Goal: Task Accomplishment & Management: Complete application form

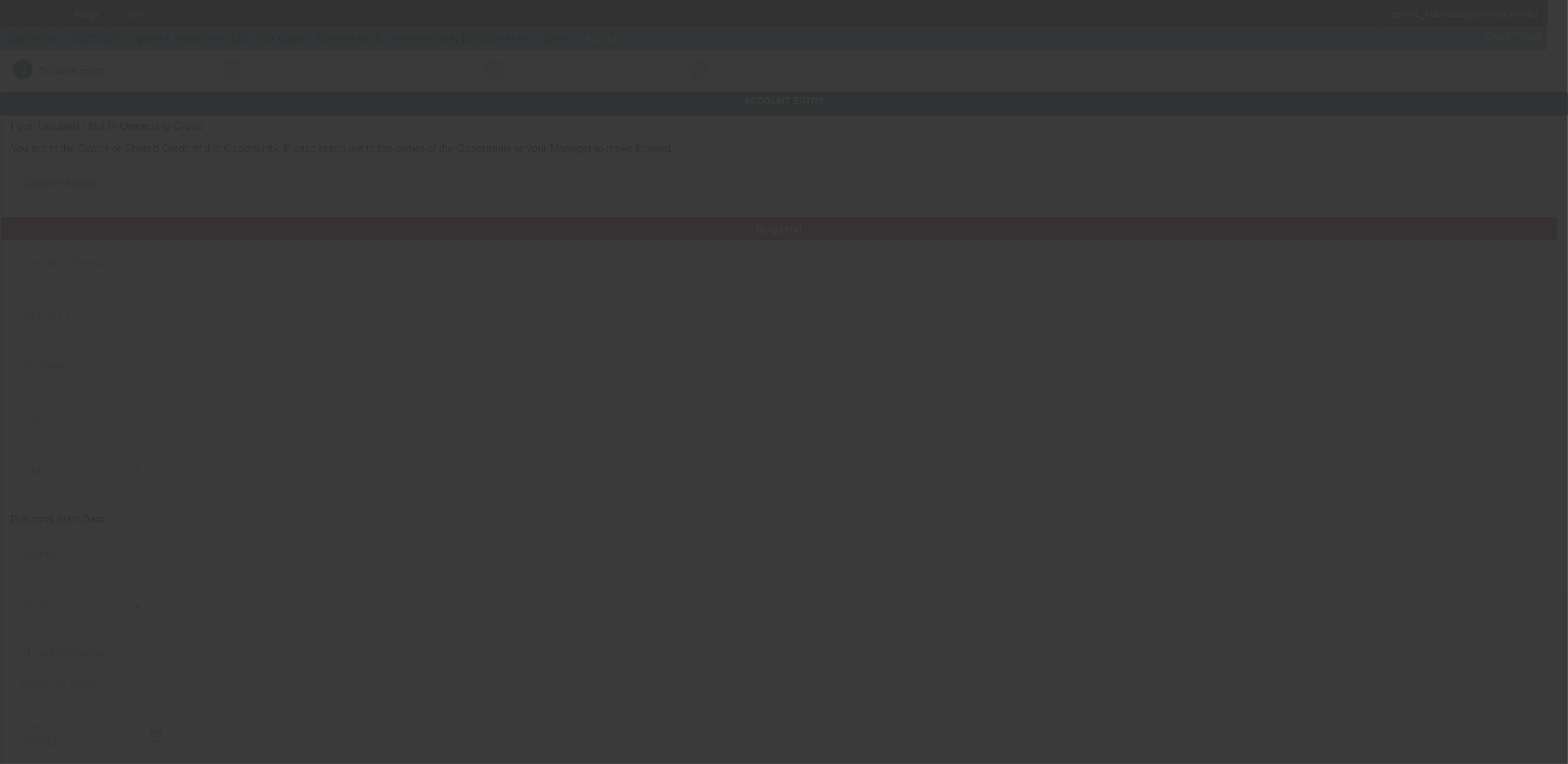
type input "[PERSON_NAME] Automotive LLC"
type input "[STREET_ADDRESS]"
type input "17365"
type input "[GEOGRAPHIC_DATA]"
type input "[PHONE_NUMBER]"
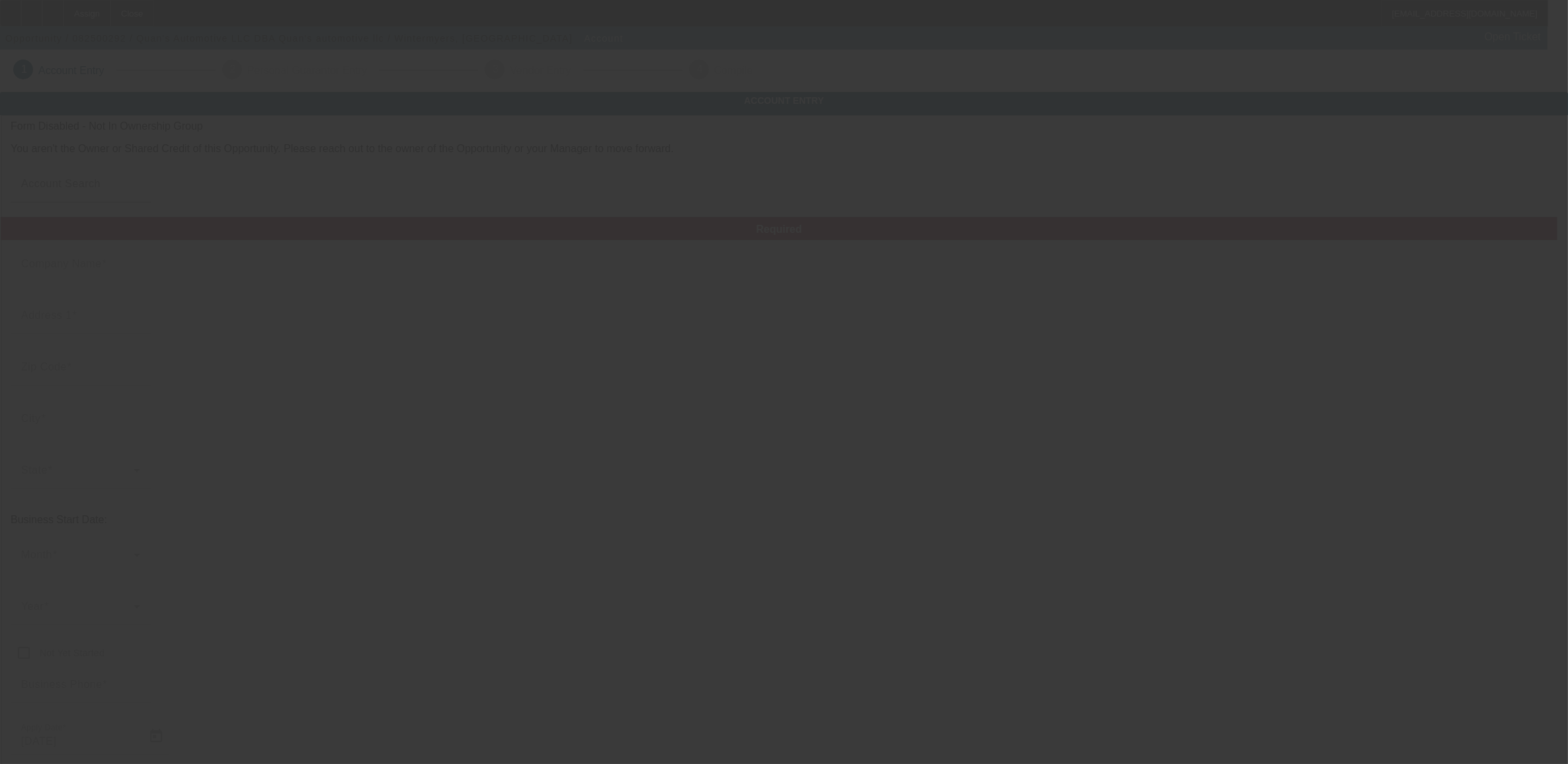
type input "Quan's automotive llc"
type input "[EMAIL_ADDRESS][DOMAIN_NAME]"
type input "[US_EMPLOYER_IDENTIFICATION_NUMBER]"
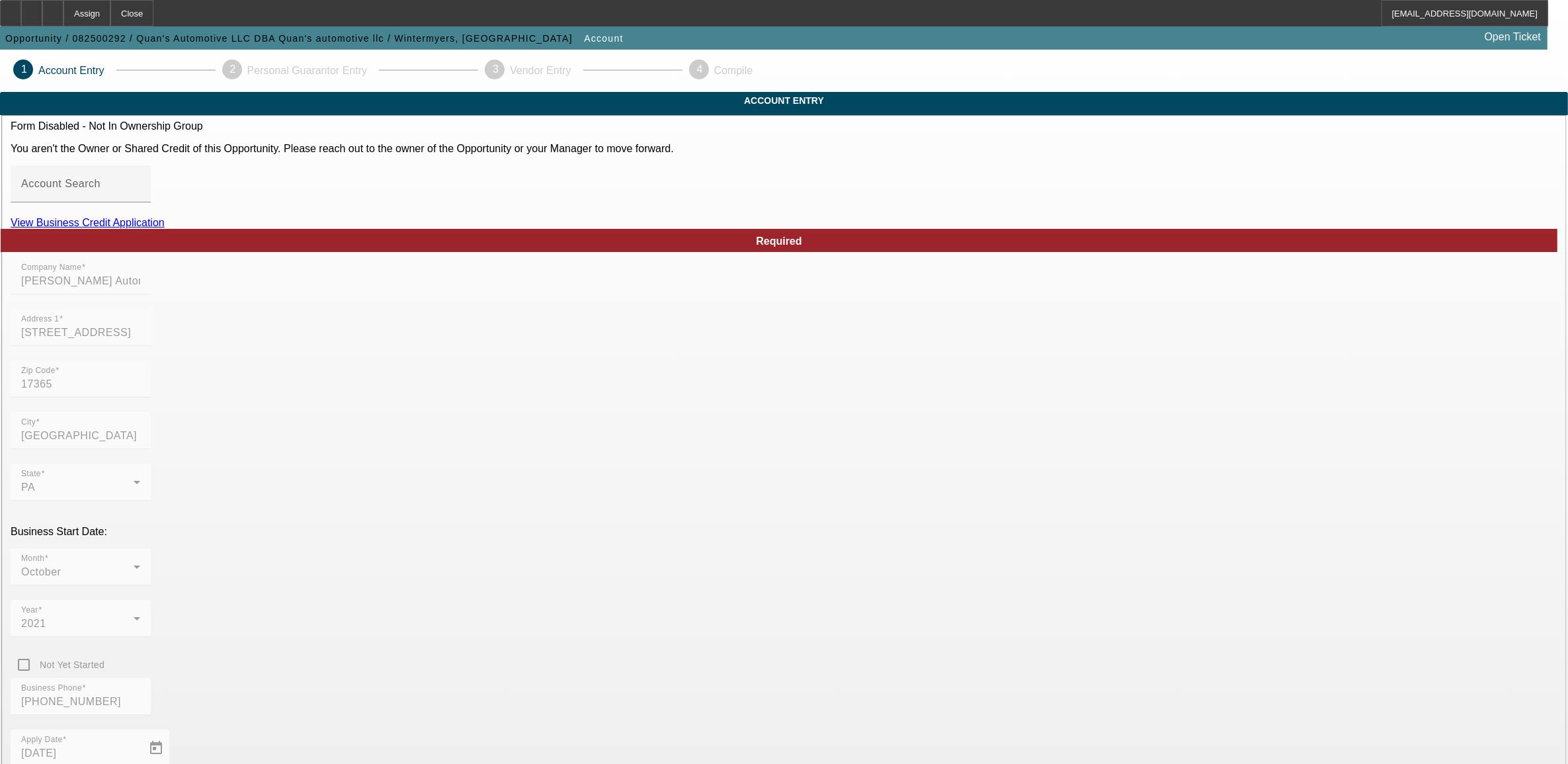
click at [63, 7] on div at bounding box center [52, 13] width 21 height 27
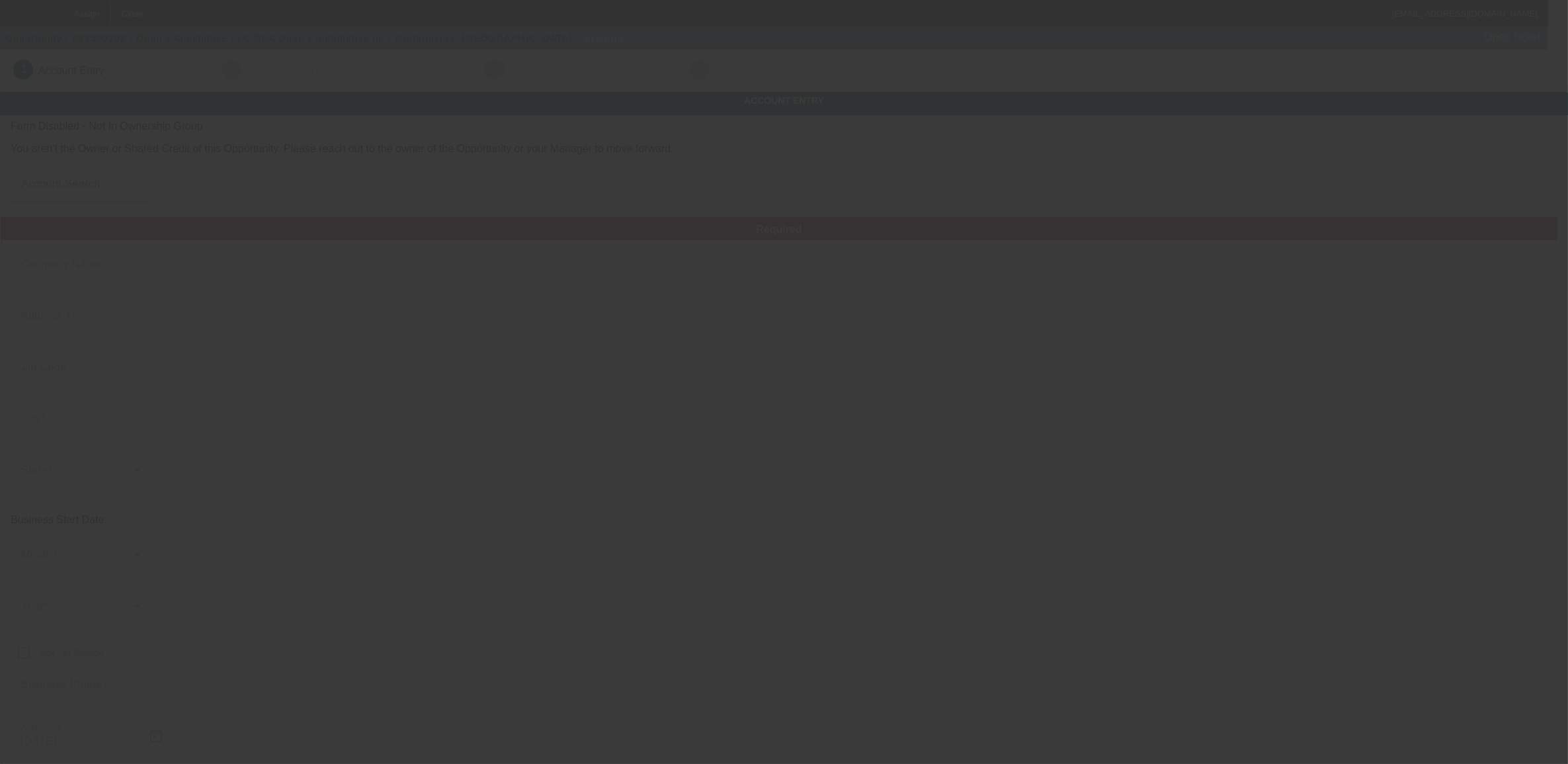
type input "[PERSON_NAME] Automotive LLC"
type input "[STREET_ADDRESS]"
type input "17365"
type input "[GEOGRAPHIC_DATA]"
type input "[PHONE_NUMBER]"
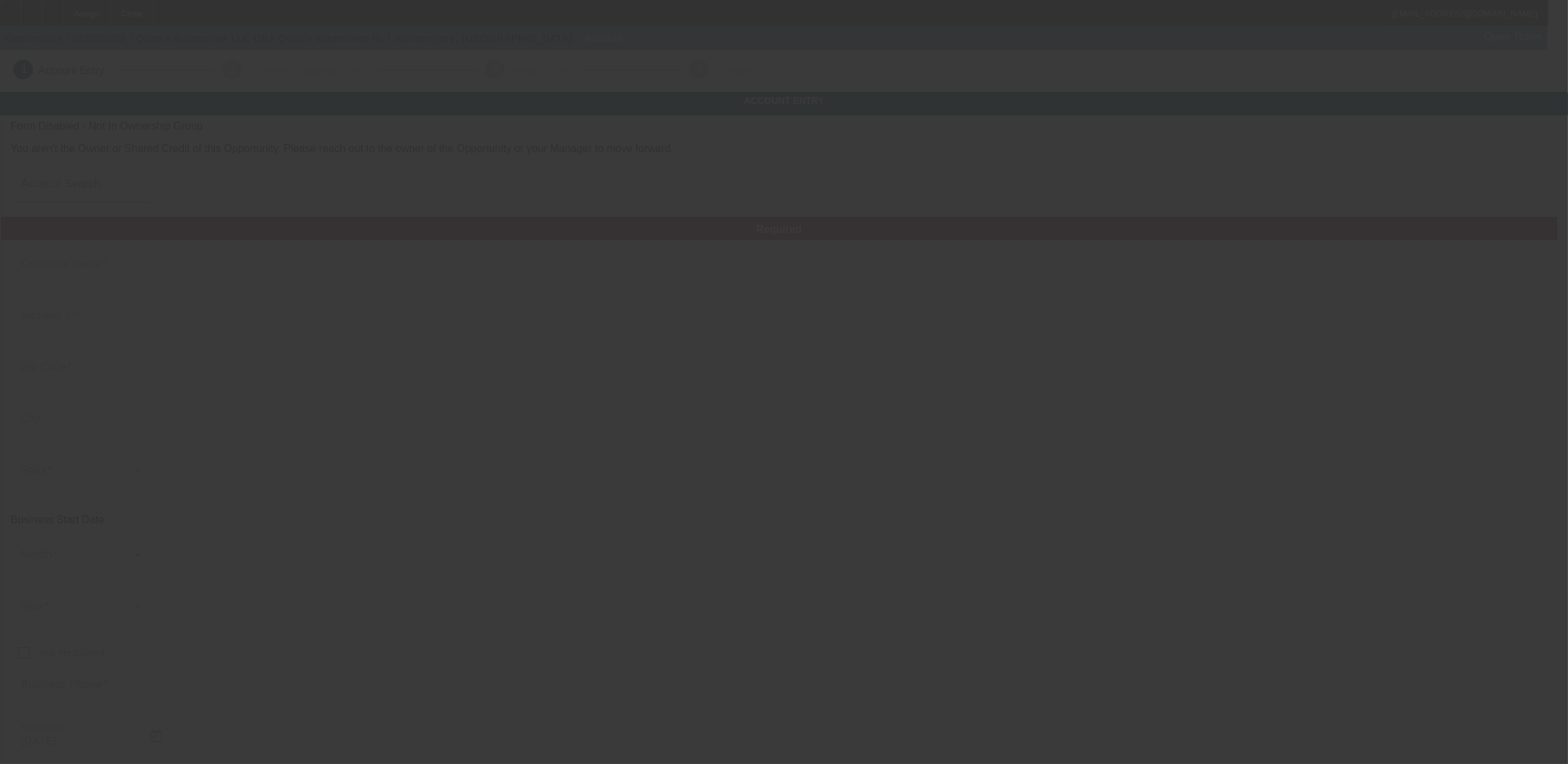
type input "Quan's automotive llc"
type input "[EMAIL_ADDRESS][DOMAIN_NAME]"
type input "[US_EMPLOYER_IDENTIFICATION_NUMBER]"
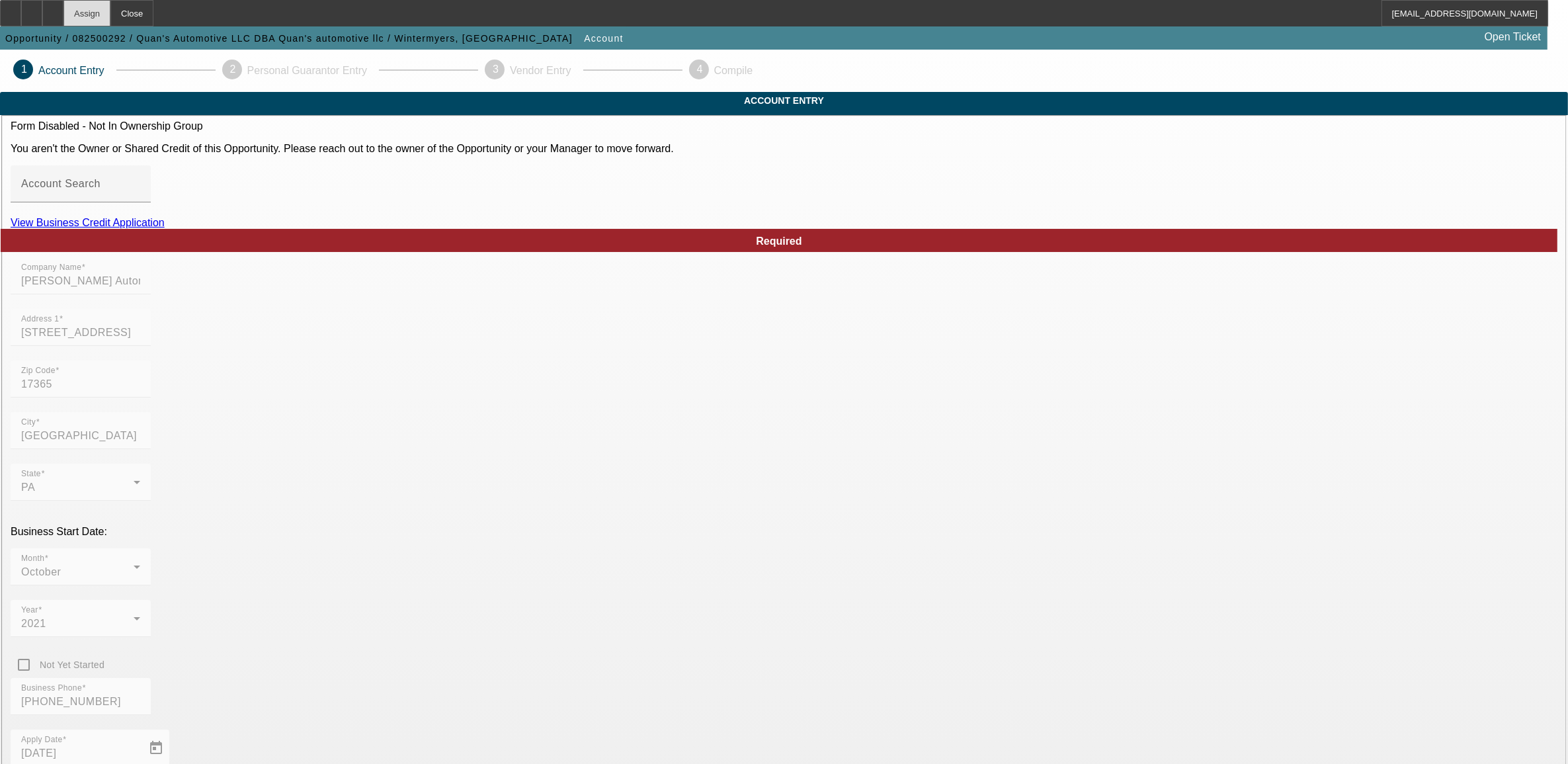
click at [111, 11] on div "Assign" at bounding box center [87, 13] width 47 height 27
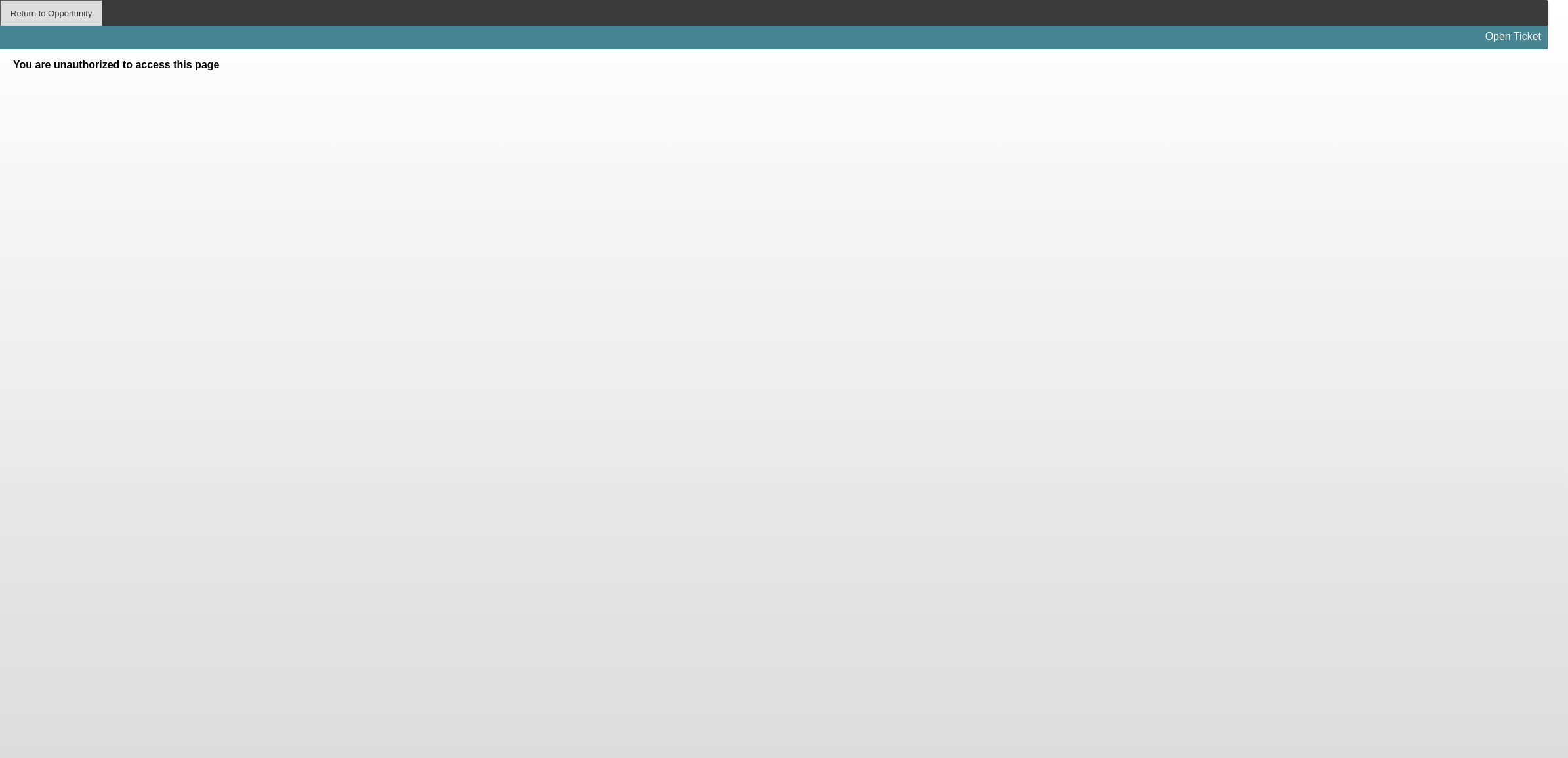
click at [76, 12] on div "Return to Opportunity" at bounding box center [51, 13] width 102 height 26
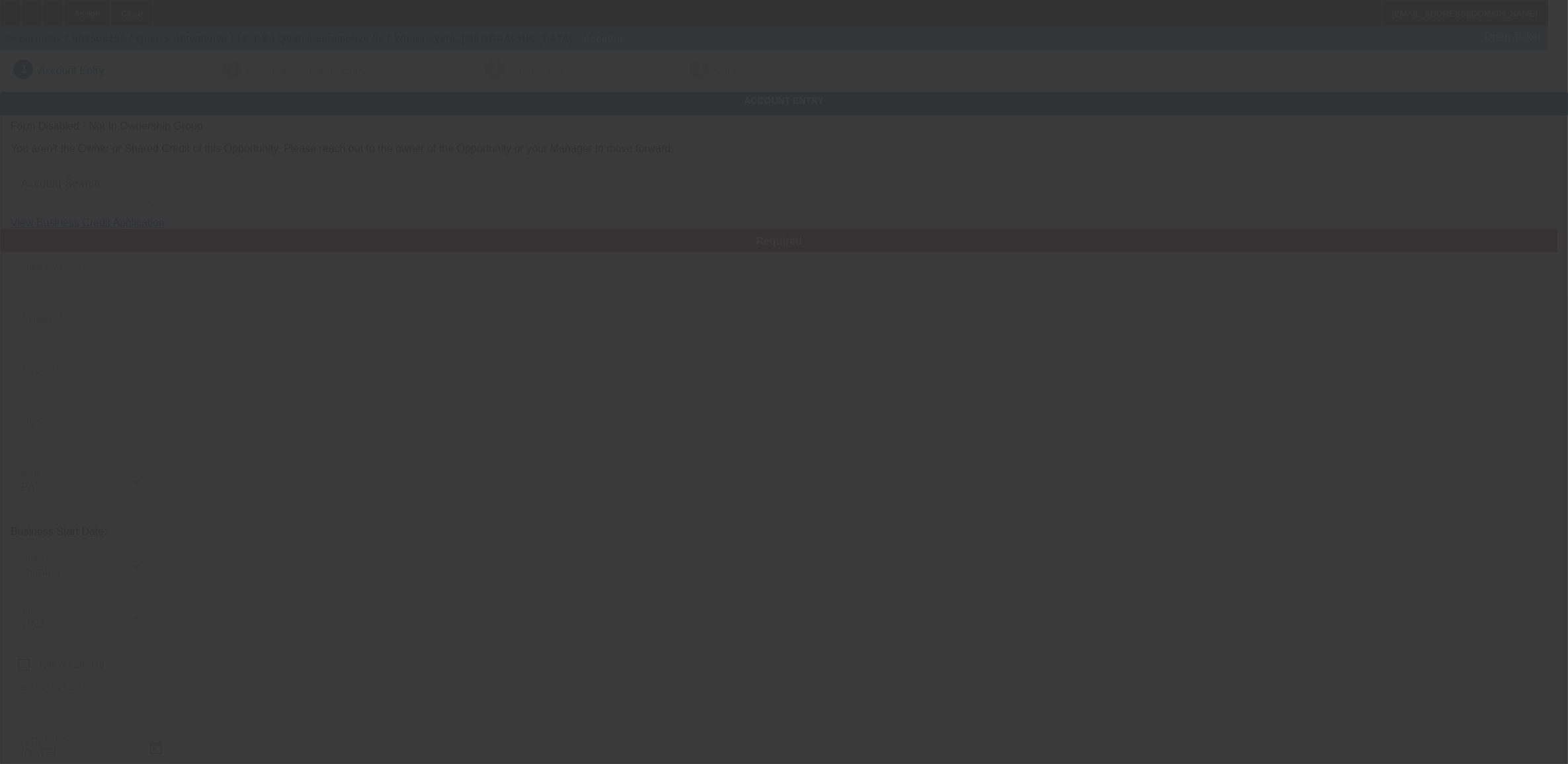
type input "[PERSON_NAME] Automotive LLC"
type input "[STREET_ADDRESS]"
type input "17365"
type input "[GEOGRAPHIC_DATA]"
type input "[PHONE_NUMBER]"
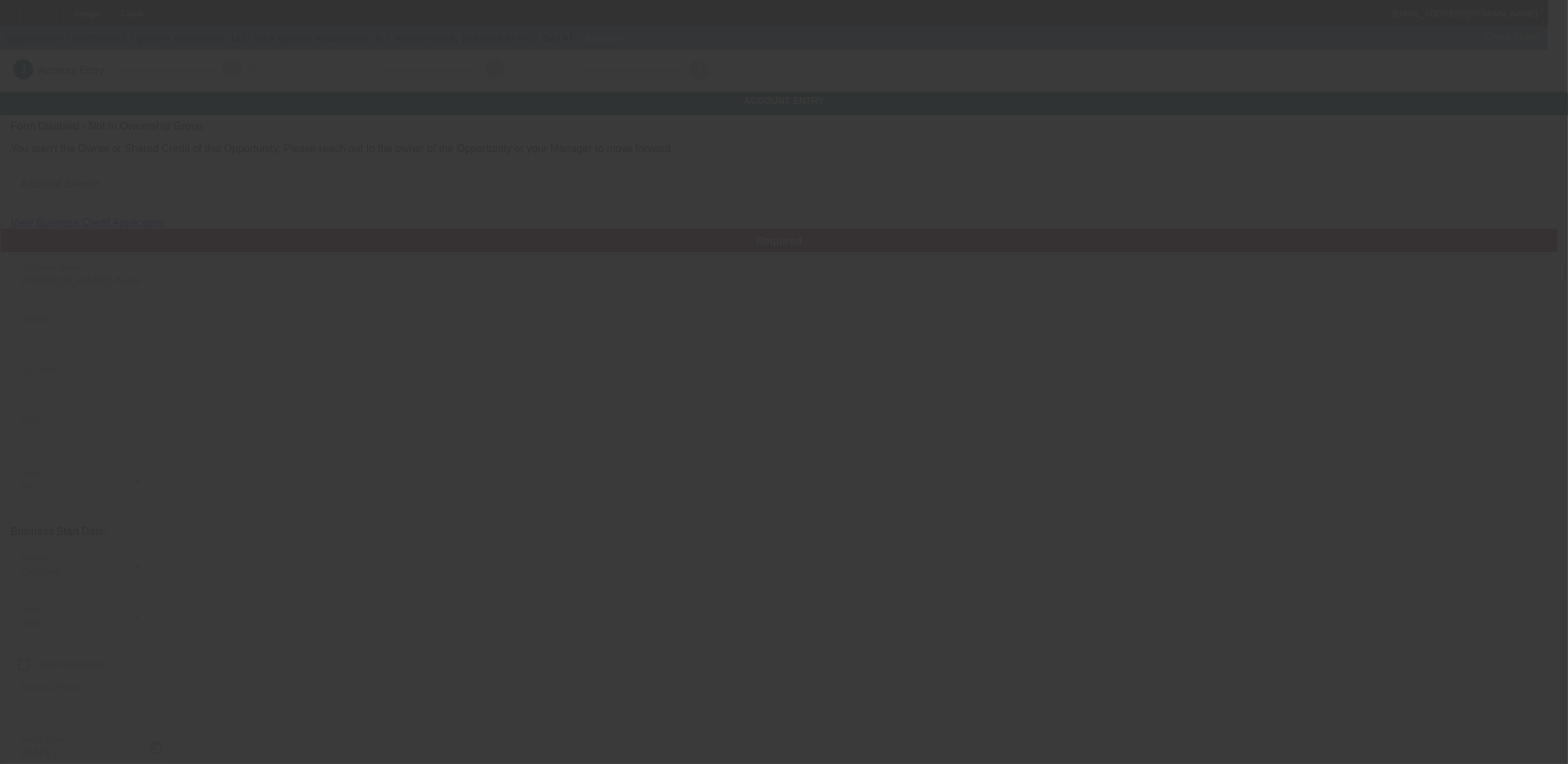
type input "Quan's automotive llc"
type input "[EMAIL_ADDRESS][DOMAIN_NAME]"
type input "[US_EMPLOYER_IDENTIFICATION_NUMBER]"
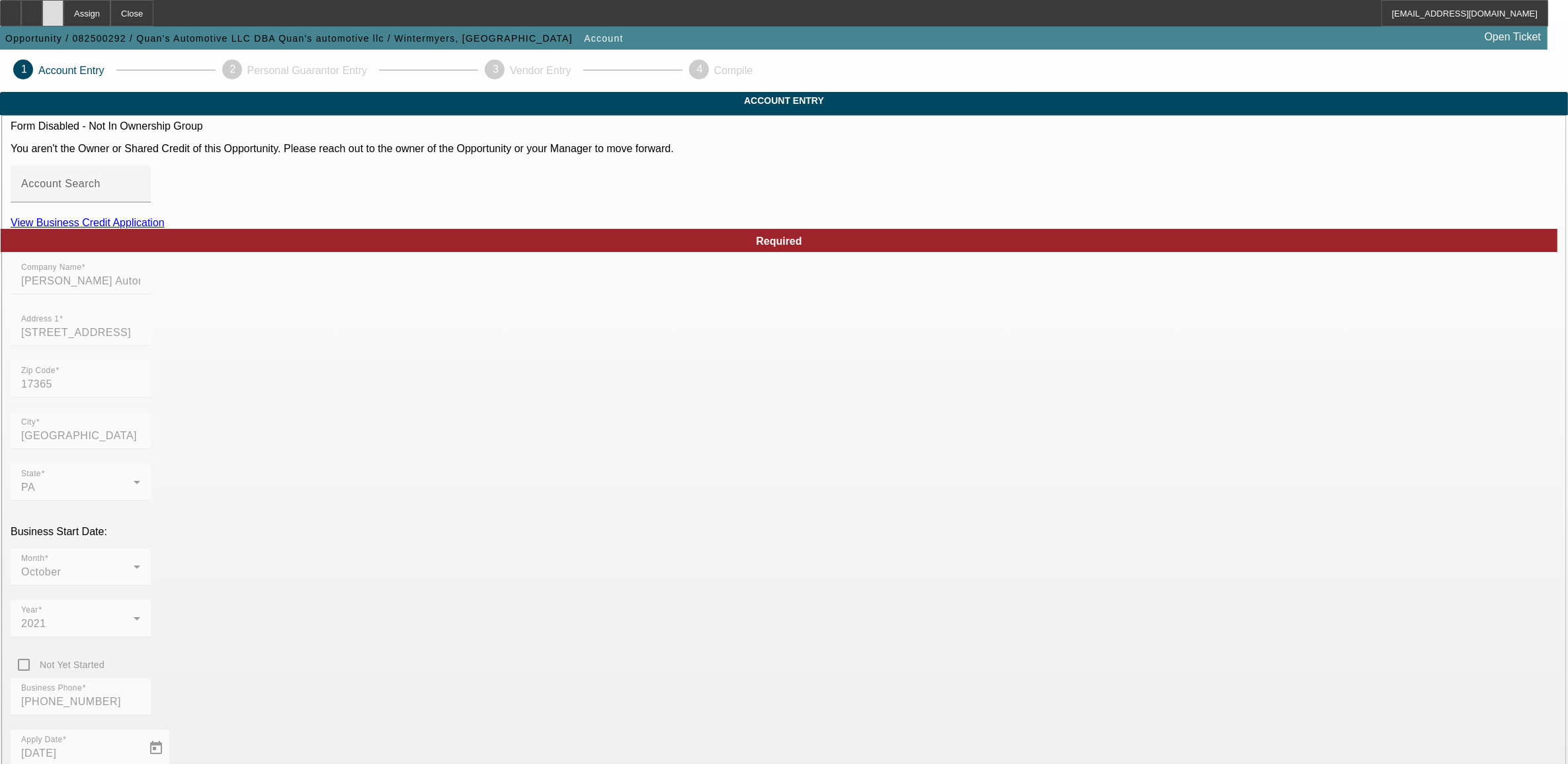
click at [63, 11] on div at bounding box center [52, 13] width 21 height 27
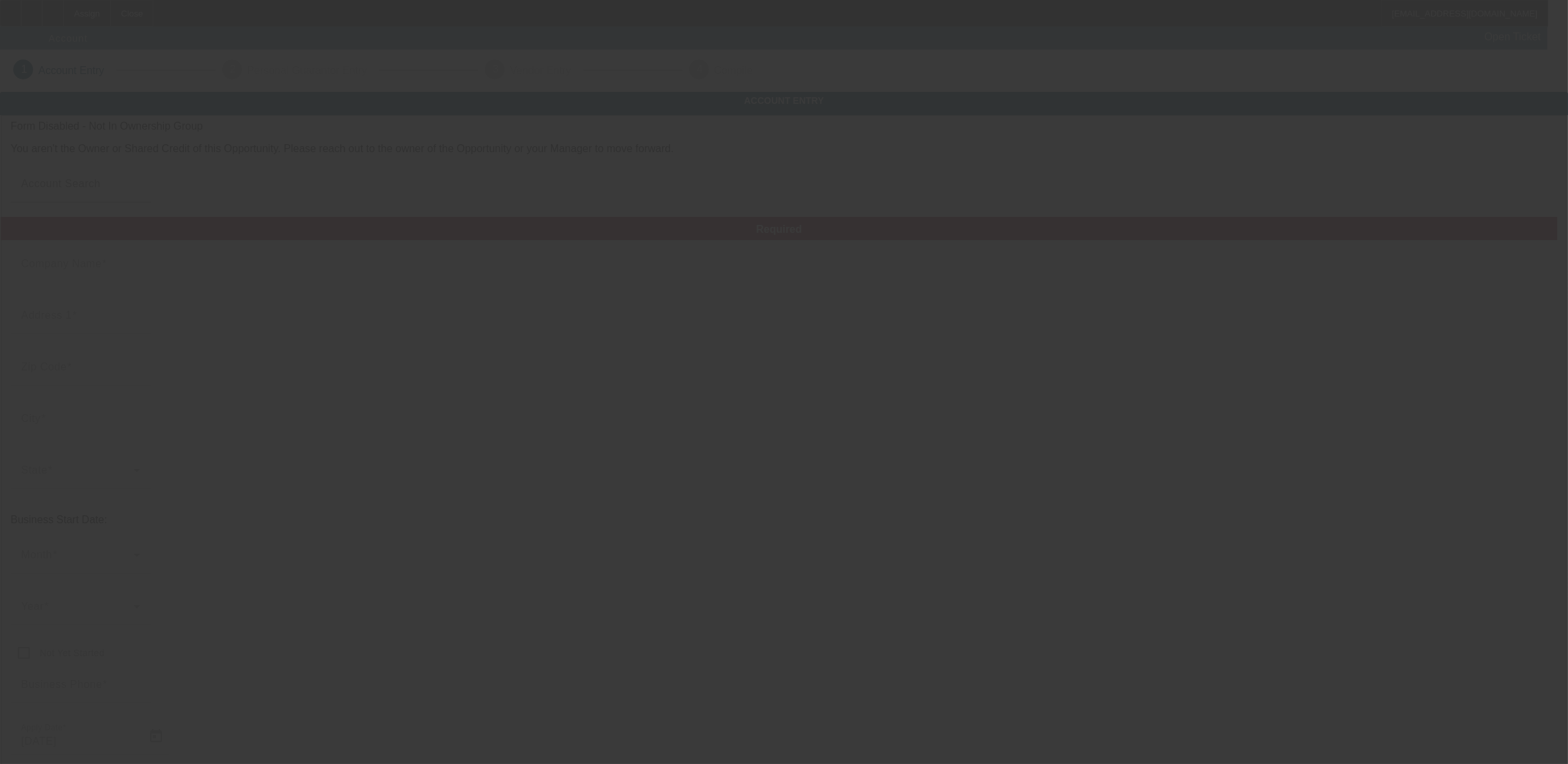
type input "[PERSON_NAME] Automotive LLC"
type input "[STREET_ADDRESS]"
type input "17365"
type input "[GEOGRAPHIC_DATA]"
type input "[PHONE_NUMBER]"
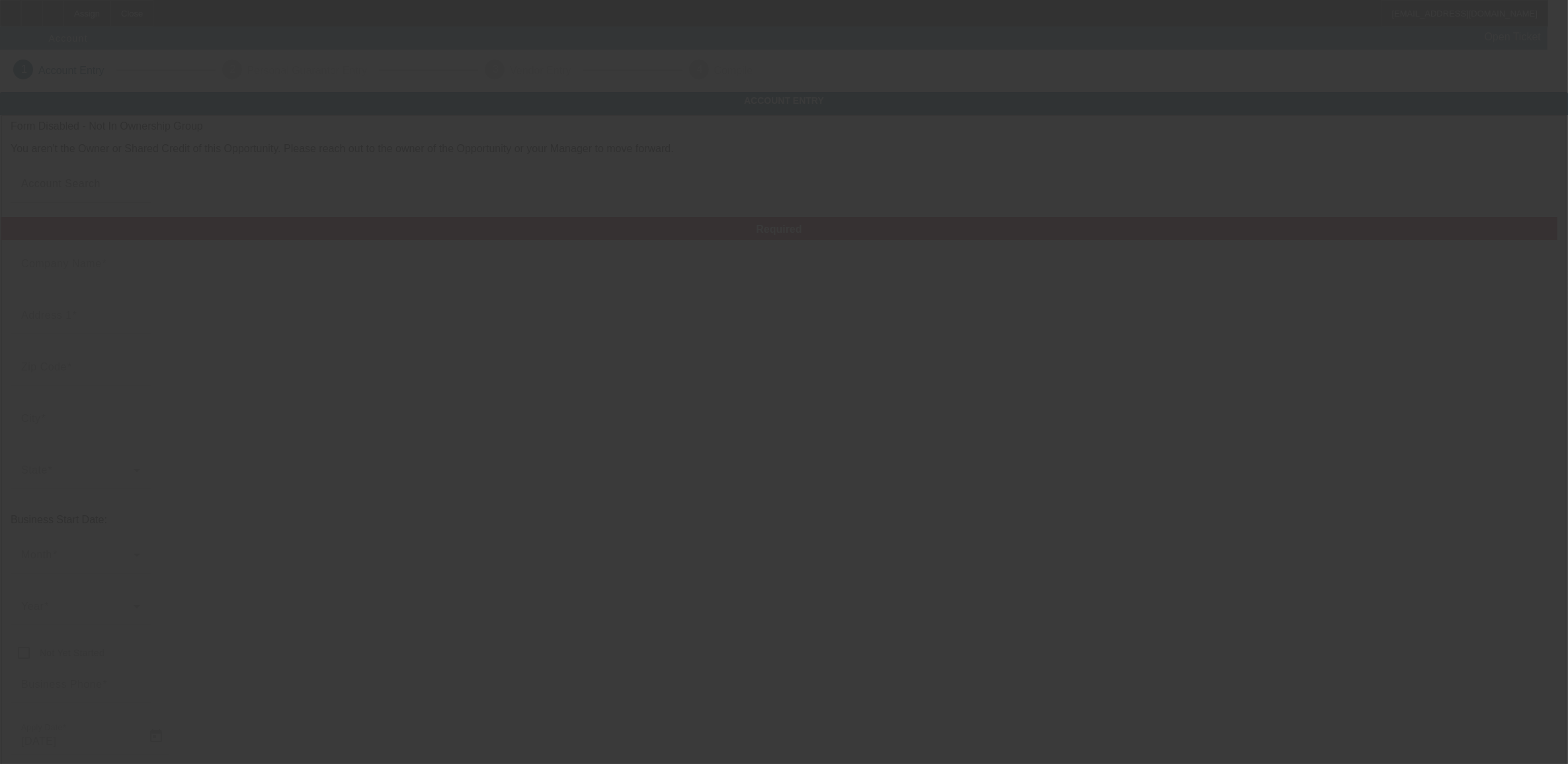
type input "Quan's automotive llc"
type input "nwintermyers14@gmail.com"
type input "[US_EMPLOYER_IDENTIFICATION_NUMBER]"
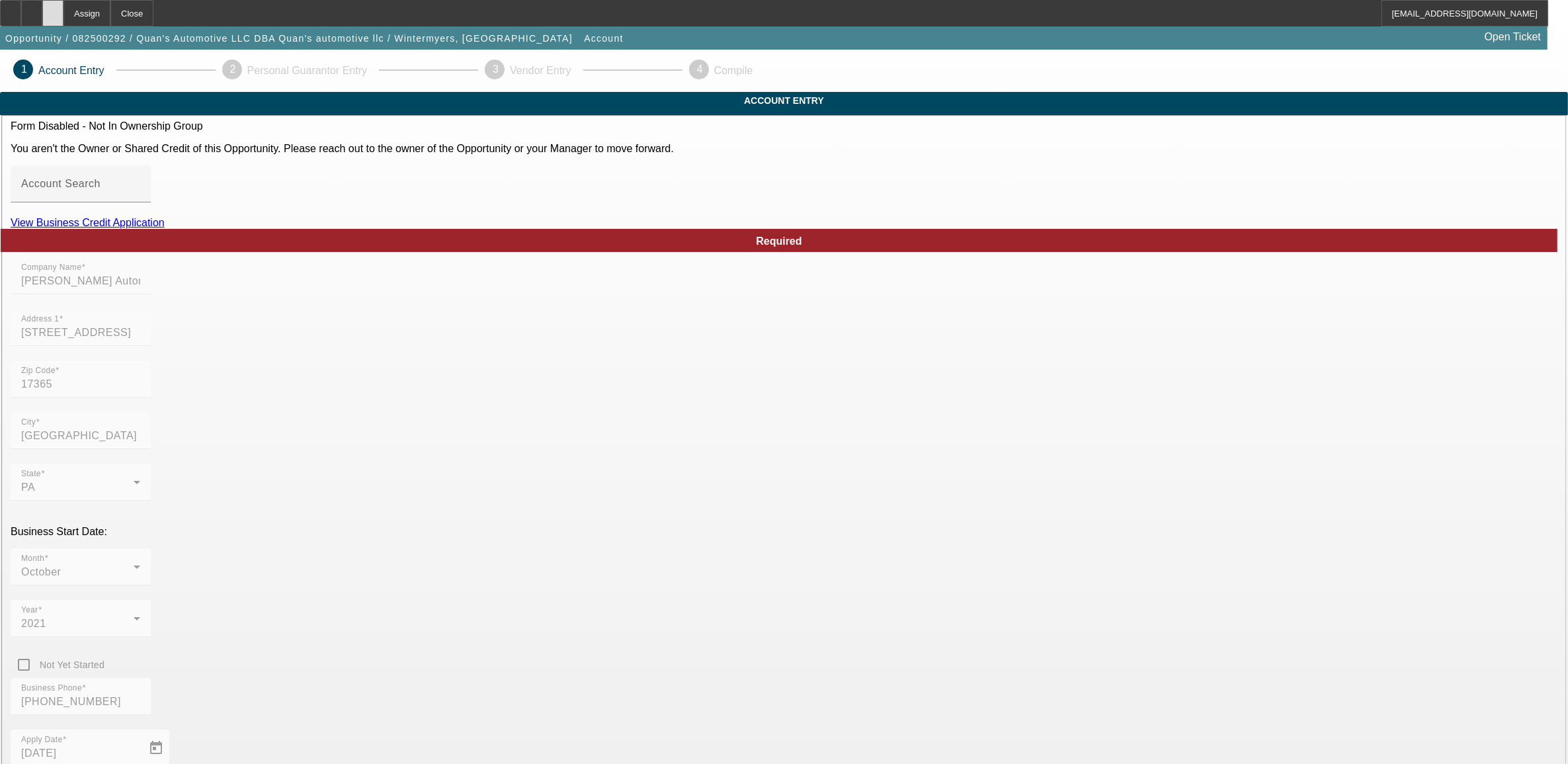
click at [63, 21] on div at bounding box center [52, 13] width 21 height 27
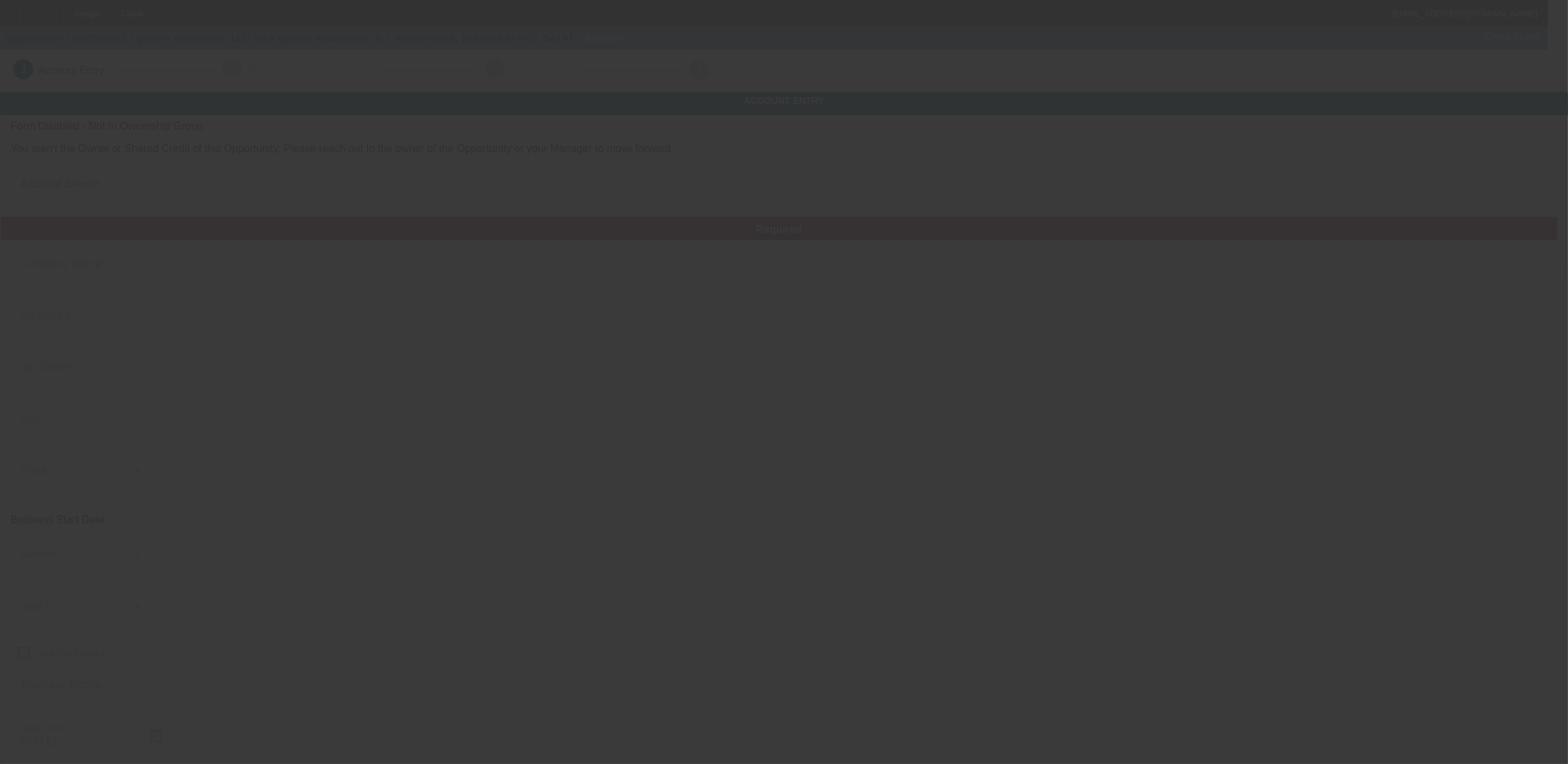
type input "[PERSON_NAME] Automotive LLC"
type input "[STREET_ADDRESS]"
type input "17365"
type input "Wellsville"
type input "[PHONE_NUMBER]"
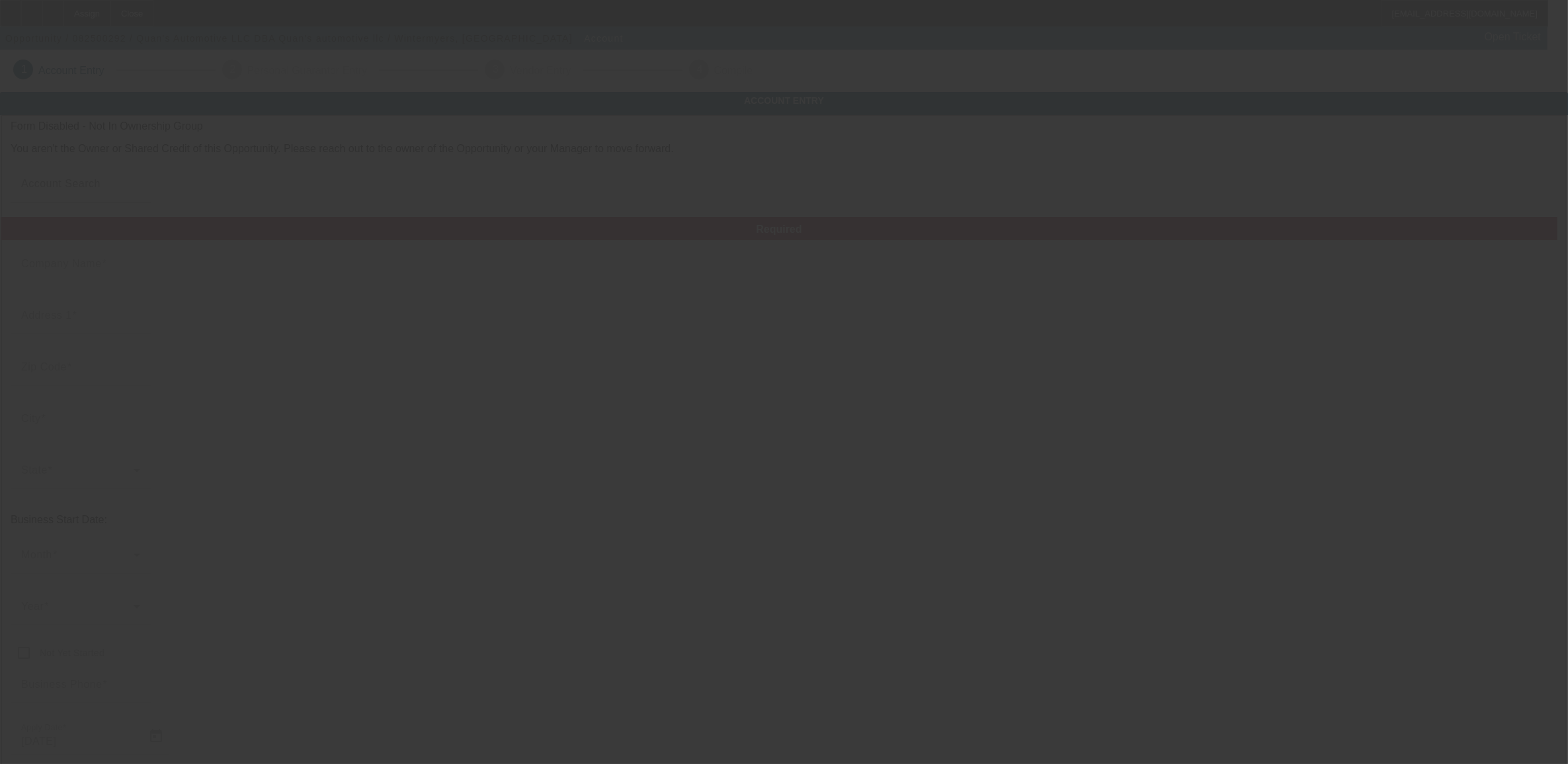
type input "Quan's automotive llc"
type input "nwintermyers14@gmail.com"
type input "88-7258375"
type input "[PERSON_NAME] Automotive LLC"
type input "[STREET_ADDRESS]"
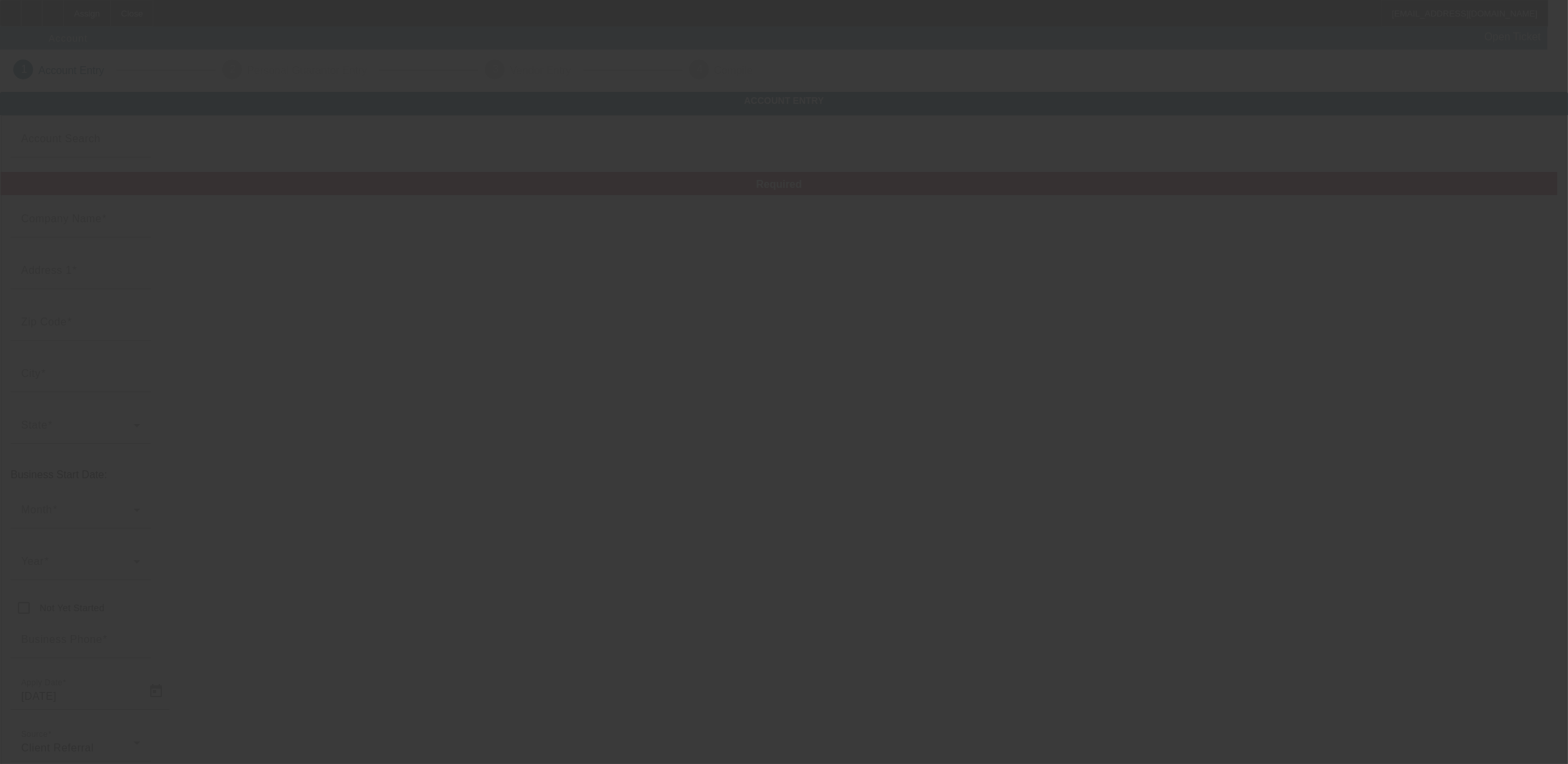
type input "17365"
type input "[GEOGRAPHIC_DATA]"
type input "[PHONE_NUMBER]"
type input "Quan's automotive llc"
type input "[EMAIL_ADDRESS][DOMAIN_NAME]"
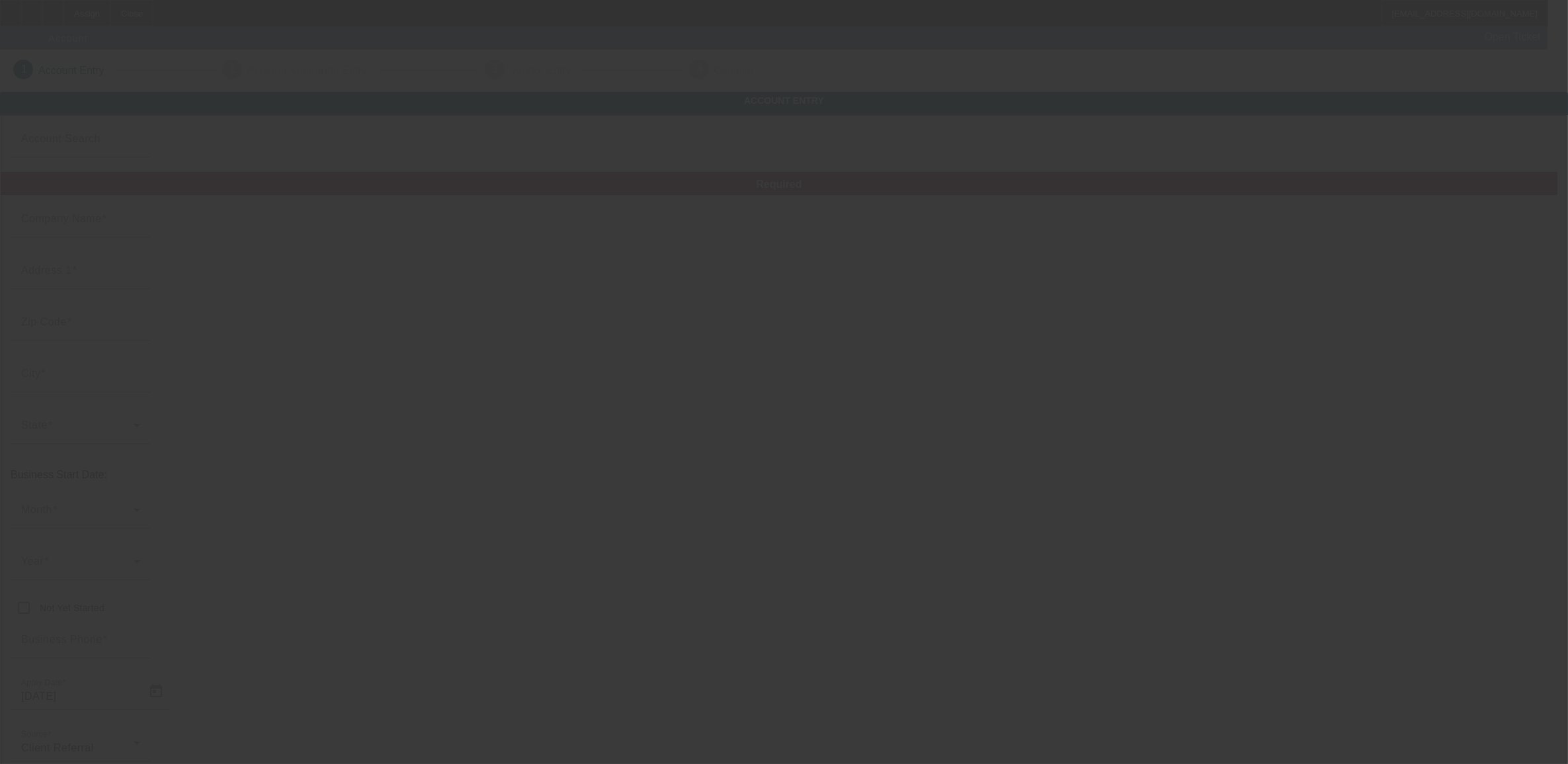
type input "[US_EMPLOYER_IDENTIFICATION_NUMBER]"
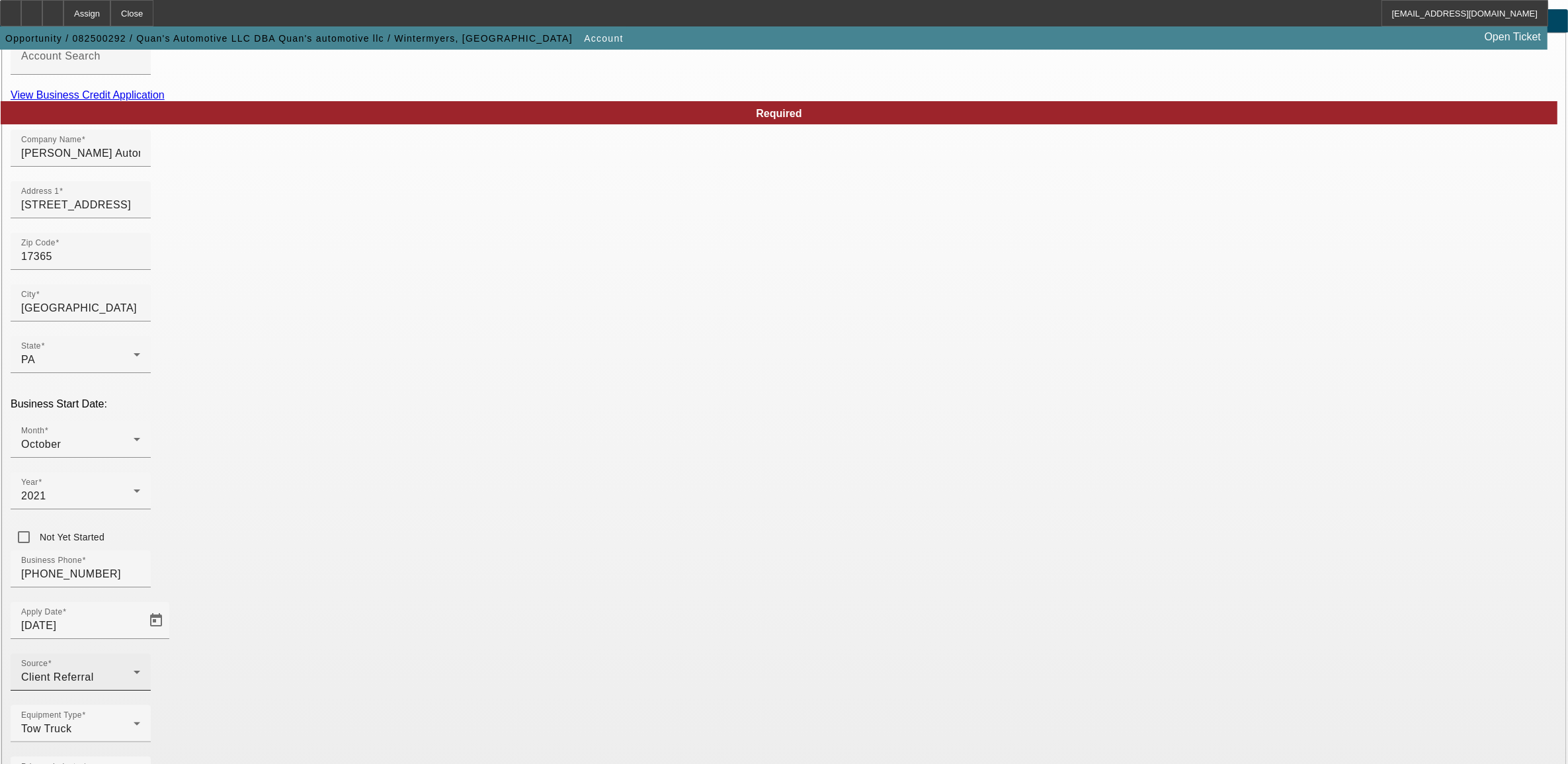
scroll to position [85, 0]
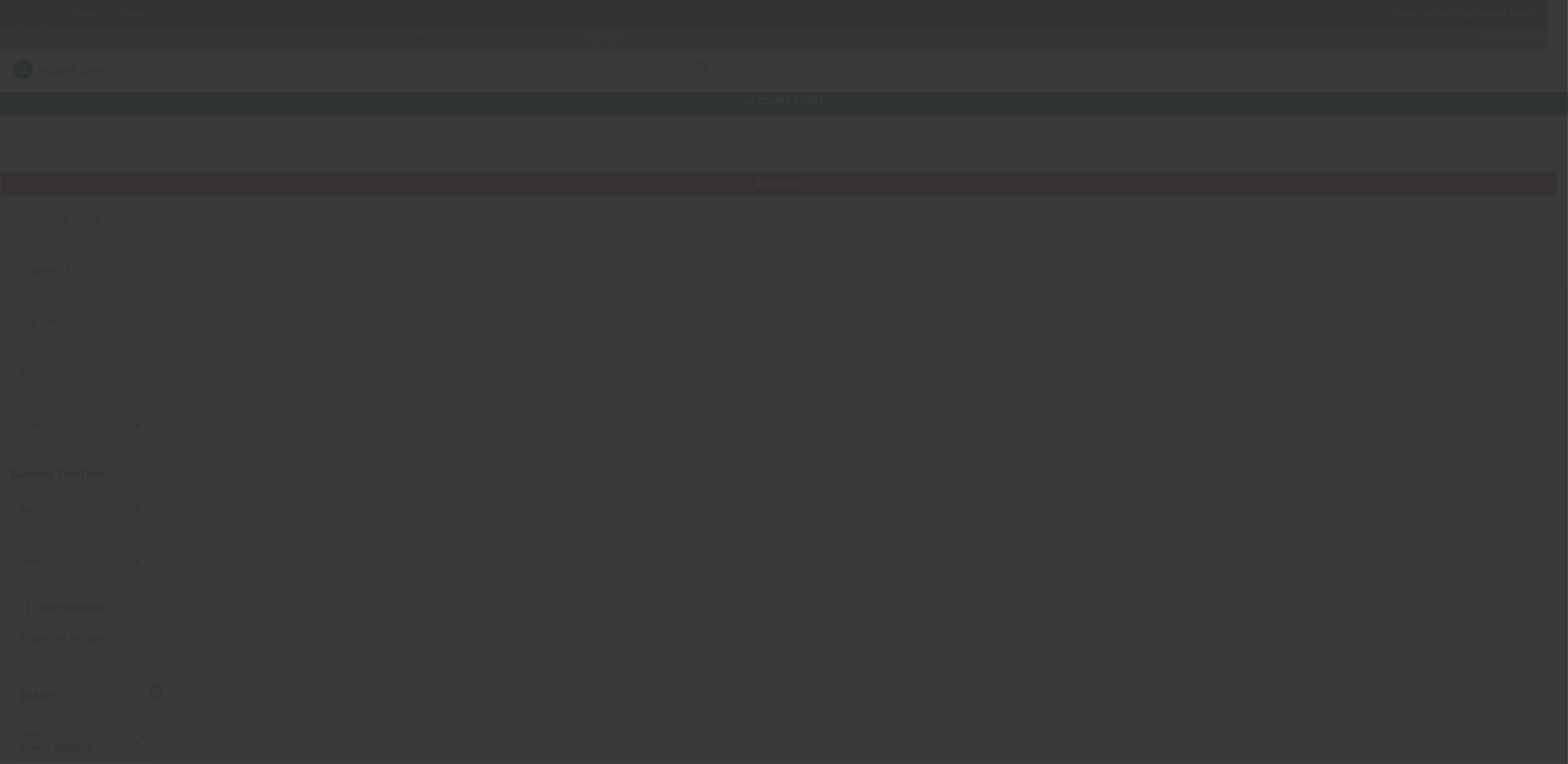
type input "[PERSON_NAME] Automotive LLC"
type input "[STREET_ADDRESS]"
type input "17365"
type input "[GEOGRAPHIC_DATA]"
type input "[PHONE_NUMBER]"
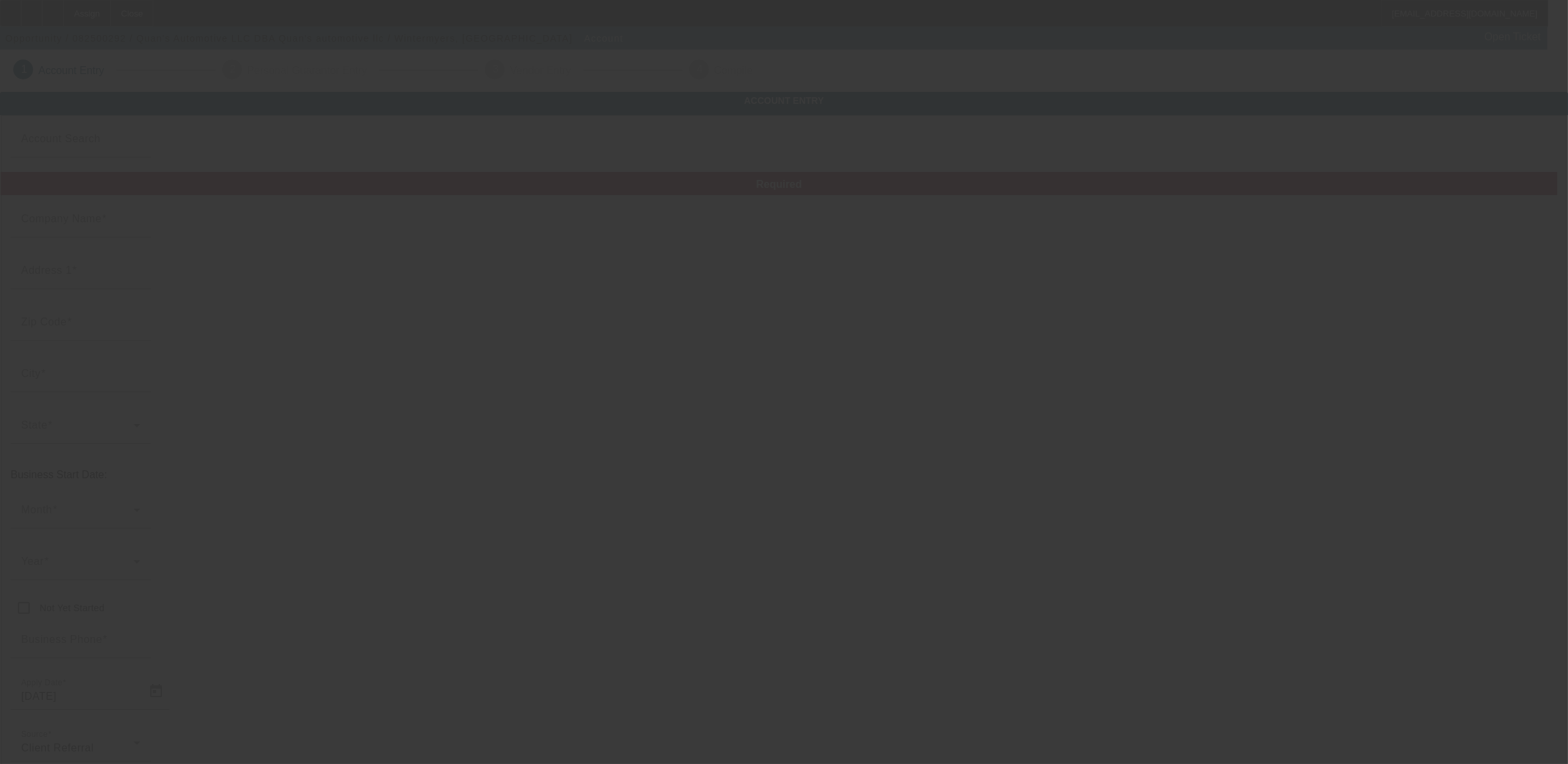
type input "Quan's automotive llc"
type input "[EMAIL_ADDRESS][DOMAIN_NAME]"
type input "[US_EMPLOYER_IDENTIFICATION_NUMBER]"
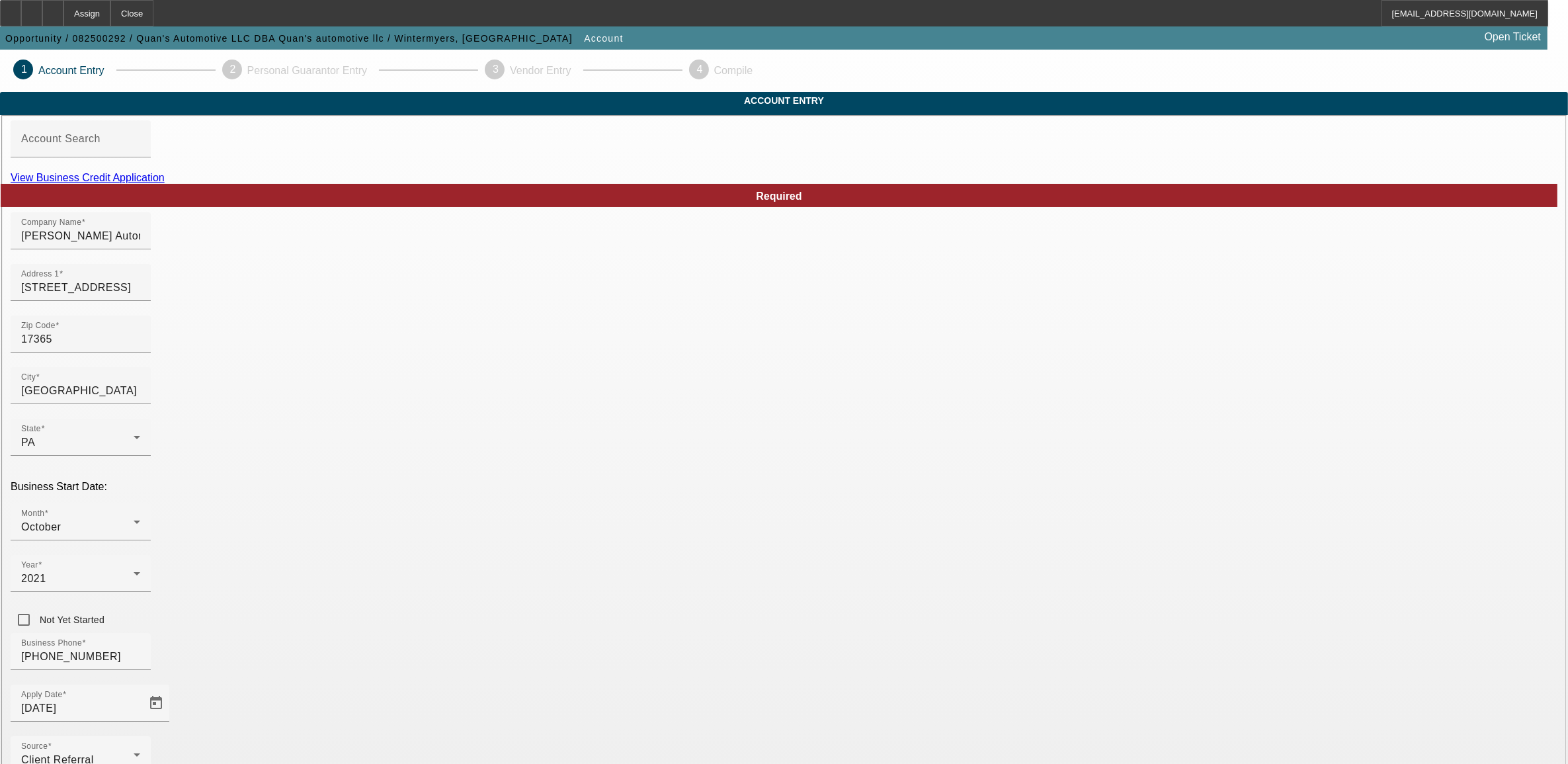
scroll to position [85, 0]
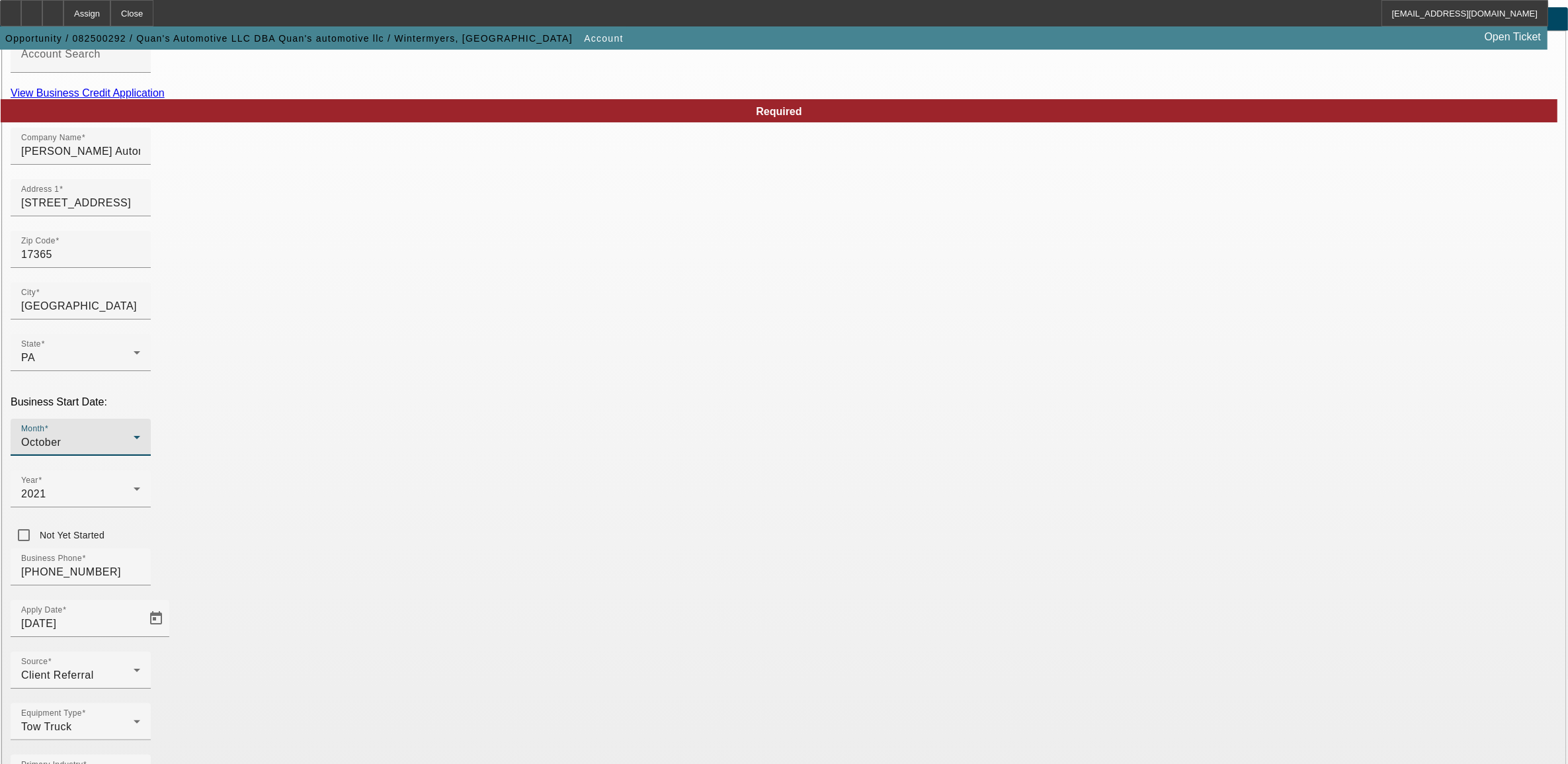
click at [133, 434] on div "October" at bounding box center [77, 442] width 112 height 16
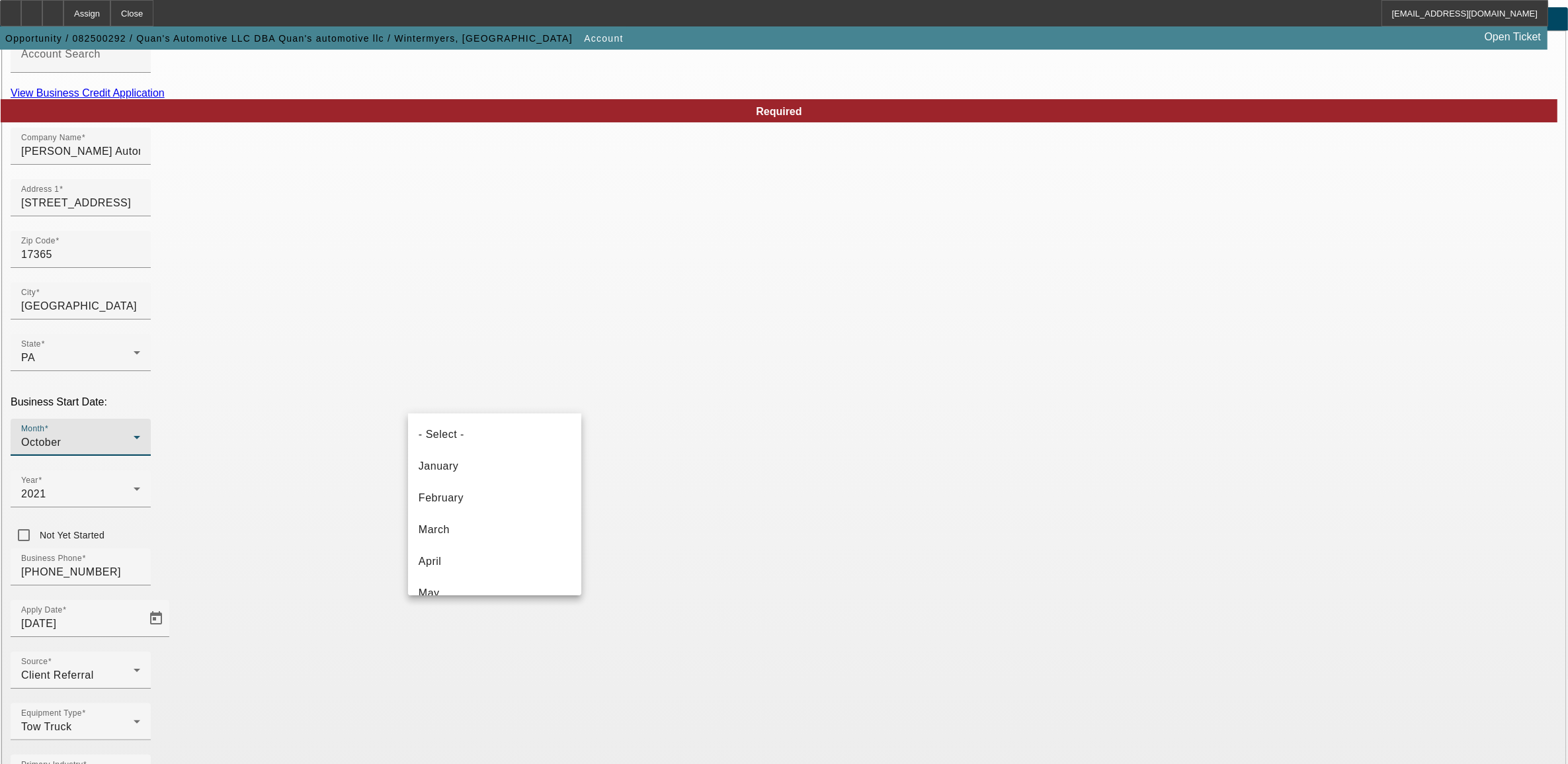
scroll to position [172, 0]
click at [514, 544] on mat-option "September" at bounding box center [495, 547] width 173 height 32
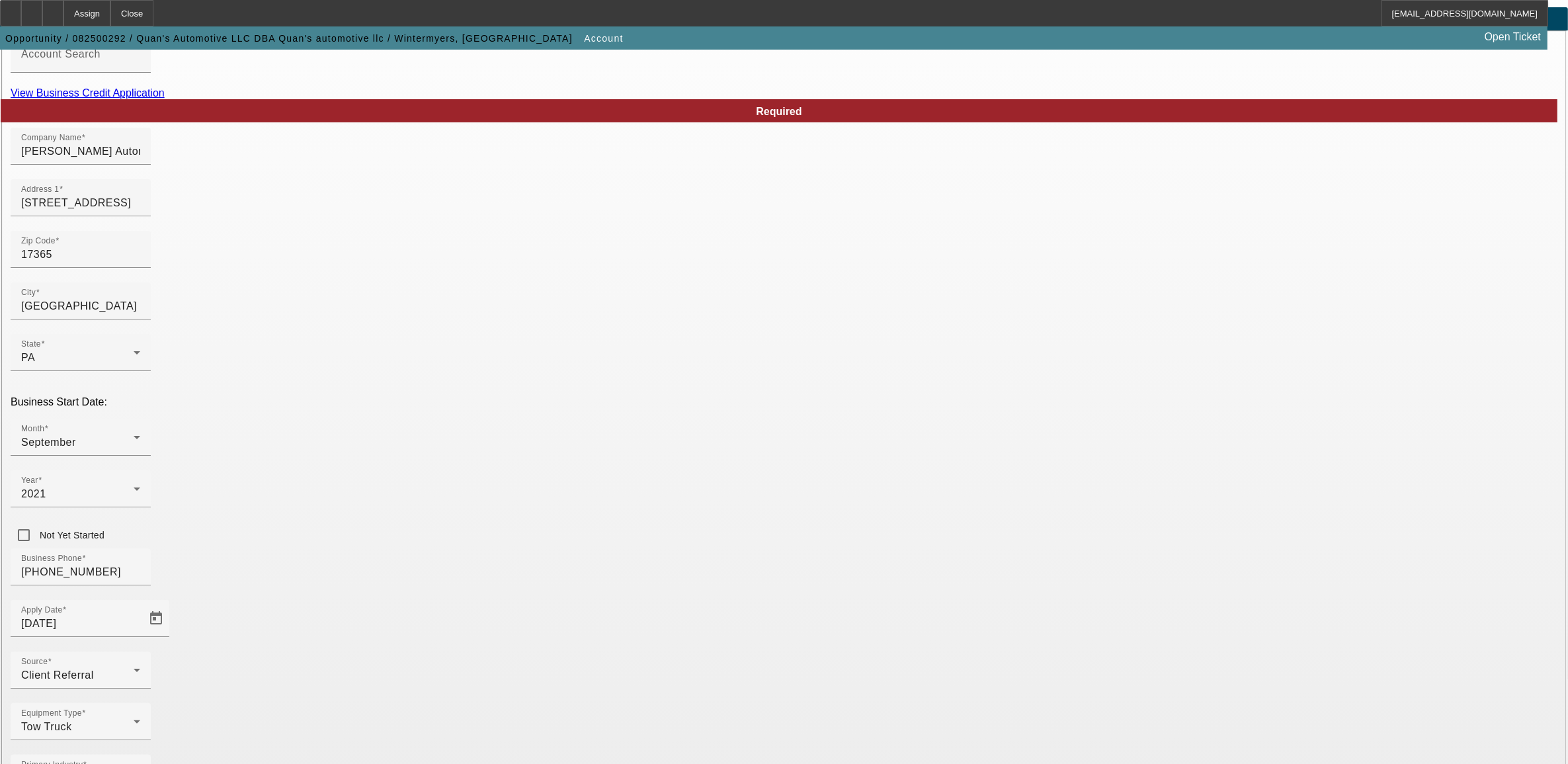
click at [662, 703] on div "Equipment Type Tow Truck" at bounding box center [784, 729] width 1546 height 52
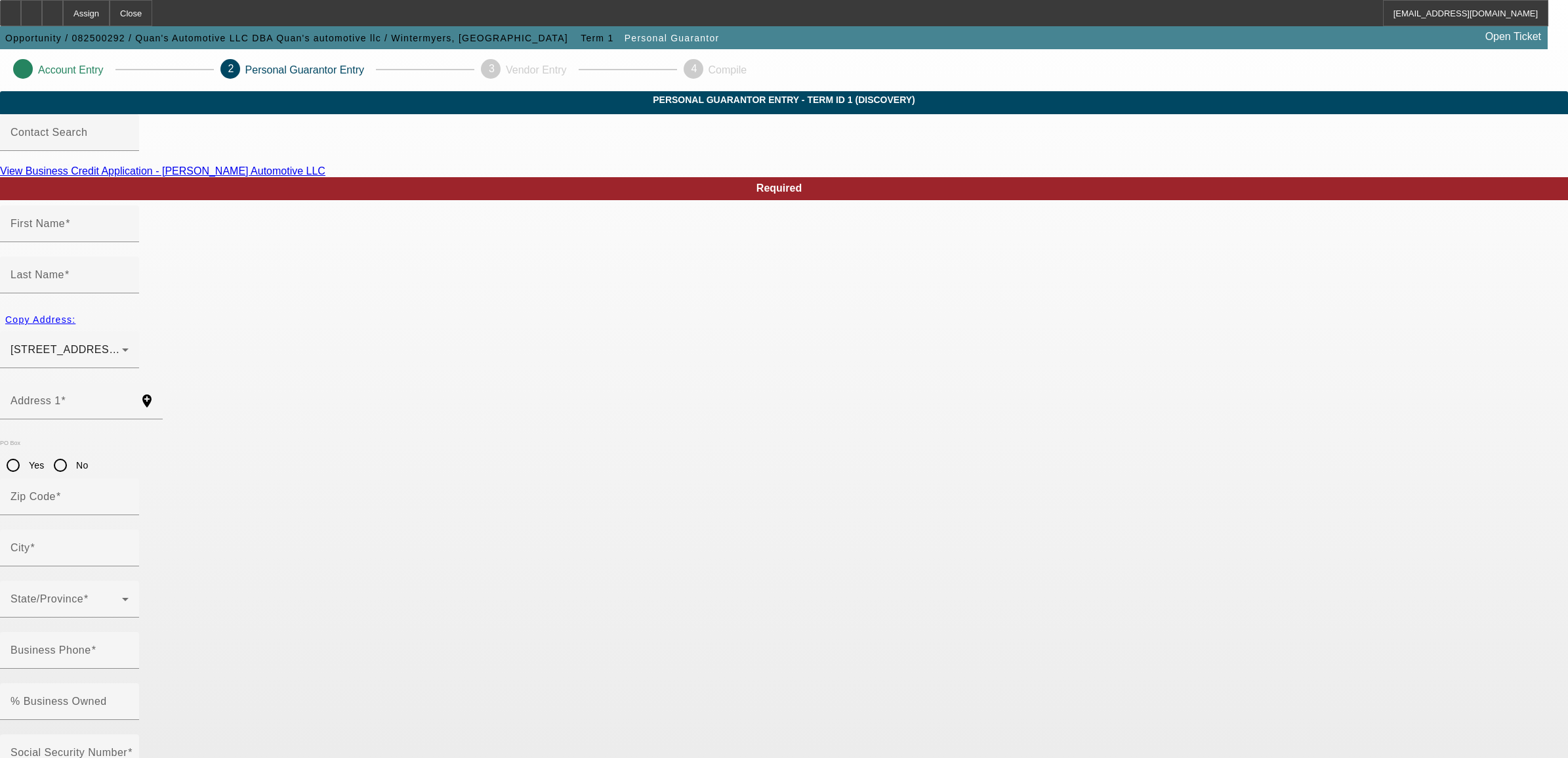
type input "Naquan"
type input "Wintermyers"
type input "88 charles ln"
radio input "true"
type input "17315"
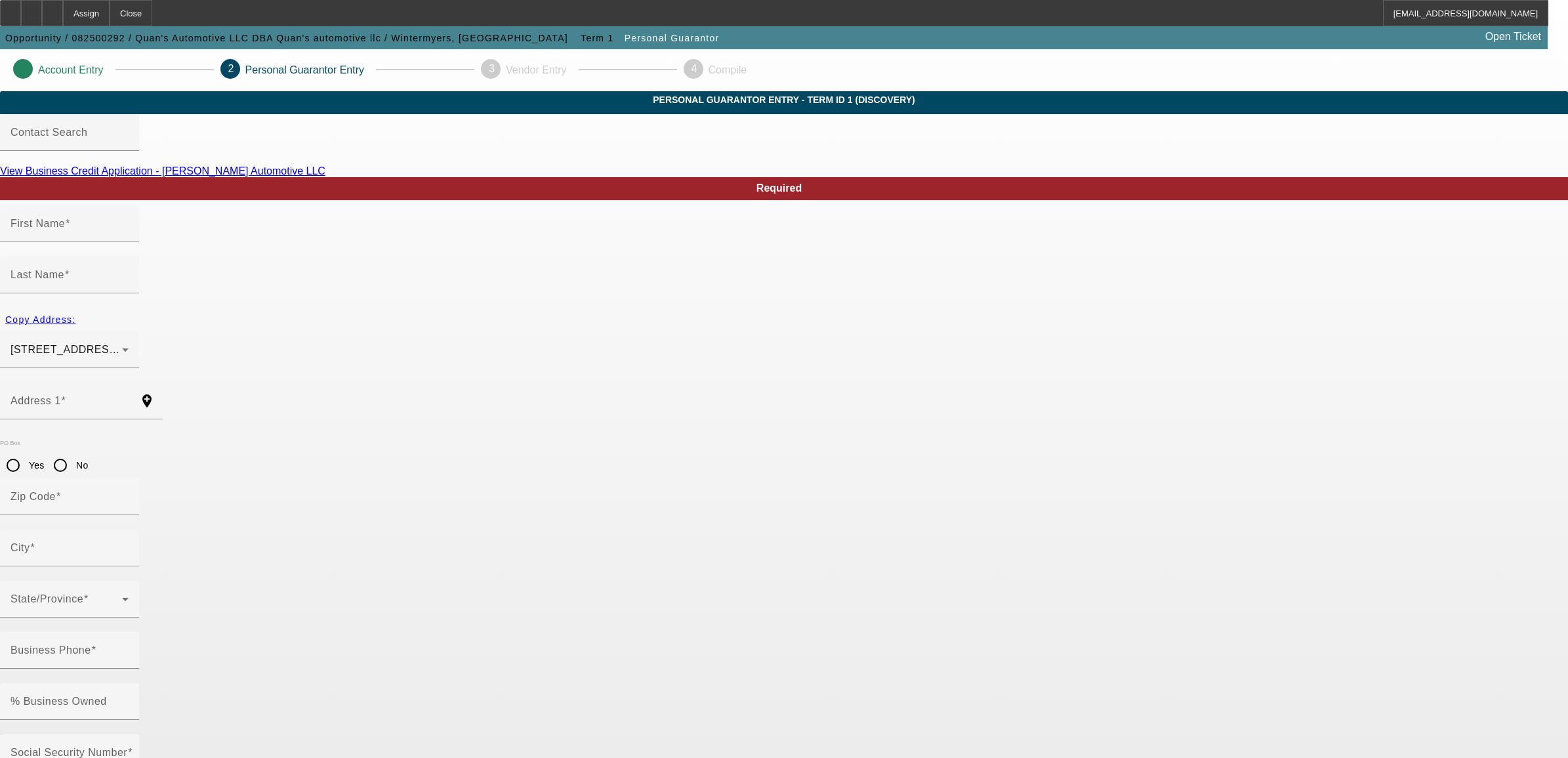
type input "Dover"
type input "100"
type input "183-74-1984"
type input "[EMAIL_ADDRESS][DOMAIN_NAME]"
type input "[PHONE_NUMBER]"
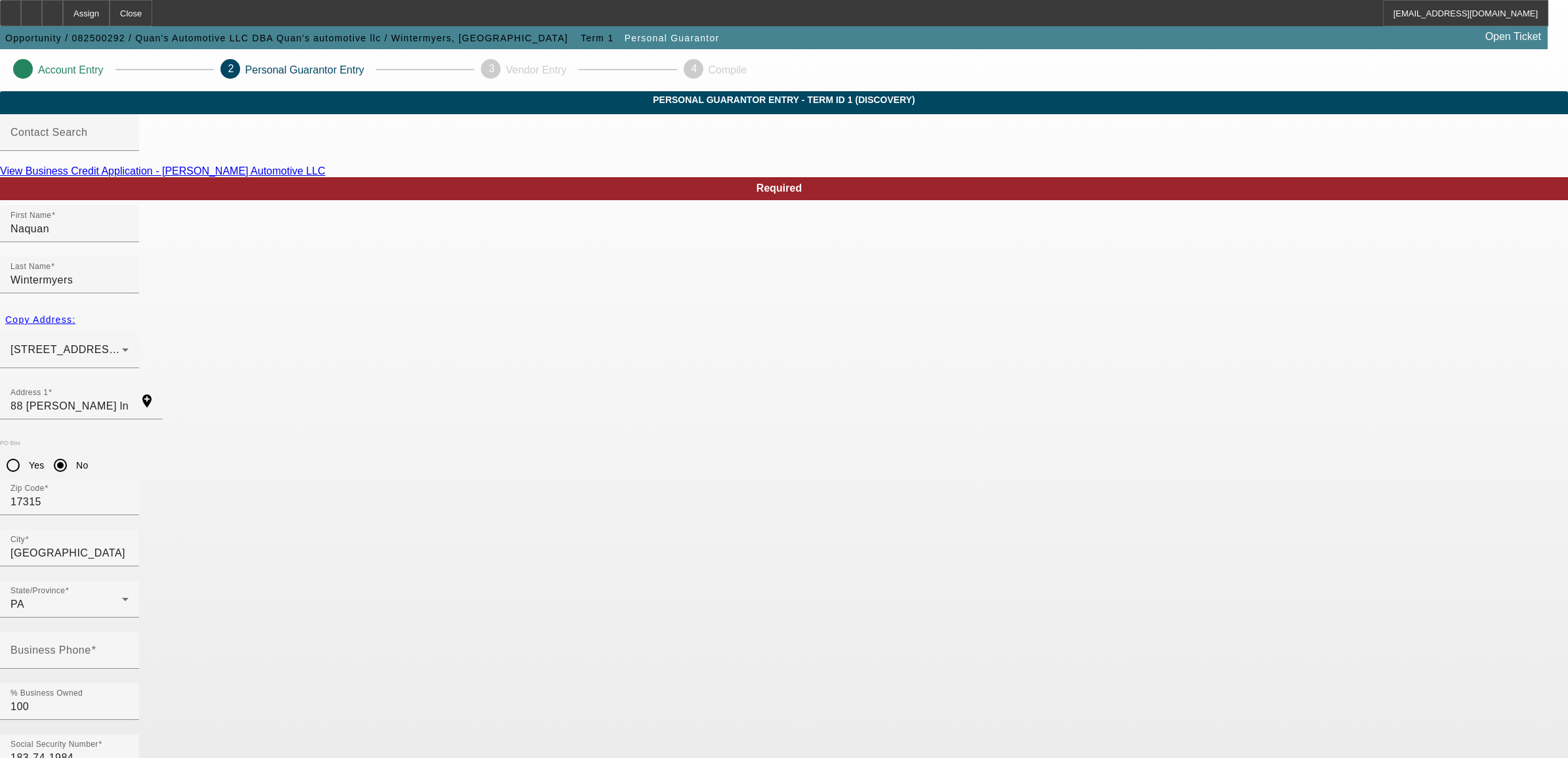
click at [848, 177] on div "View Business Credit Application - Quan's Automotive LLC" at bounding box center [784, 171] width 1568 height 12
click at [847, 177] on div "View Business Credit Application - Quan's Automotive LLC" at bounding box center [784, 171] width 1568 height 12
click at [326, 176] on link "View Business Credit Application - Quan's Automotive LLC" at bounding box center [163, 170] width 326 height 11
click at [129, 647] on input "Business Phone" at bounding box center [69, 655] width 118 height 16
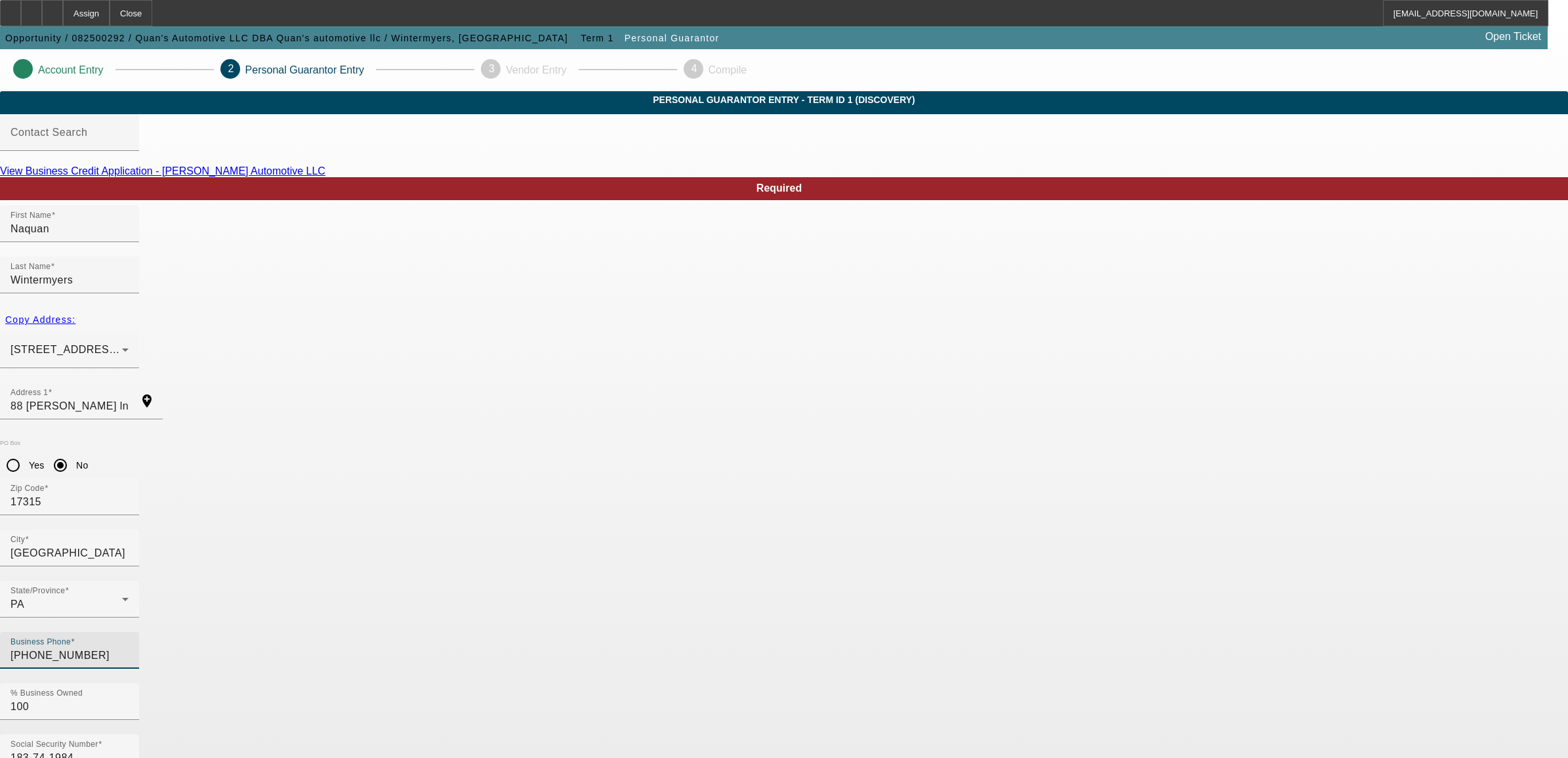
type input "[PHONE_NUMBER]"
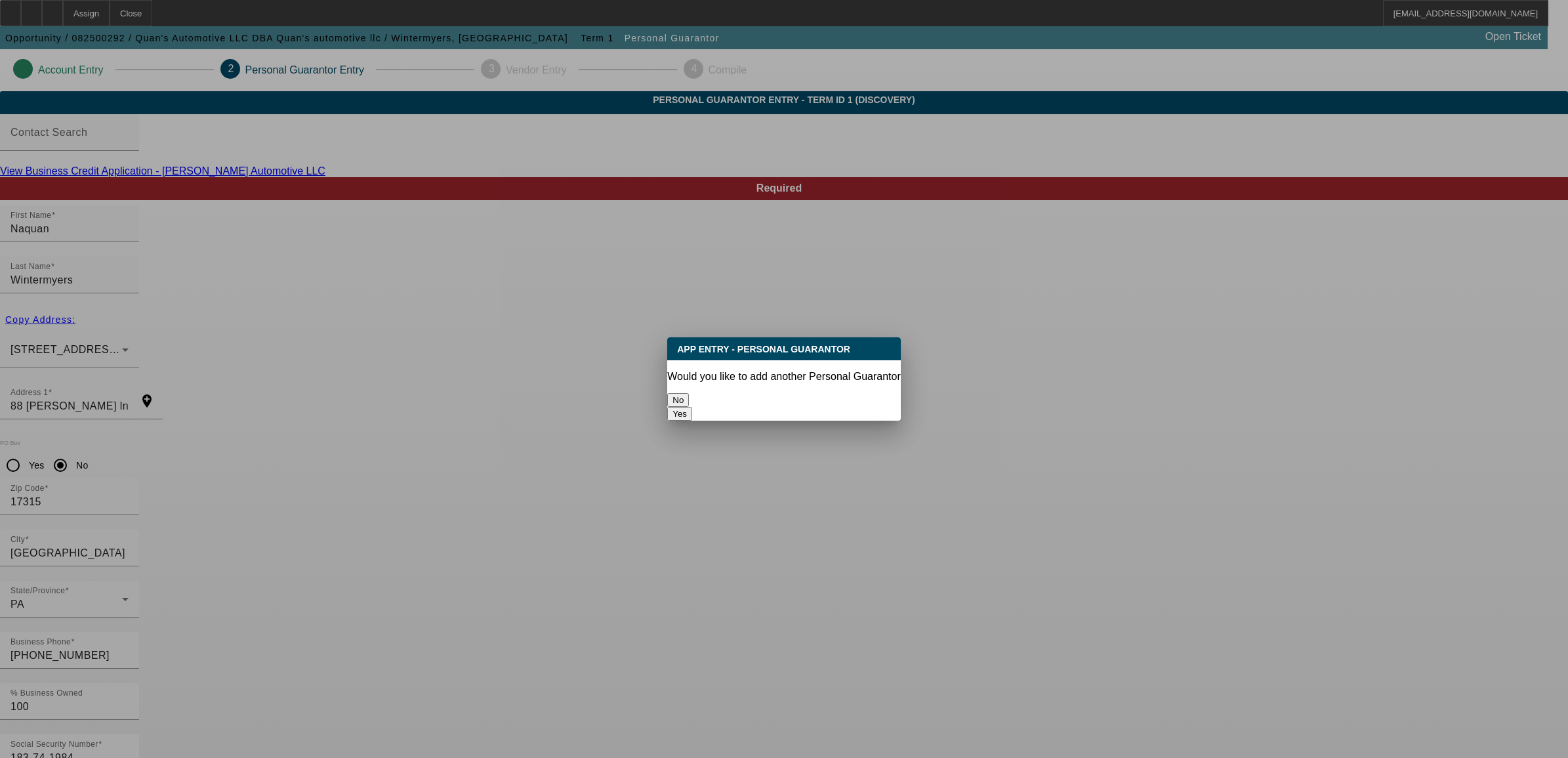
click at [689, 393] on button "No" at bounding box center [678, 399] width 21 height 14
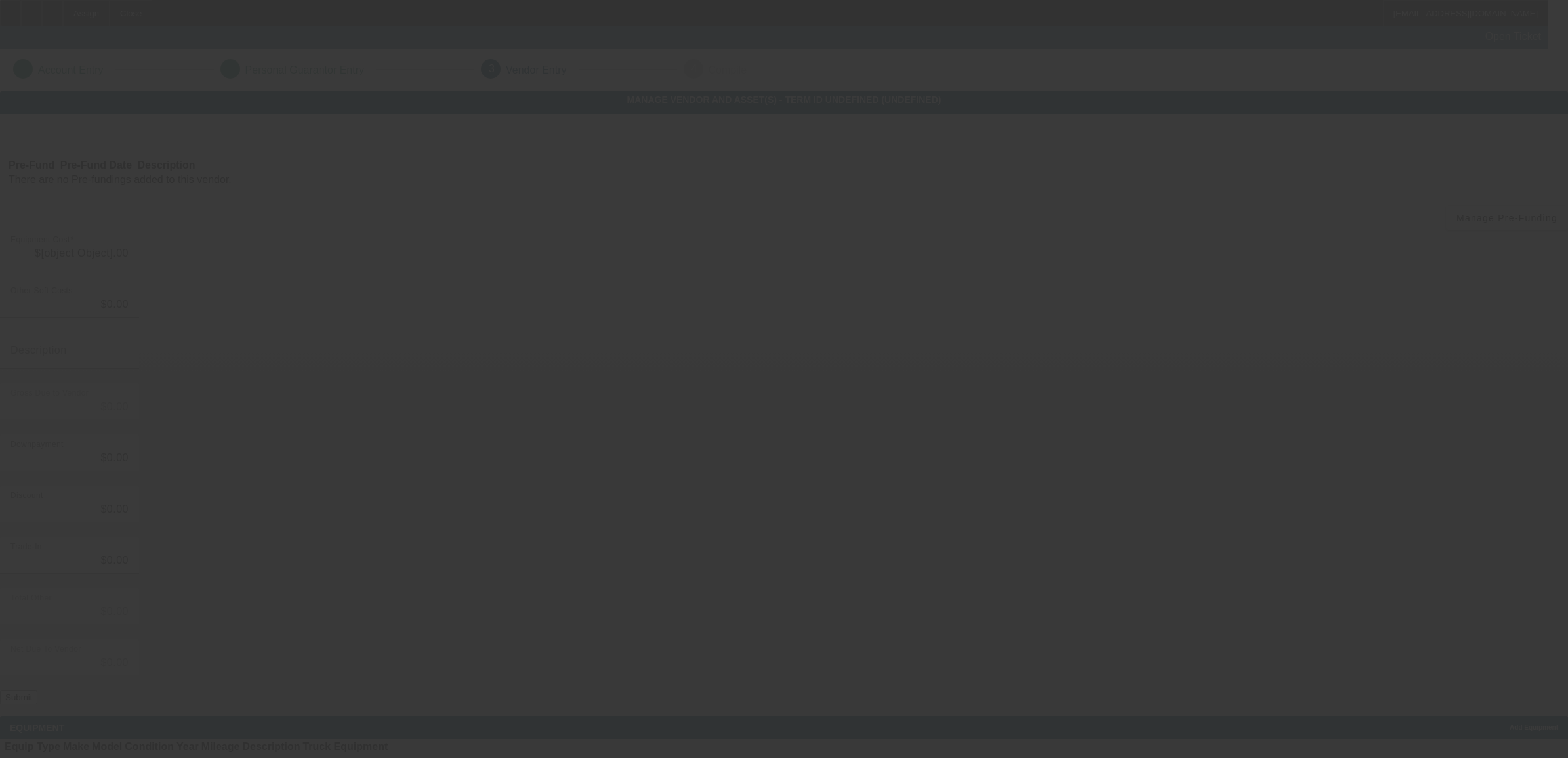
type input "$65,000.00"
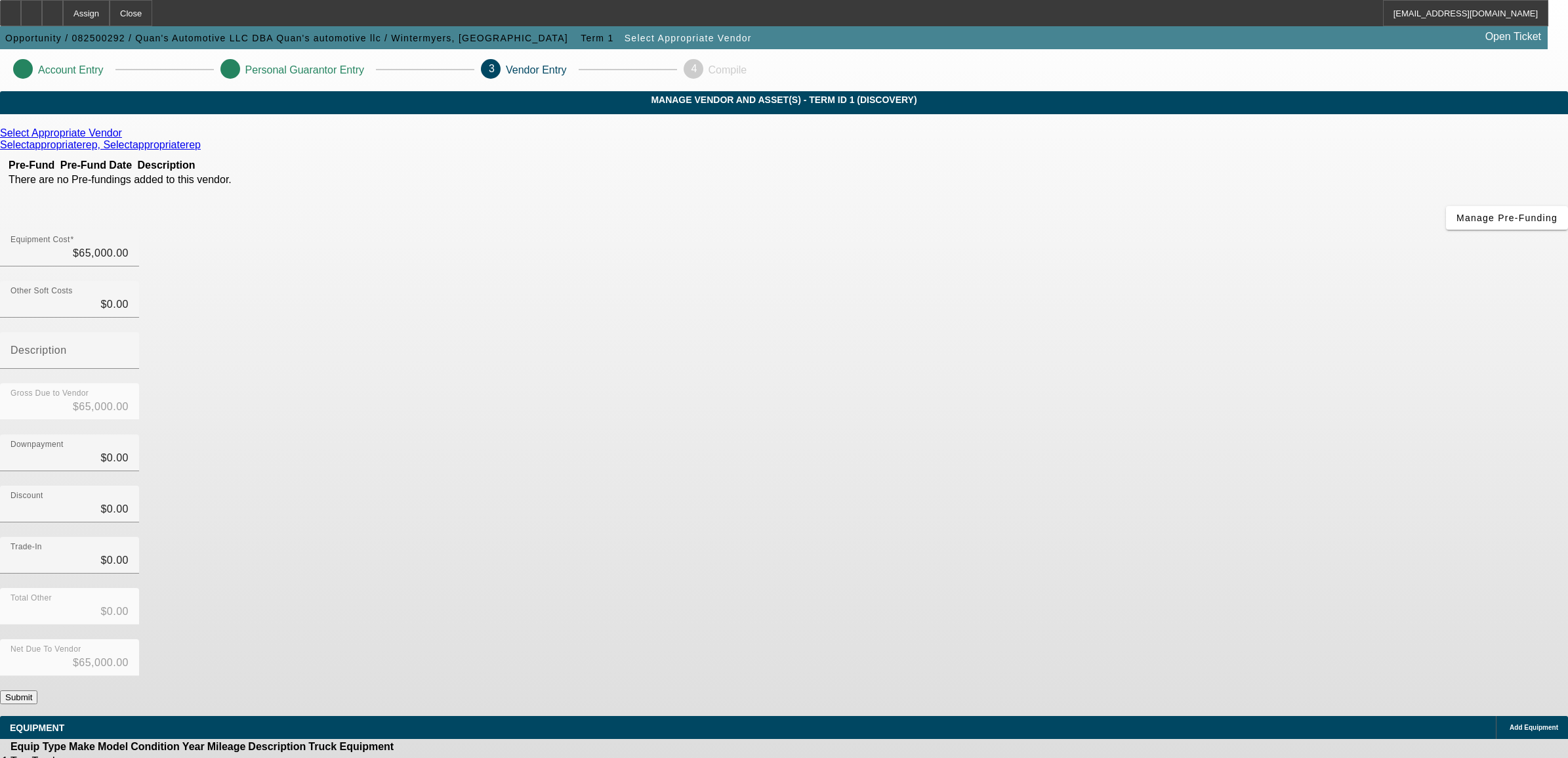
click at [436, 757] on icon at bounding box center [436, 761] width 0 height 0
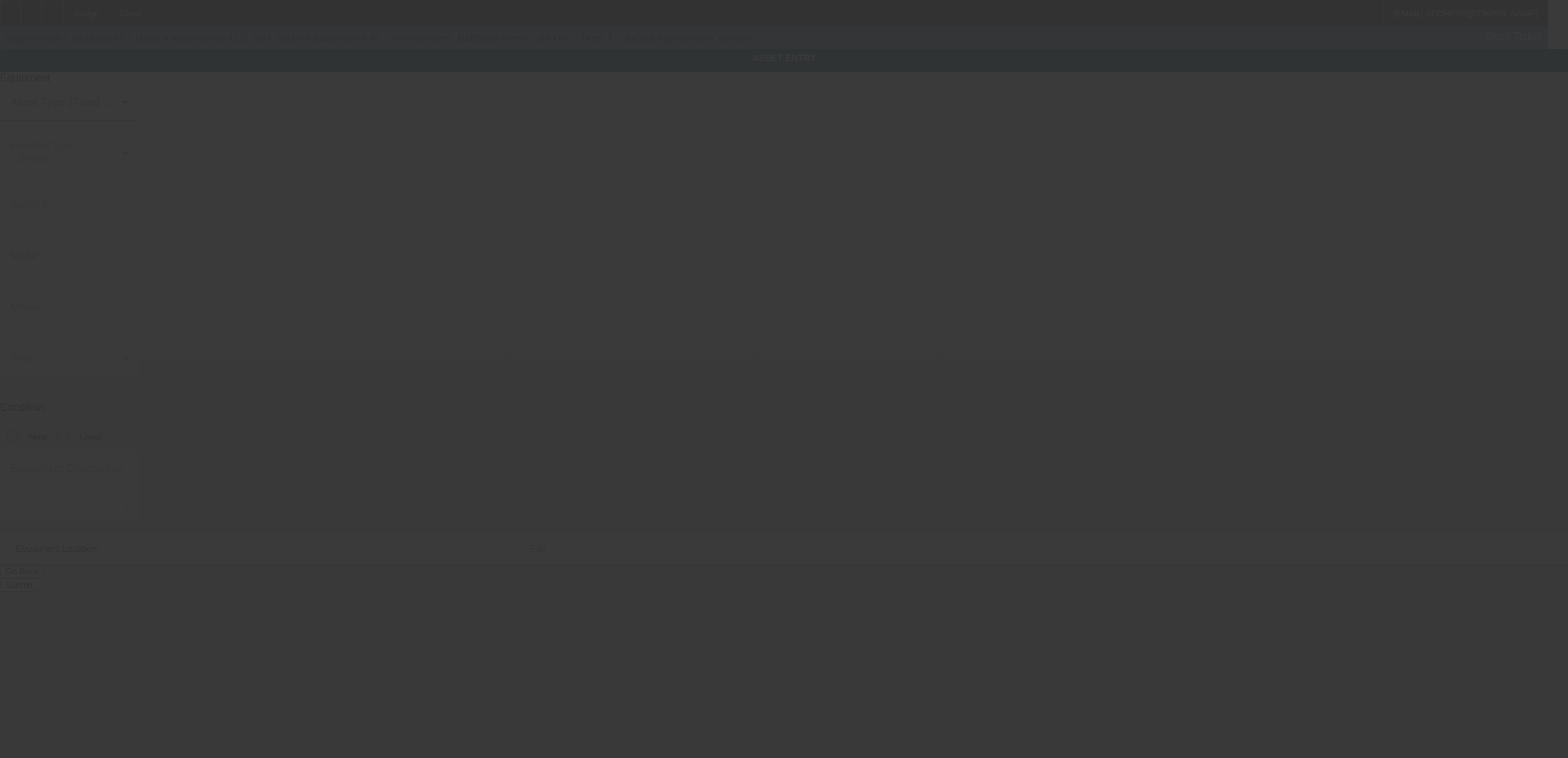
type input "[STREET_ADDRESS]"
type input "[GEOGRAPHIC_DATA]"
type input "17365"
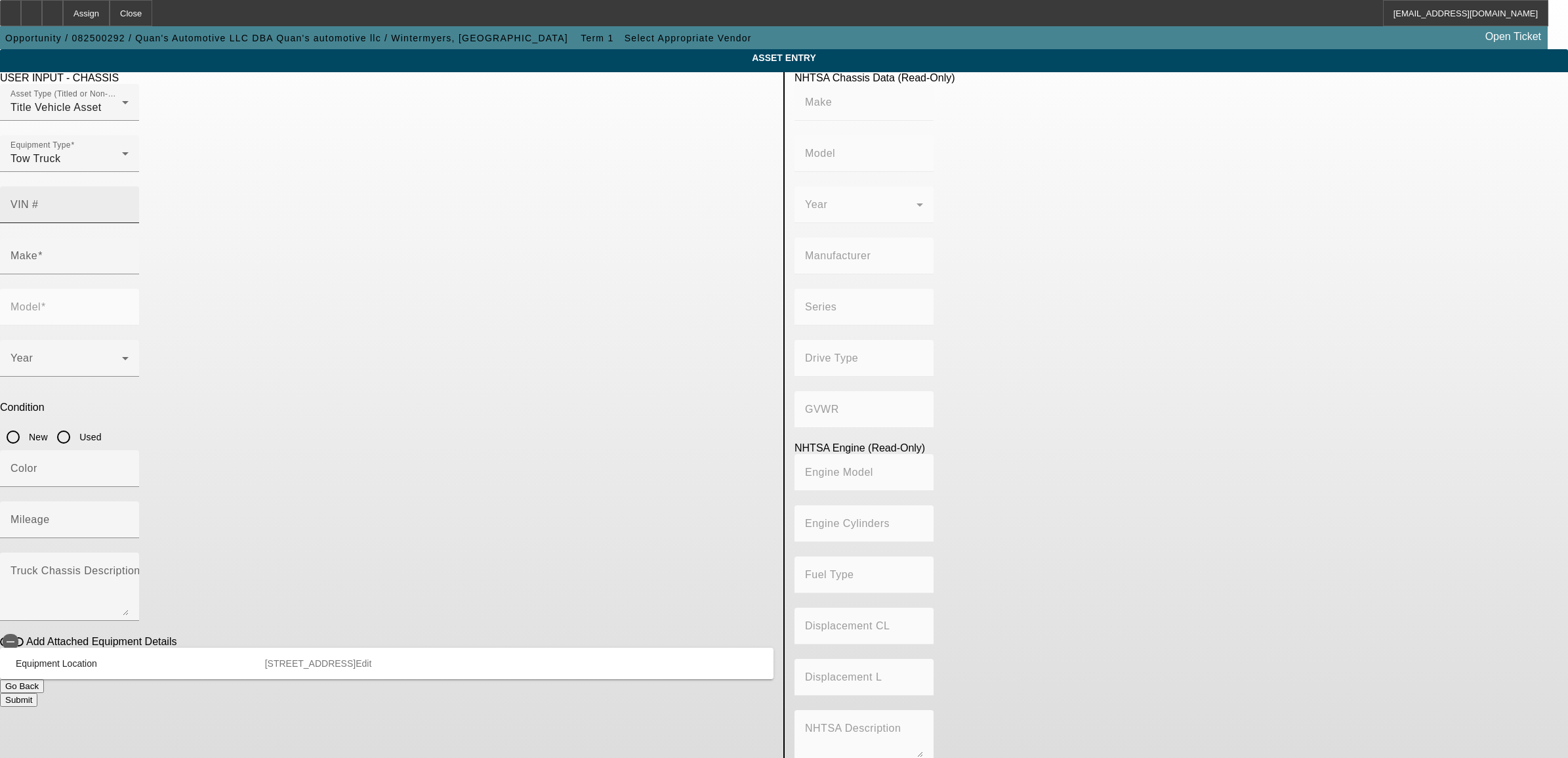
click at [129, 202] on input "VIN #" at bounding box center [69, 209] width 118 height 16
paste input "1FDUF5GT7MEC74281"
type input "1FDUF5GT7MEC74281"
click at [258, 251] on app-asset-collateral-manage "ASSET ENTRY Delete asset USER INPUT - CHASSIS Asset Type (Titled or Non-Titled)…" at bounding box center [784, 413] width 1568 height 727
type input "FORD"
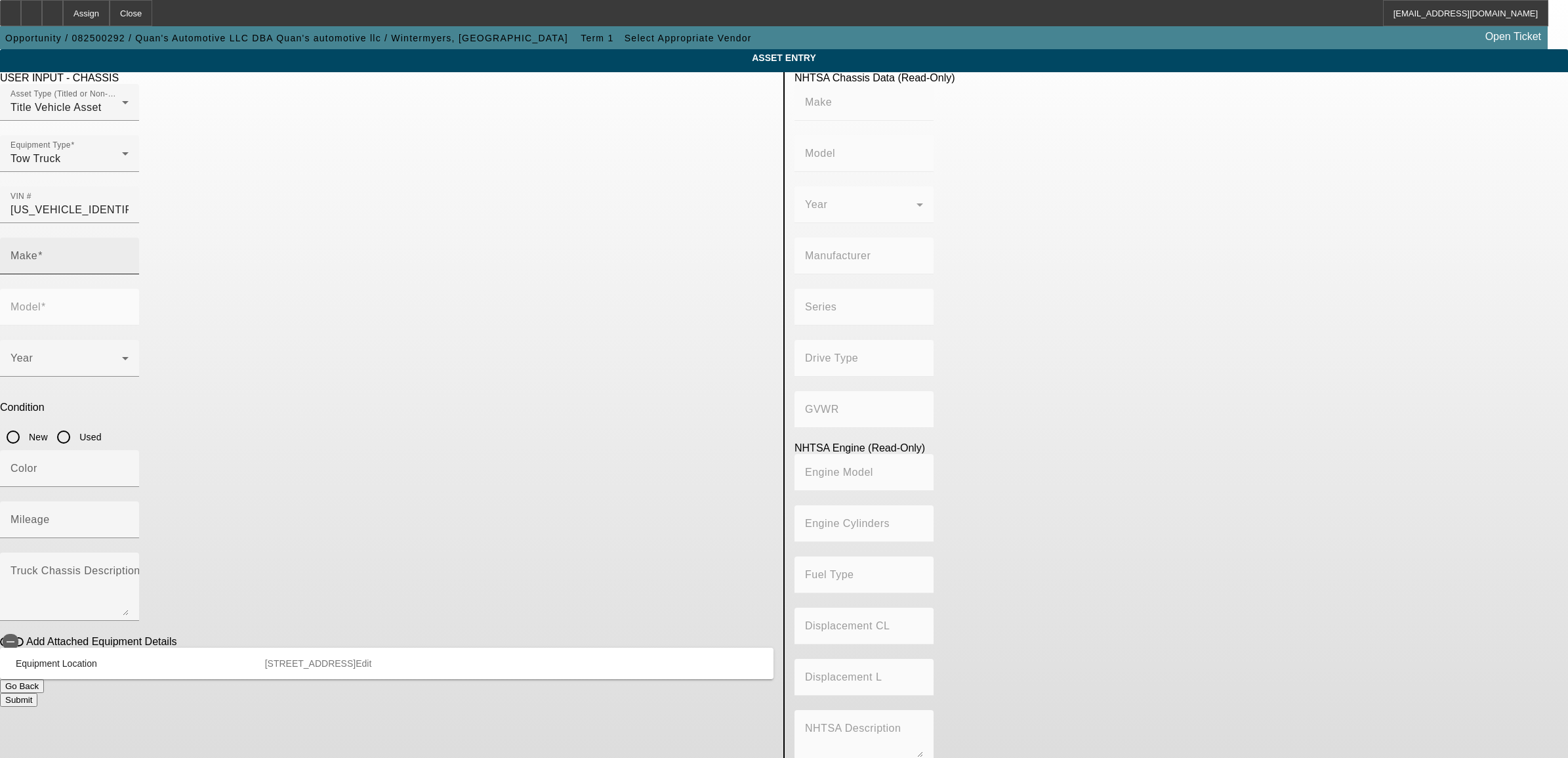
type input "F-550"
type input "FORD MOTOR COMPANY"
type input "F-Series Super Duty - Dual Rear Wheel"
type input "4x2"
type input "Class 5: 16,001 - 19,500 lb (7,258 - 8,845 kg)"
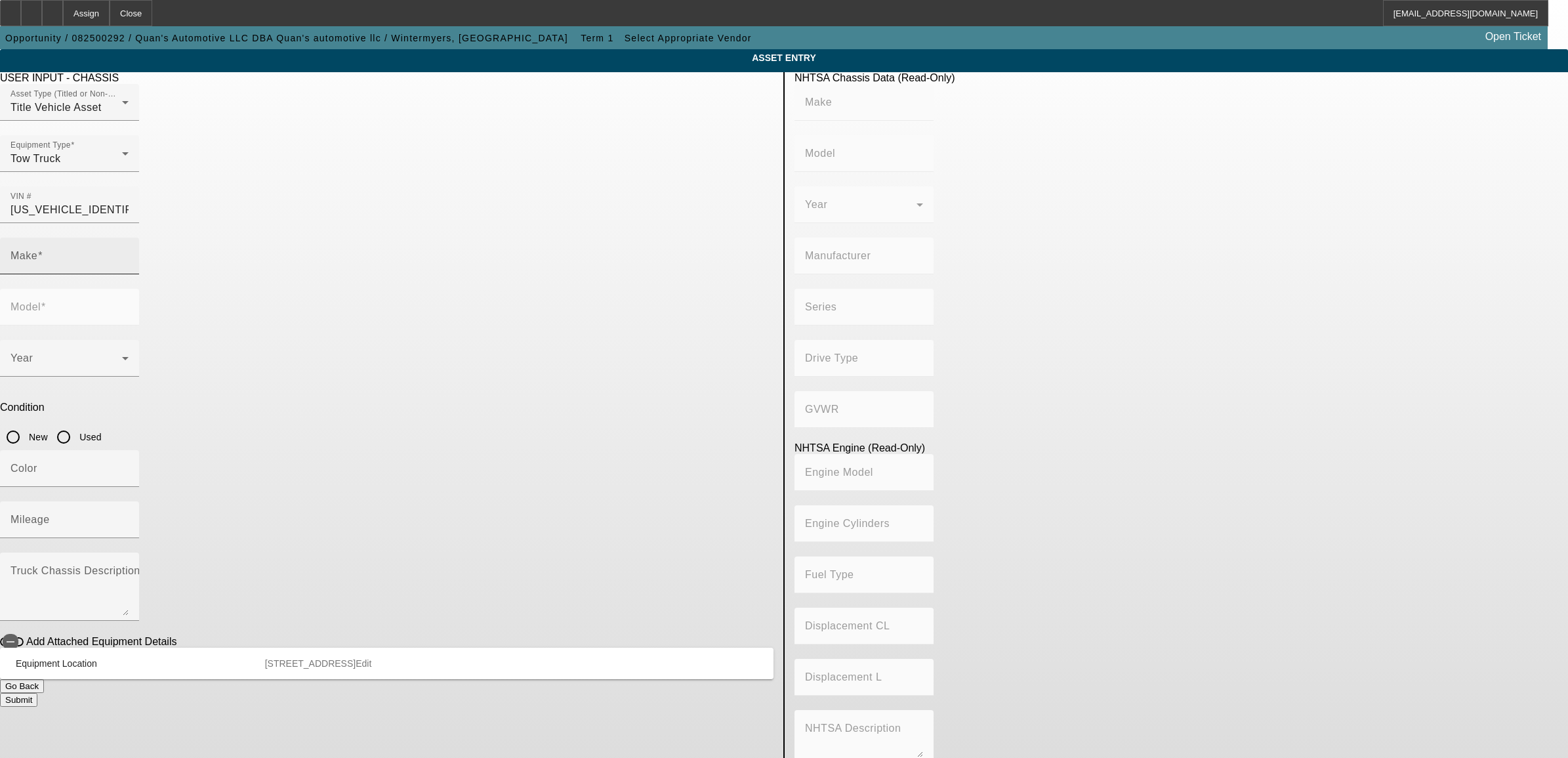
type input "8"
type input "Diesel"
type input "408.85908543470"
type input "6.7"
type input "FORD"
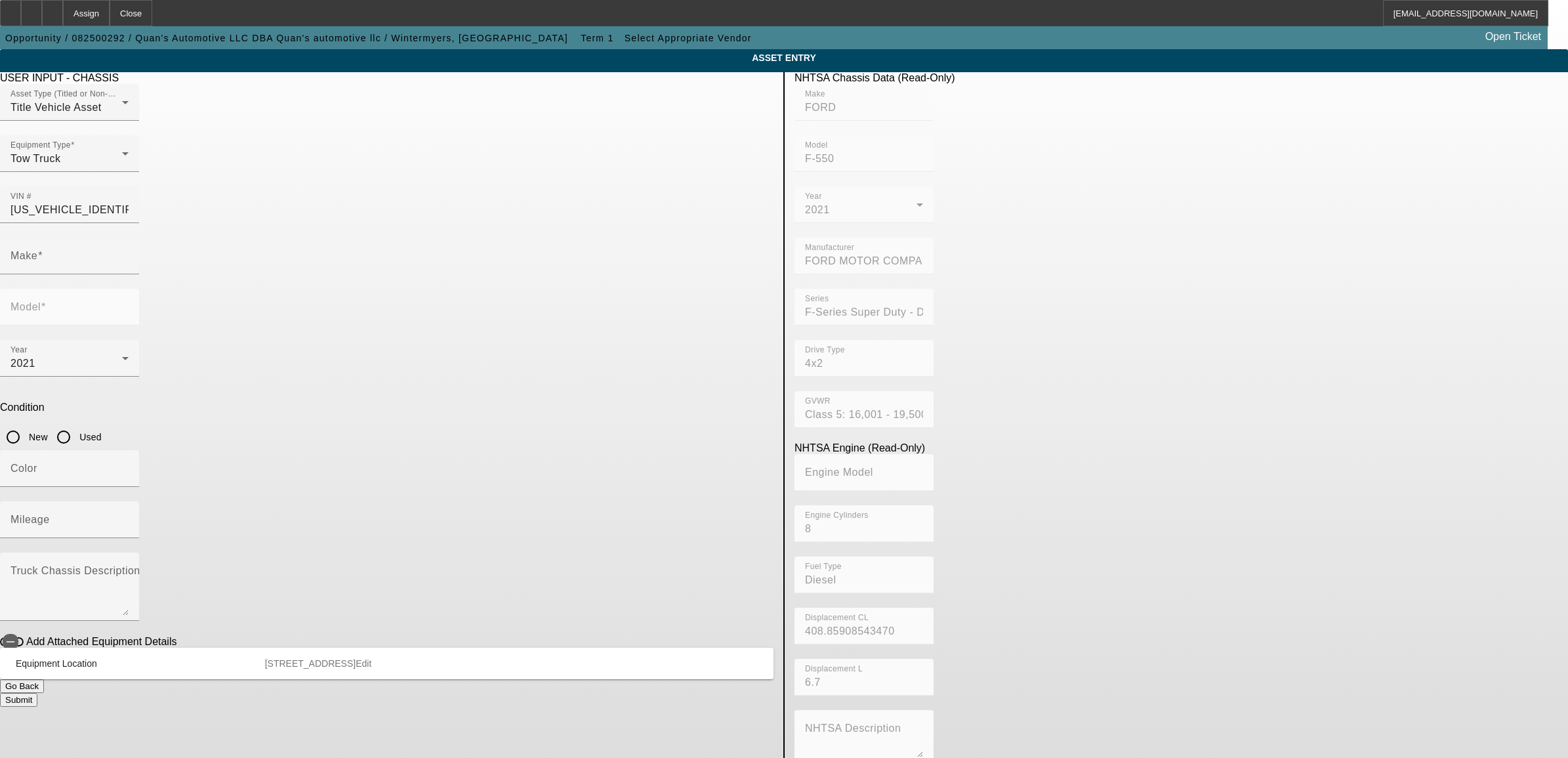
type input "F-550"
click at [77, 424] on input "Used" at bounding box center [64, 437] width 26 height 26
radio input "true"
click at [129, 517] on input "Mileage" at bounding box center [69, 524] width 118 height 16
type input "121750"
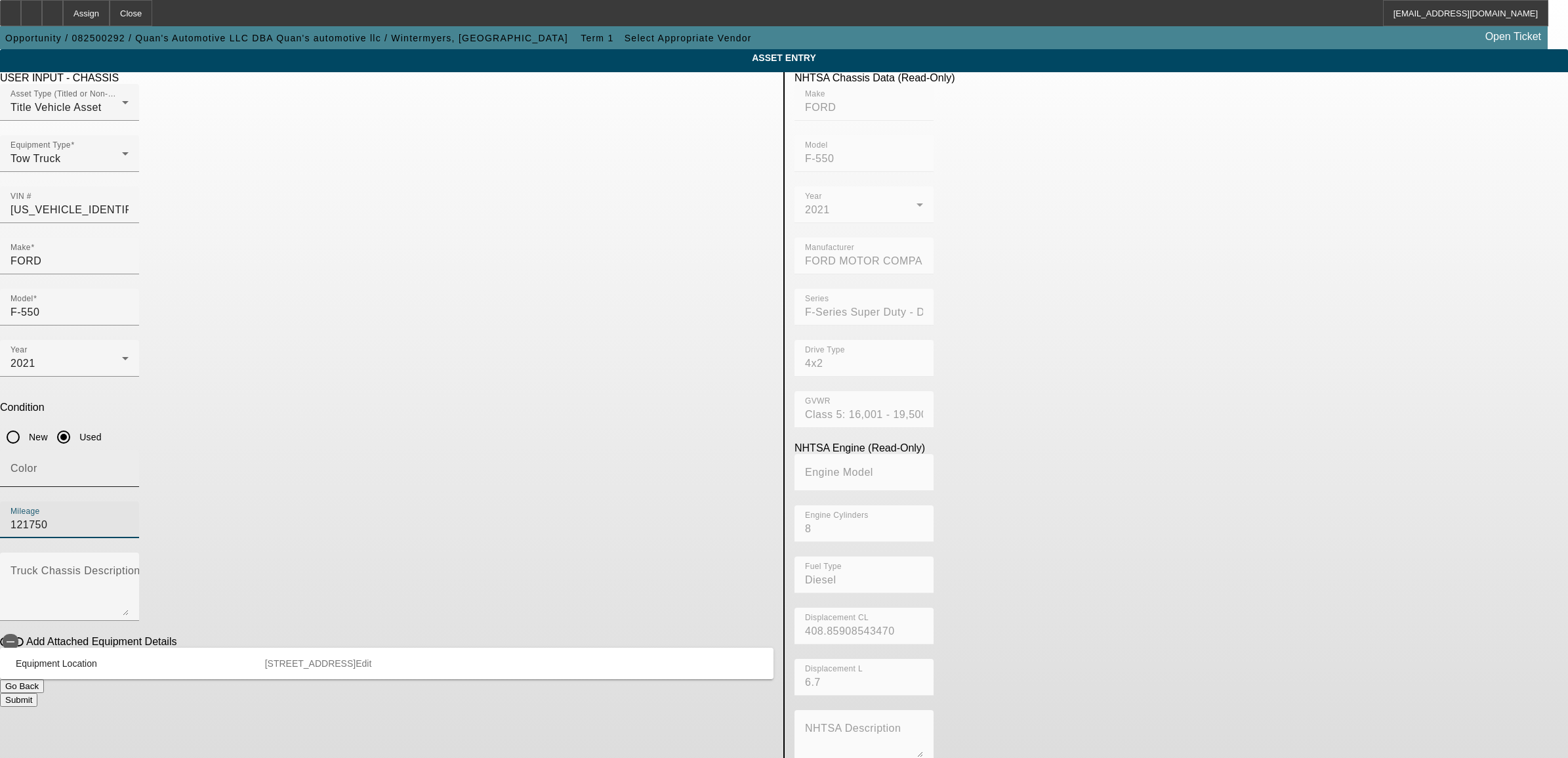
click at [129, 466] on input "Color" at bounding box center [69, 474] width 118 height 16
type input "Black"
click at [37, 693] on button "Submit" at bounding box center [18, 699] width 37 height 14
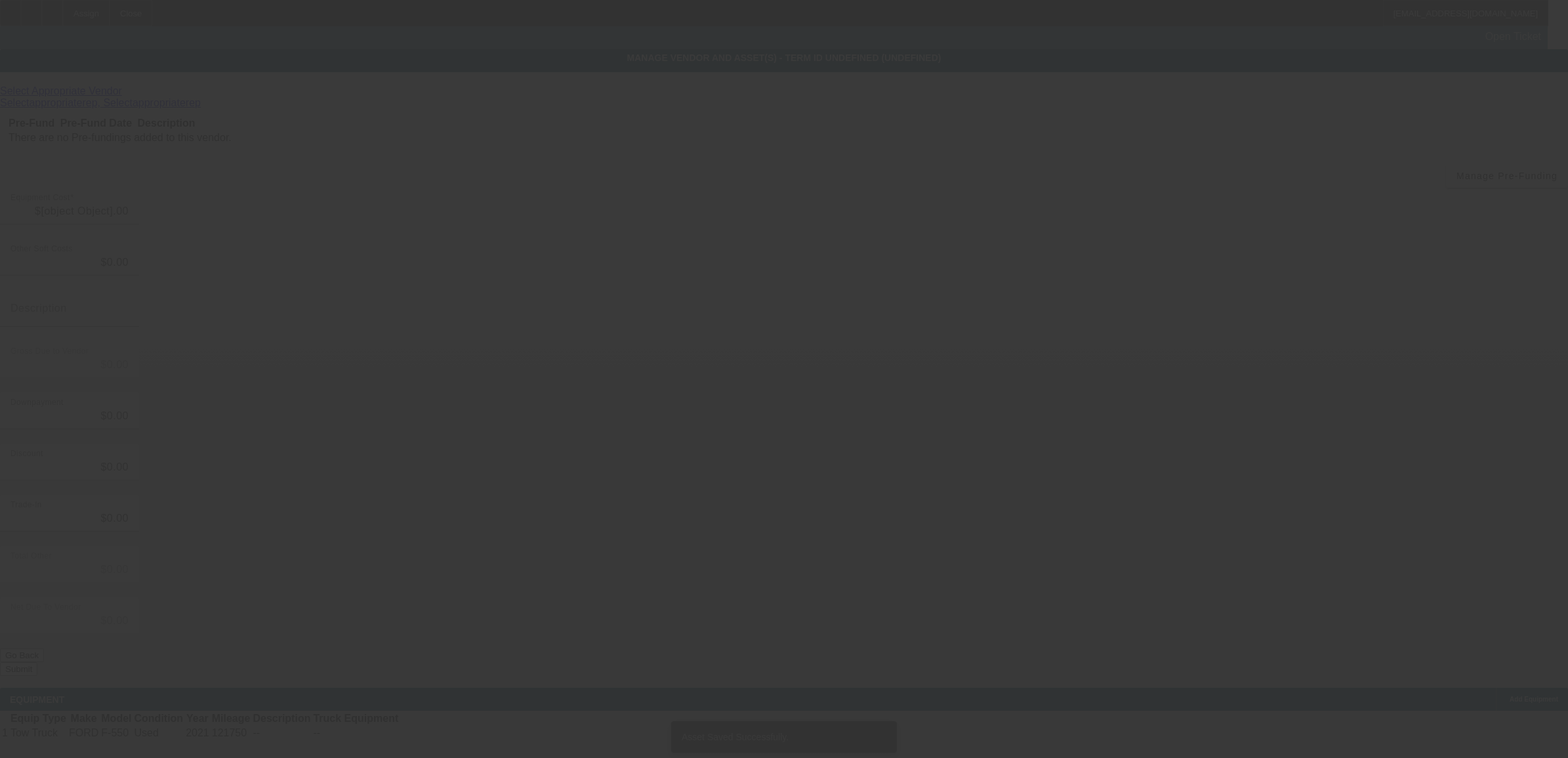
type input "$65,000.00"
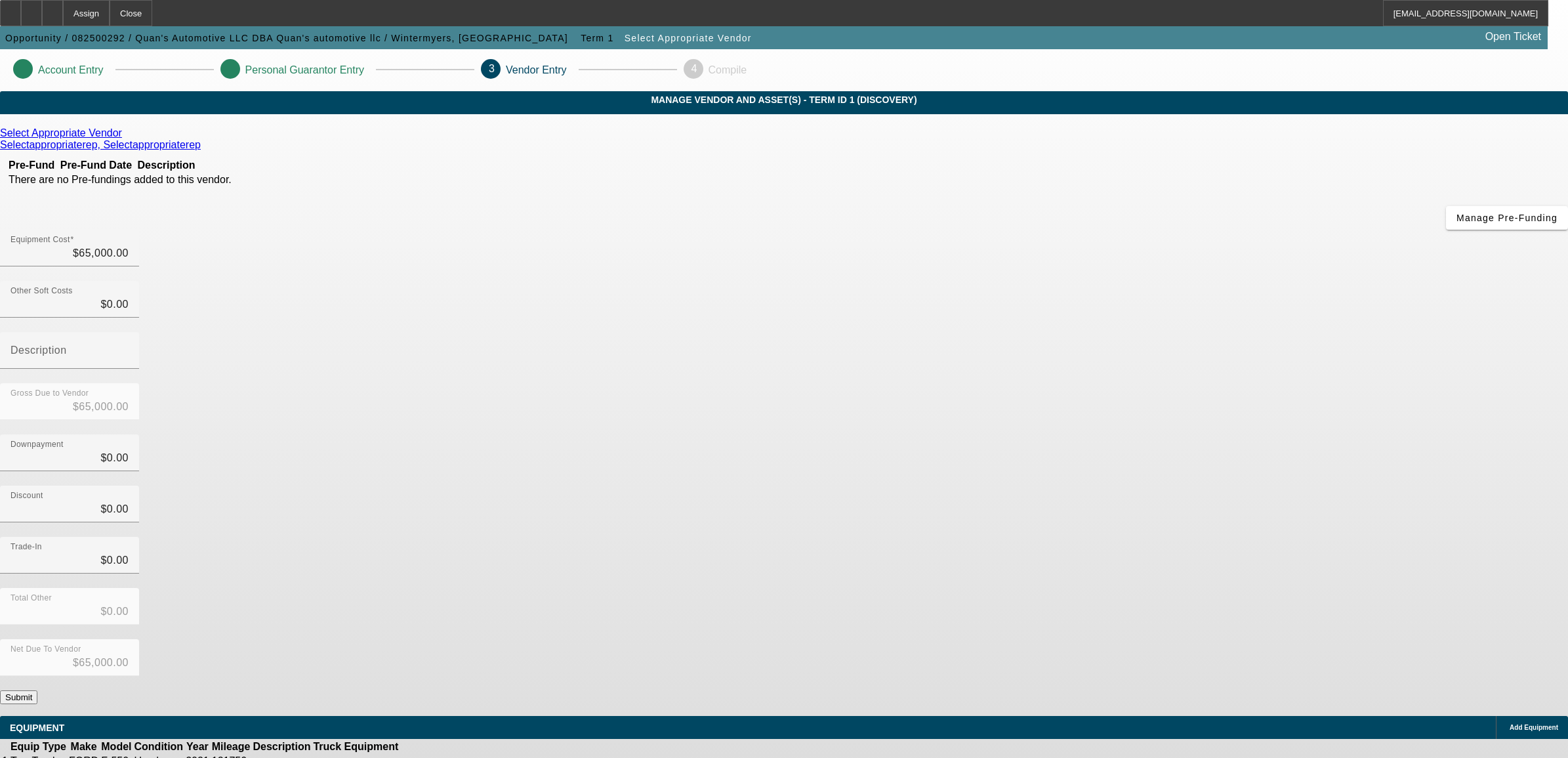
click at [126, 138] on icon at bounding box center [126, 132] width 0 height 11
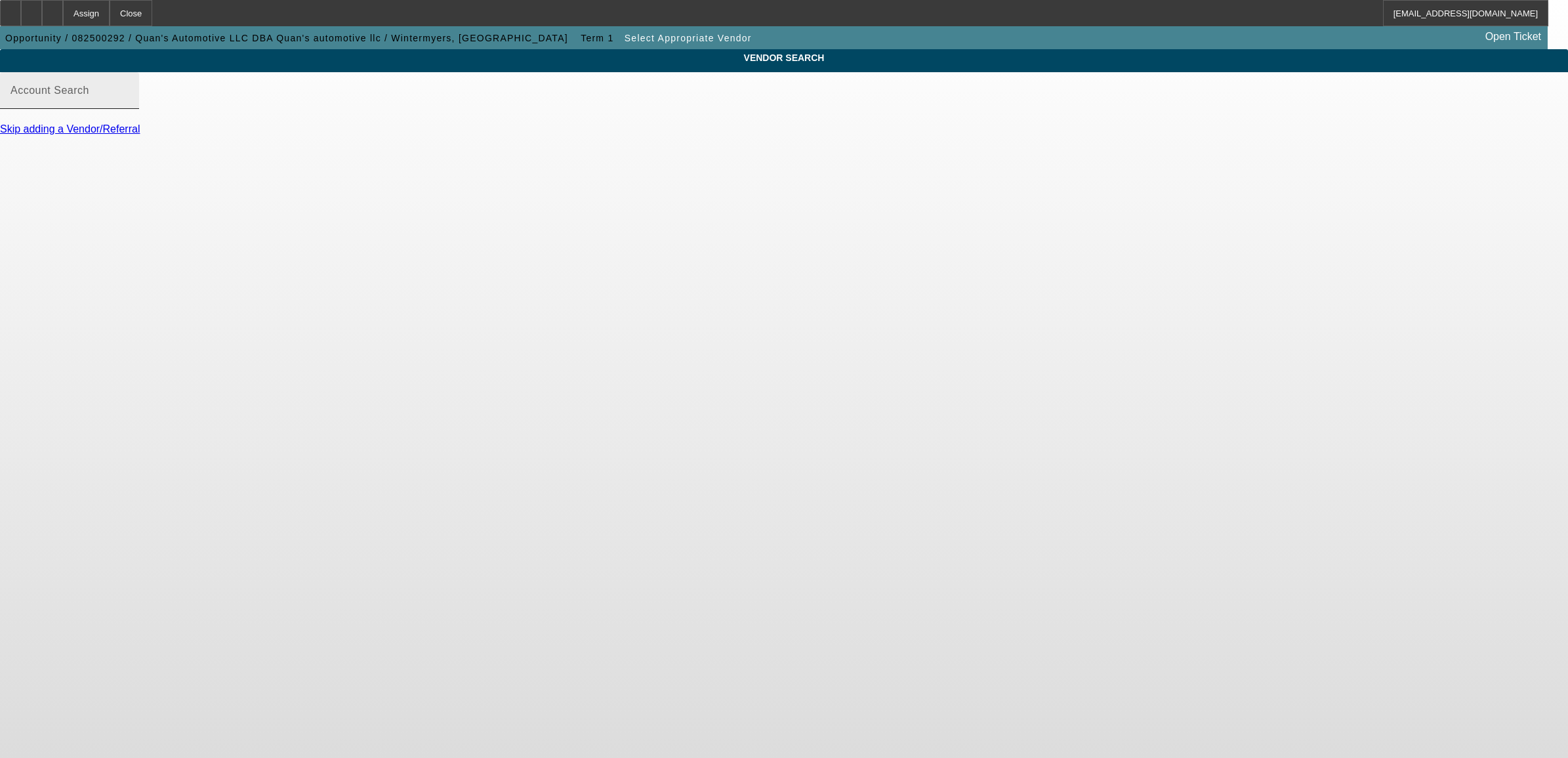
click at [129, 103] on input "Account Search" at bounding box center [69, 95] width 118 height 16
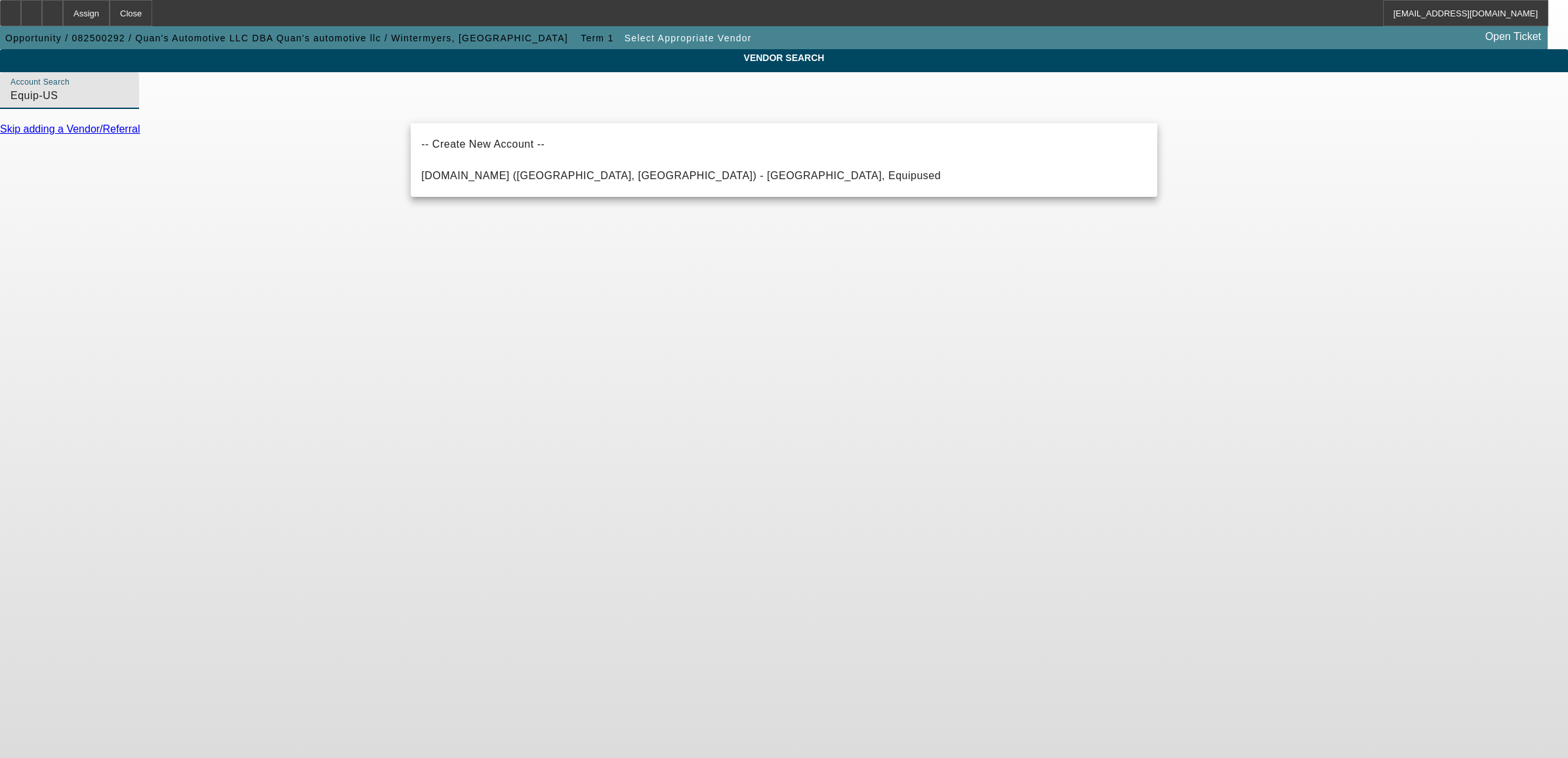
click at [555, 179] on span "Equip-Used.com (Northbrook, IL) - Equipused, Equipused" at bounding box center [681, 175] width 520 height 11
type input "Equip-Used.com (Northbrook, IL) - Equipused, Equipused"
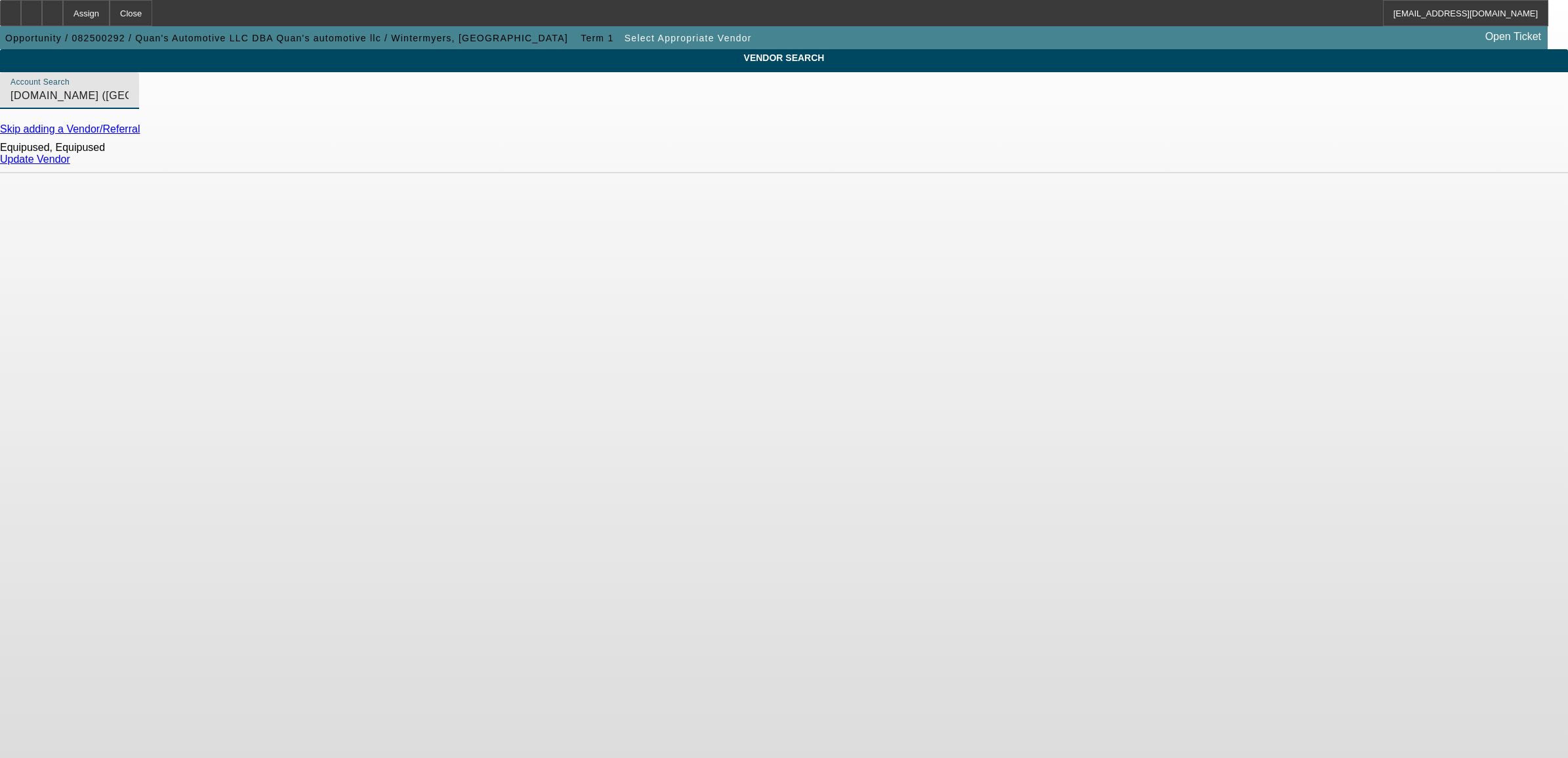
drag, startPoint x: 1101, startPoint y: 178, endPoint x: 1112, endPoint y: 172, distance: 12.5
click at [1105, 174] on div "Equipused, Equipused Update Vendor" at bounding box center [784, 154] width 1568 height 38
click at [70, 164] on link "Update Vendor" at bounding box center [35, 159] width 70 height 11
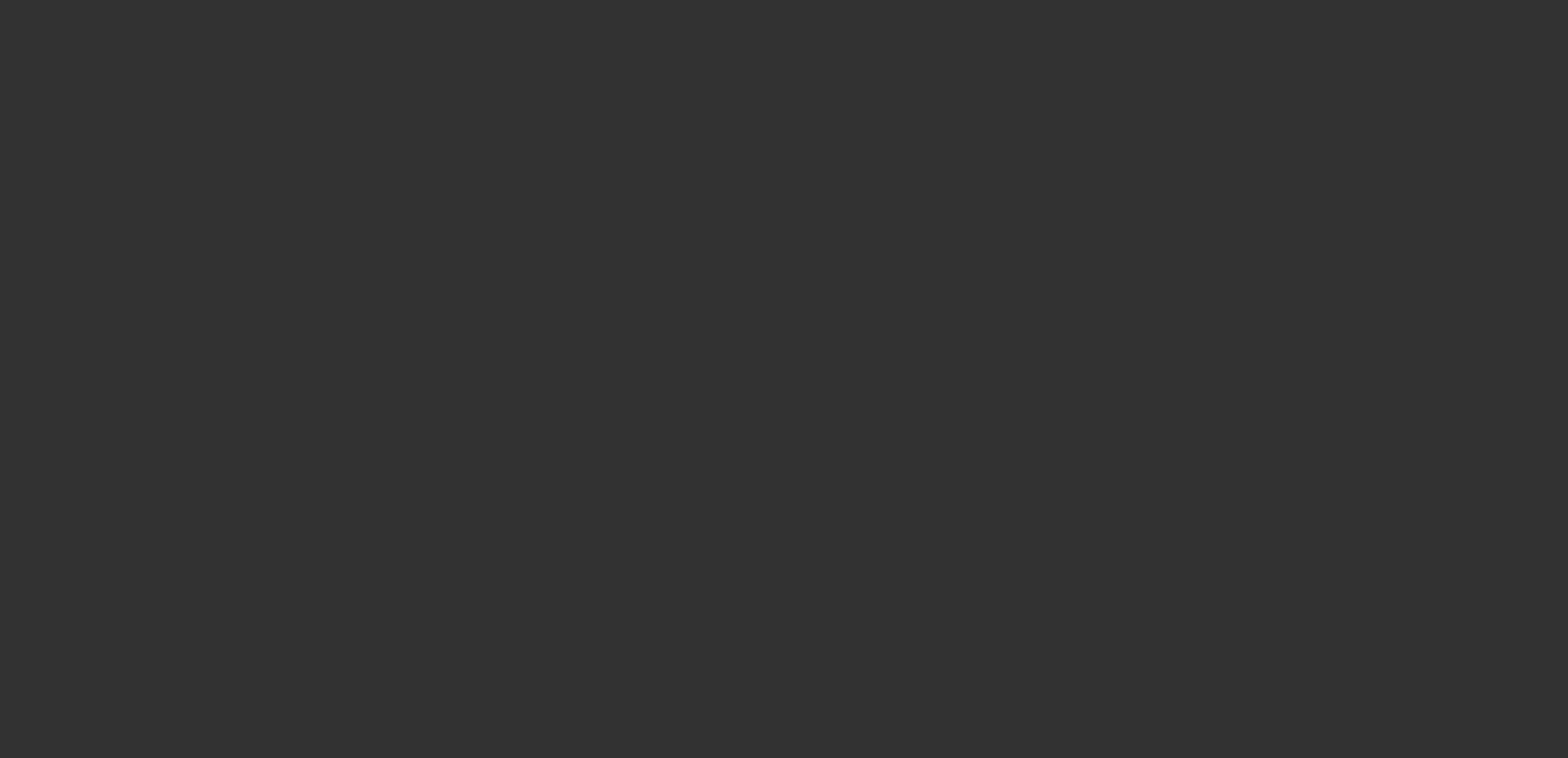
type input "$65,000.00"
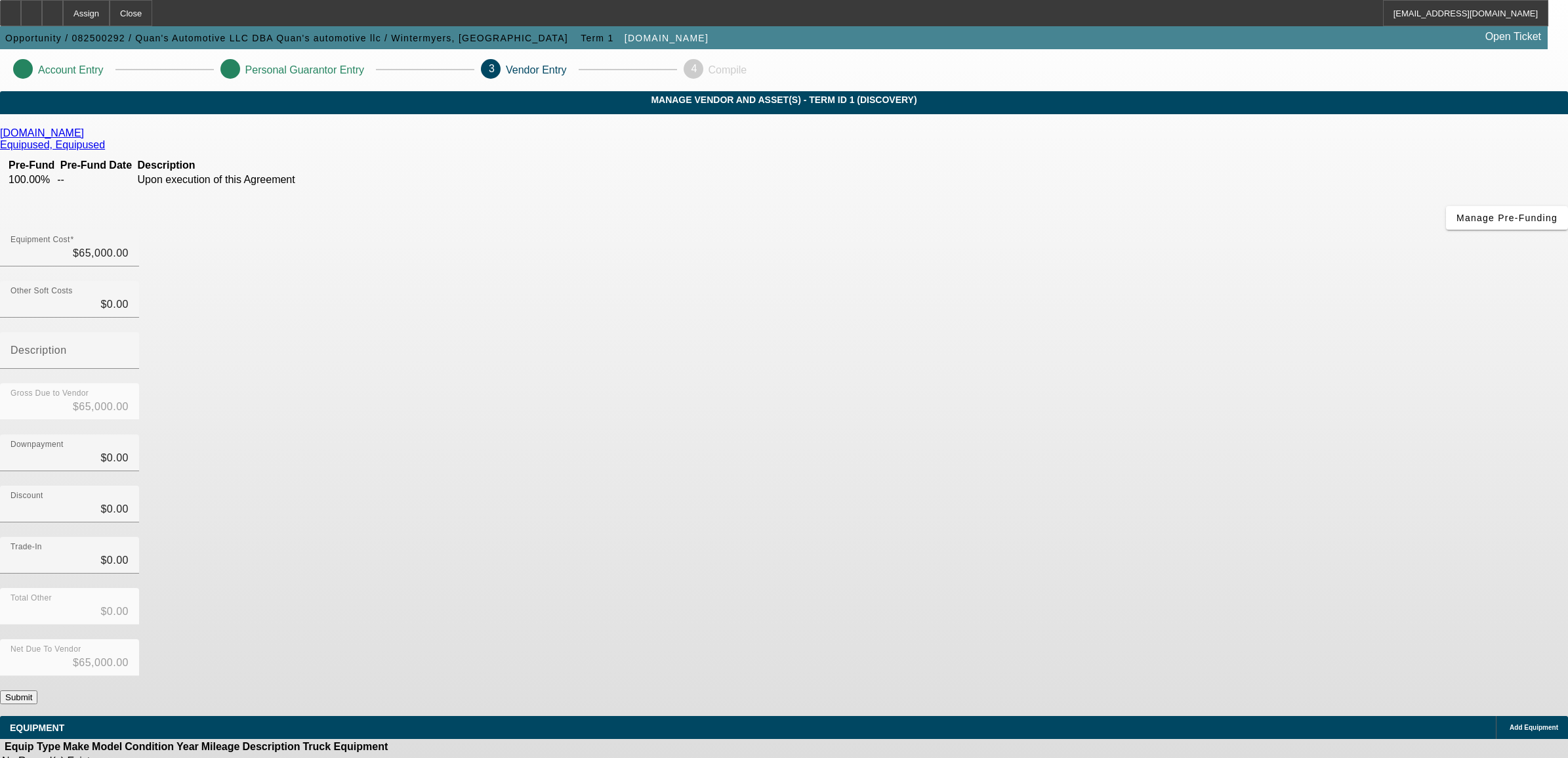
click at [37, 690] on button "Submit" at bounding box center [18, 697] width 37 height 14
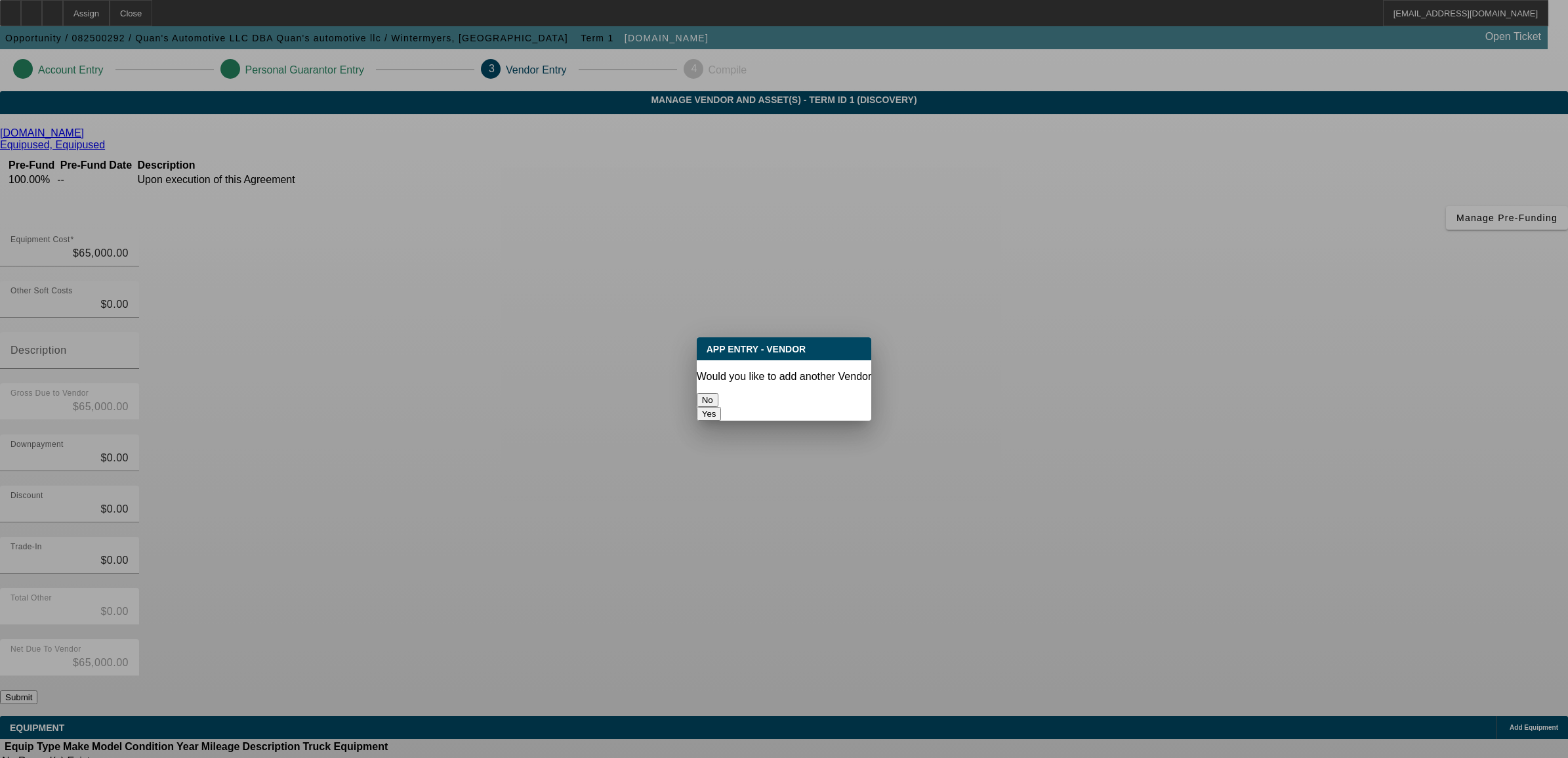
click at [718, 393] on button "No" at bounding box center [708, 399] width 21 height 14
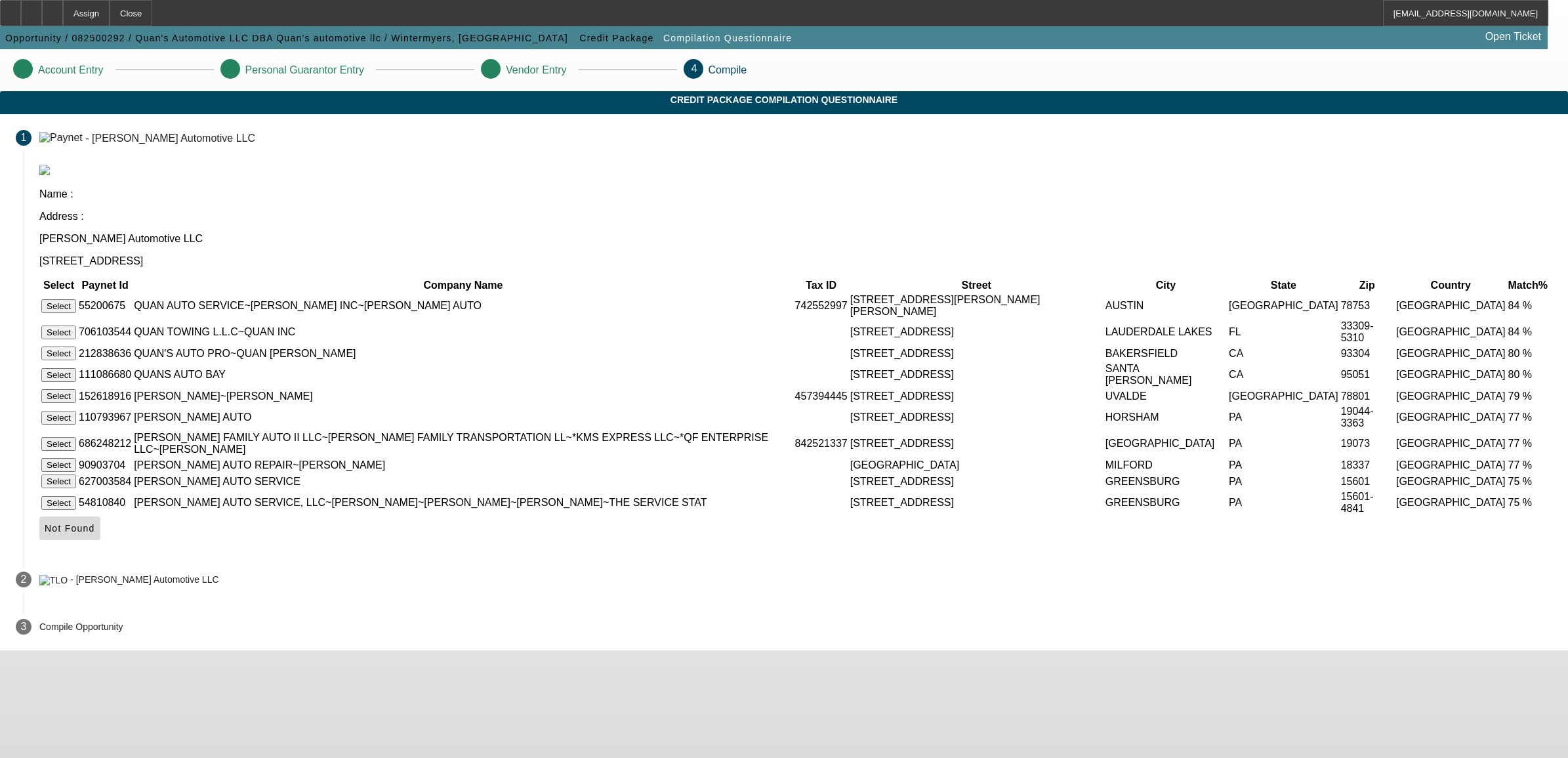
click at [45, 523] on icon at bounding box center [45, 528] width 0 height 11
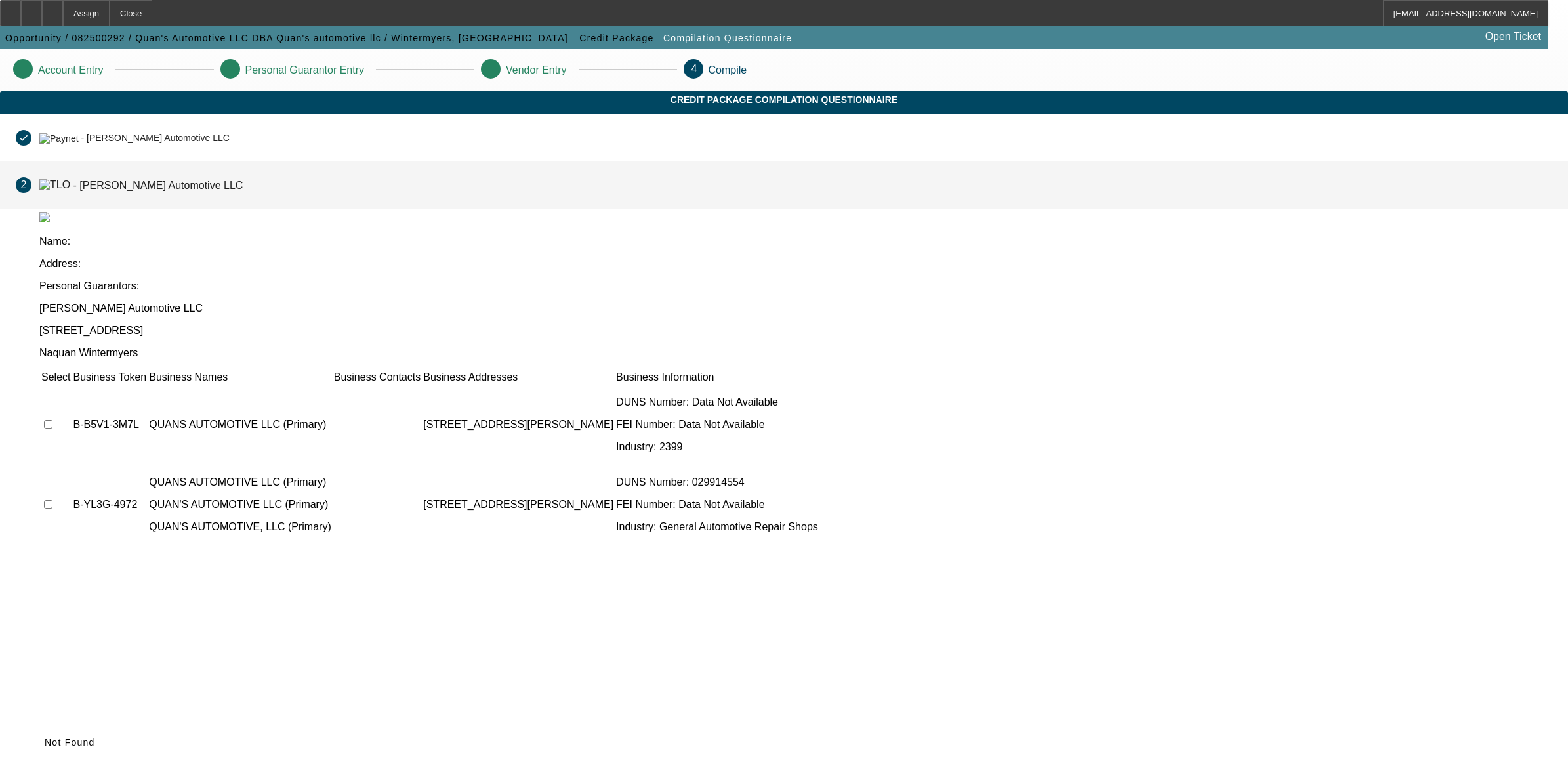
click at [52, 420] on input "checkbox" at bounding box center [48, 424] width 8 height 8
checkbox input "true"
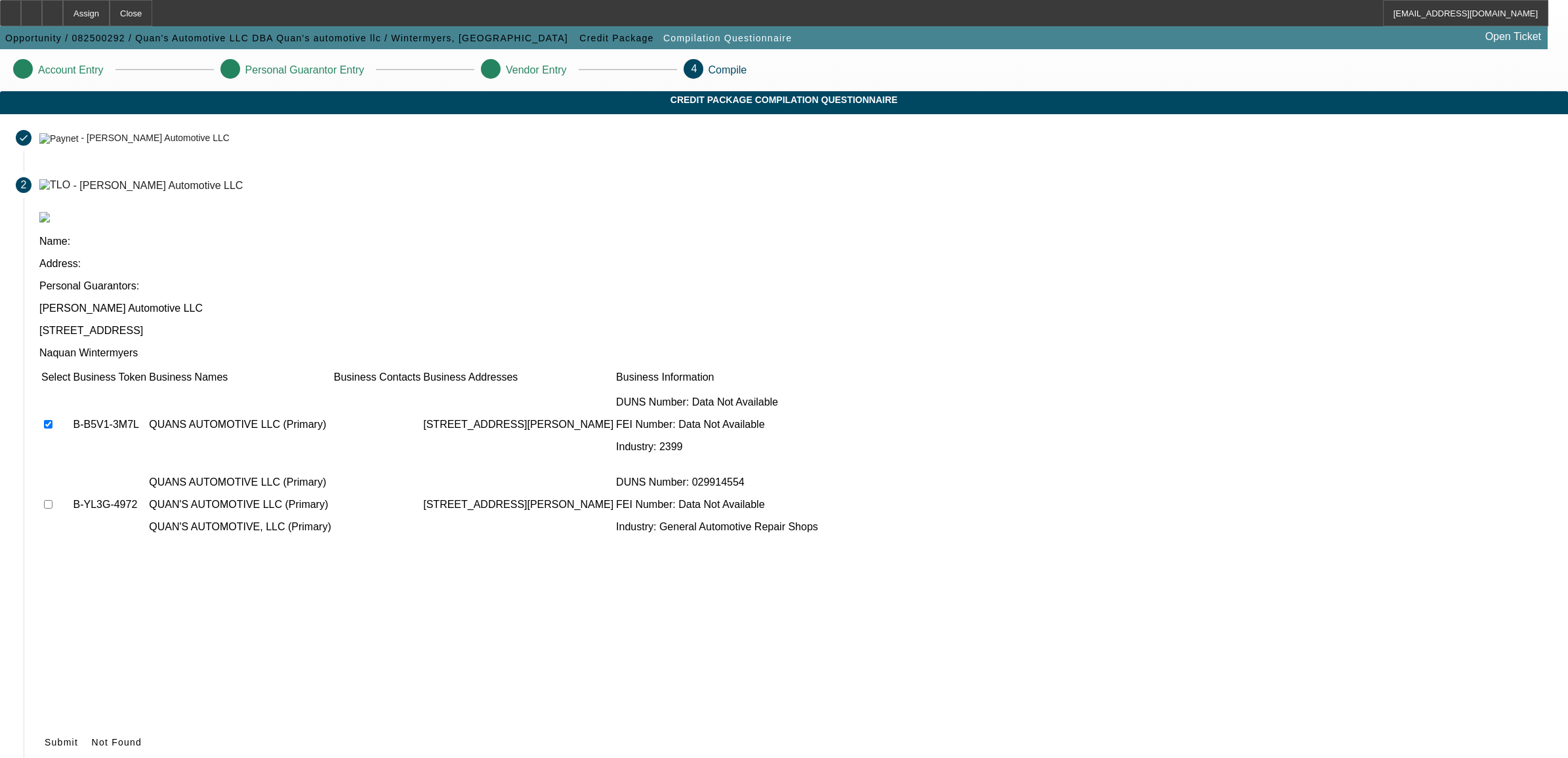
click at [71, 465] on td at bounding box center [55, 504] width 31 height 79
click at [52, 500] on input "checkbox" at bounding box center [48, 504] width 8 height 8
checkbox input "true"
click at [78, 737] on span "Submit" at bounding box center [61, 741] width 33 height 11
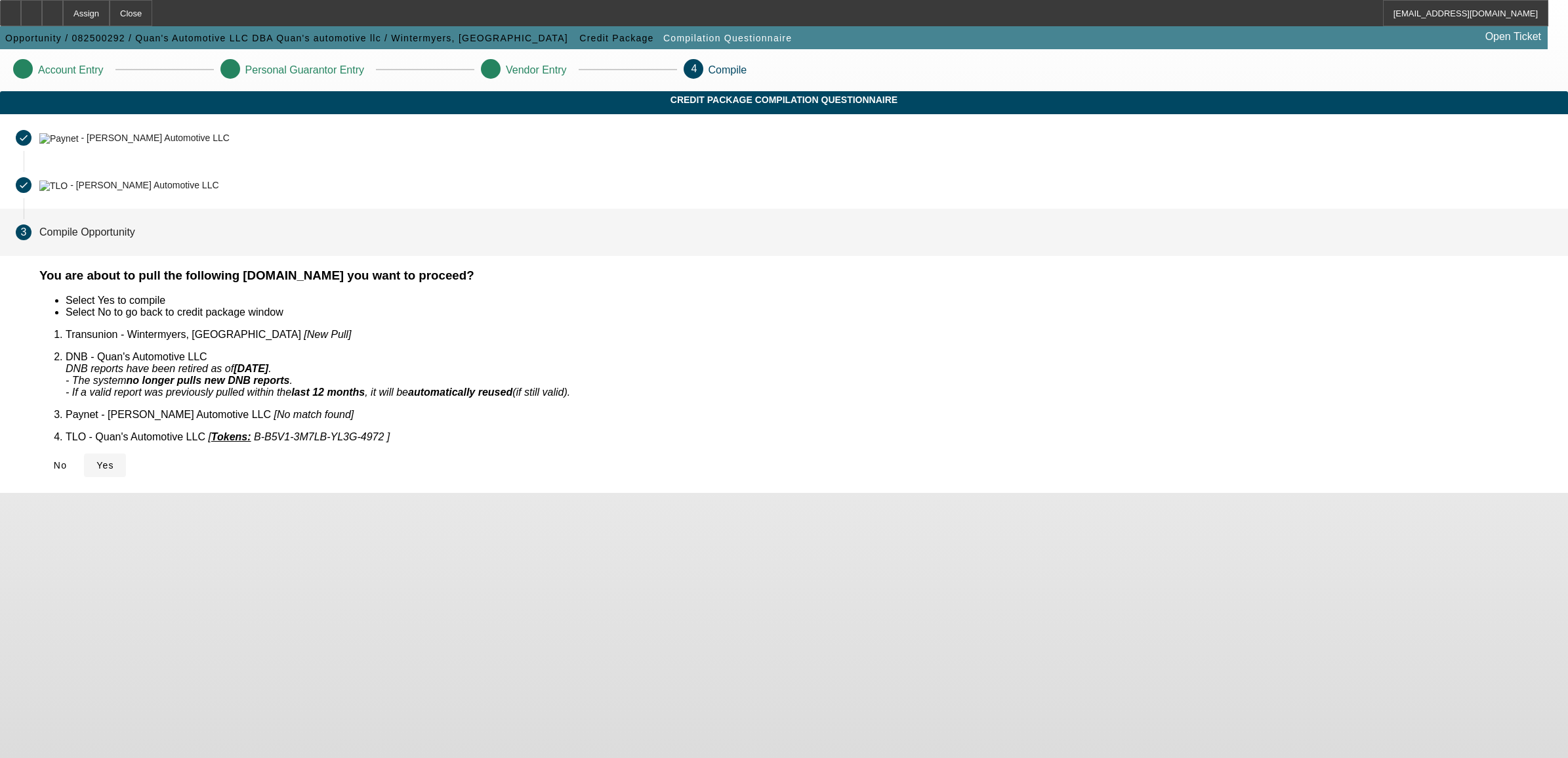
click at [114, 460] on span "Yes" at bounding box center [105, 465] width 17 height 11
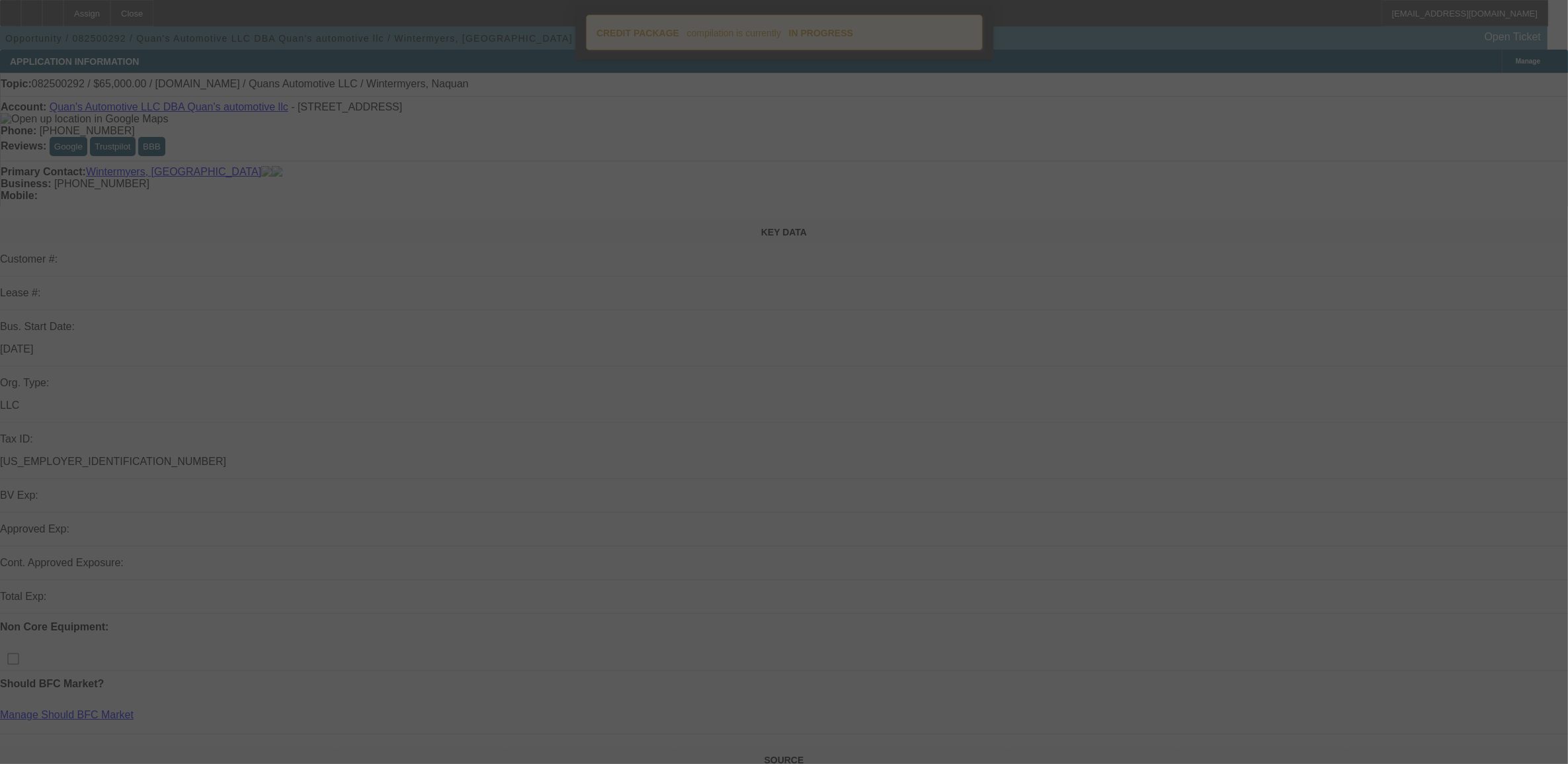
scroll to position [82, 0]
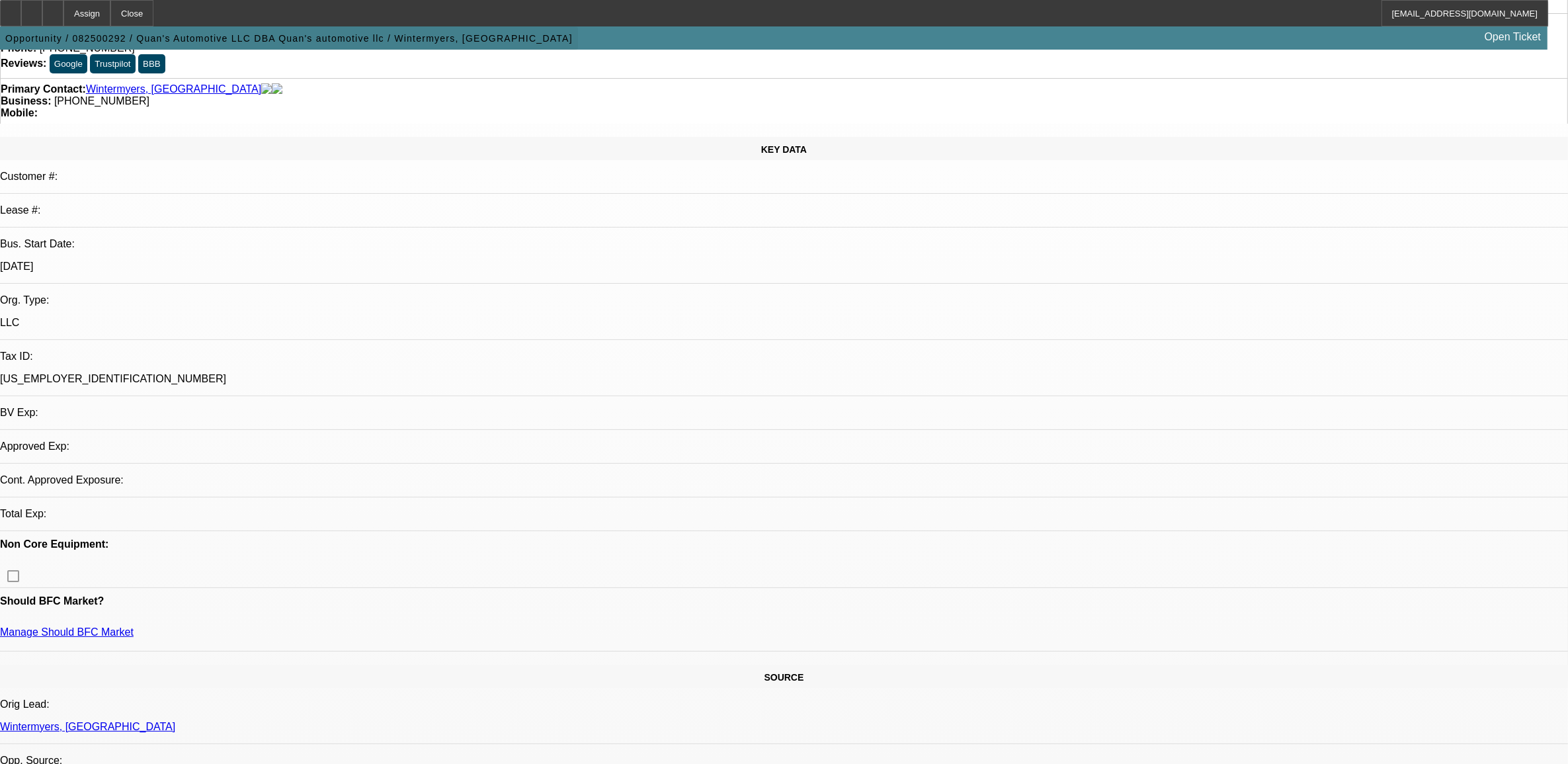
select select "0"
select select "2"
select select "0.1"
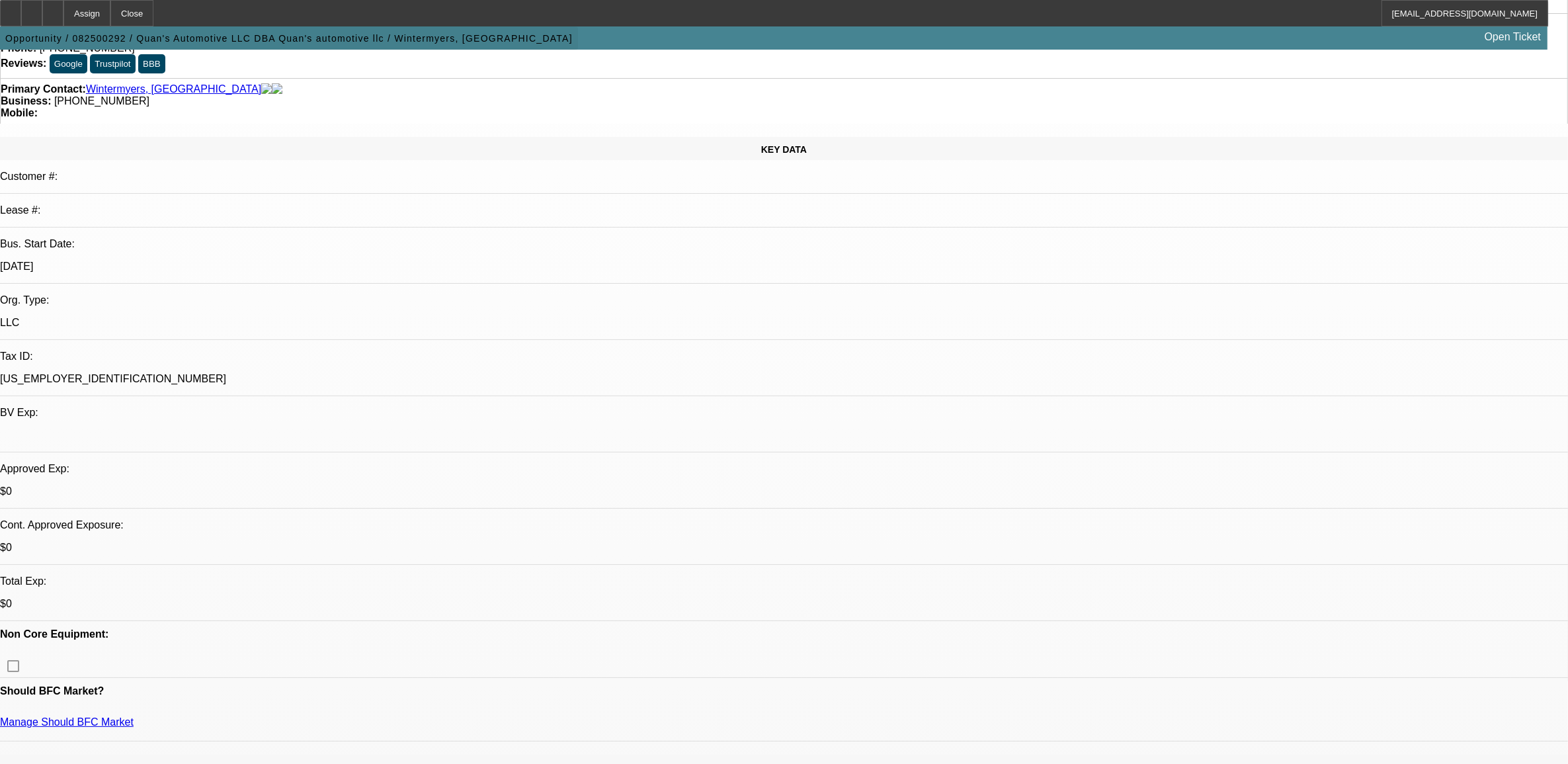
select select "1"
select select "2"
select select "4"
click at [42, 8] on div at bounding box center [31, 13] width 21 height 27
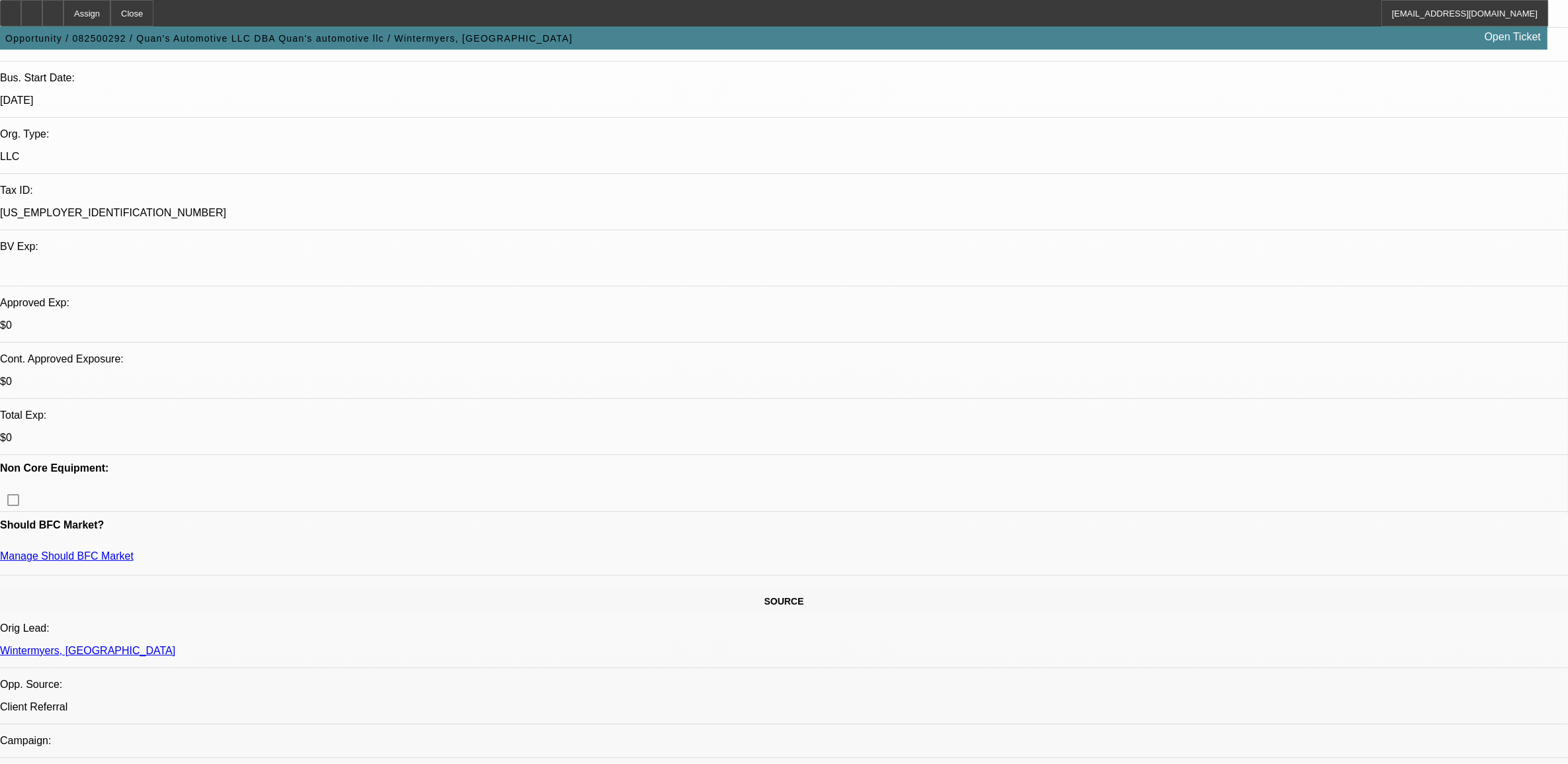
scroll to position [0, 0]
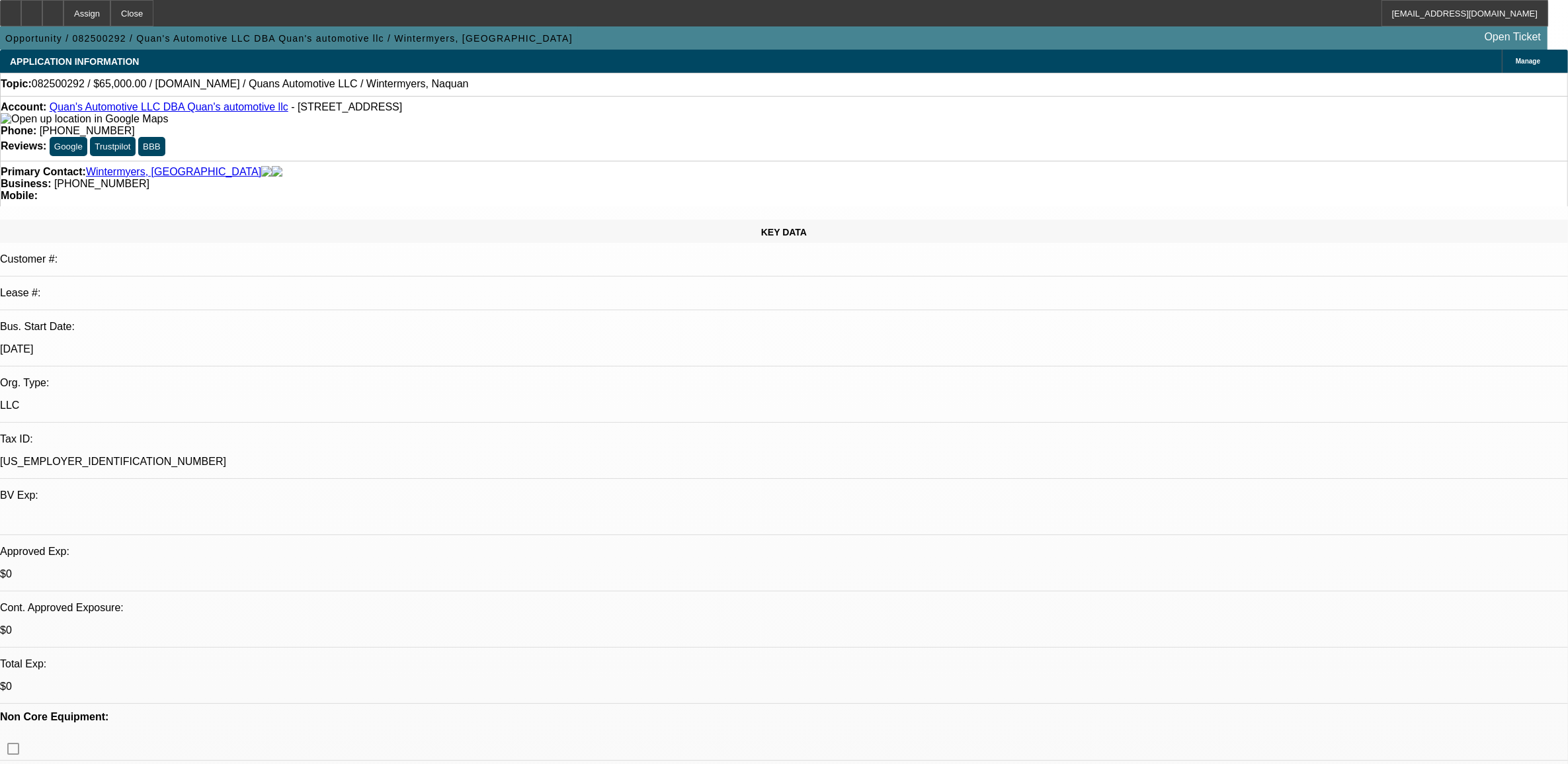
drag, startPoint x: 447, startPoint y: 142, endPoint x: 359, endPoint y: 117, distance: 91.5
click at [447, 166] on div "Primary Contact: Wintermyers, Naquan" at bounding box center [784, 172] width 1566 height 12
click at [63, 7] on div at bounding box center [52, 13] width 21 height 27
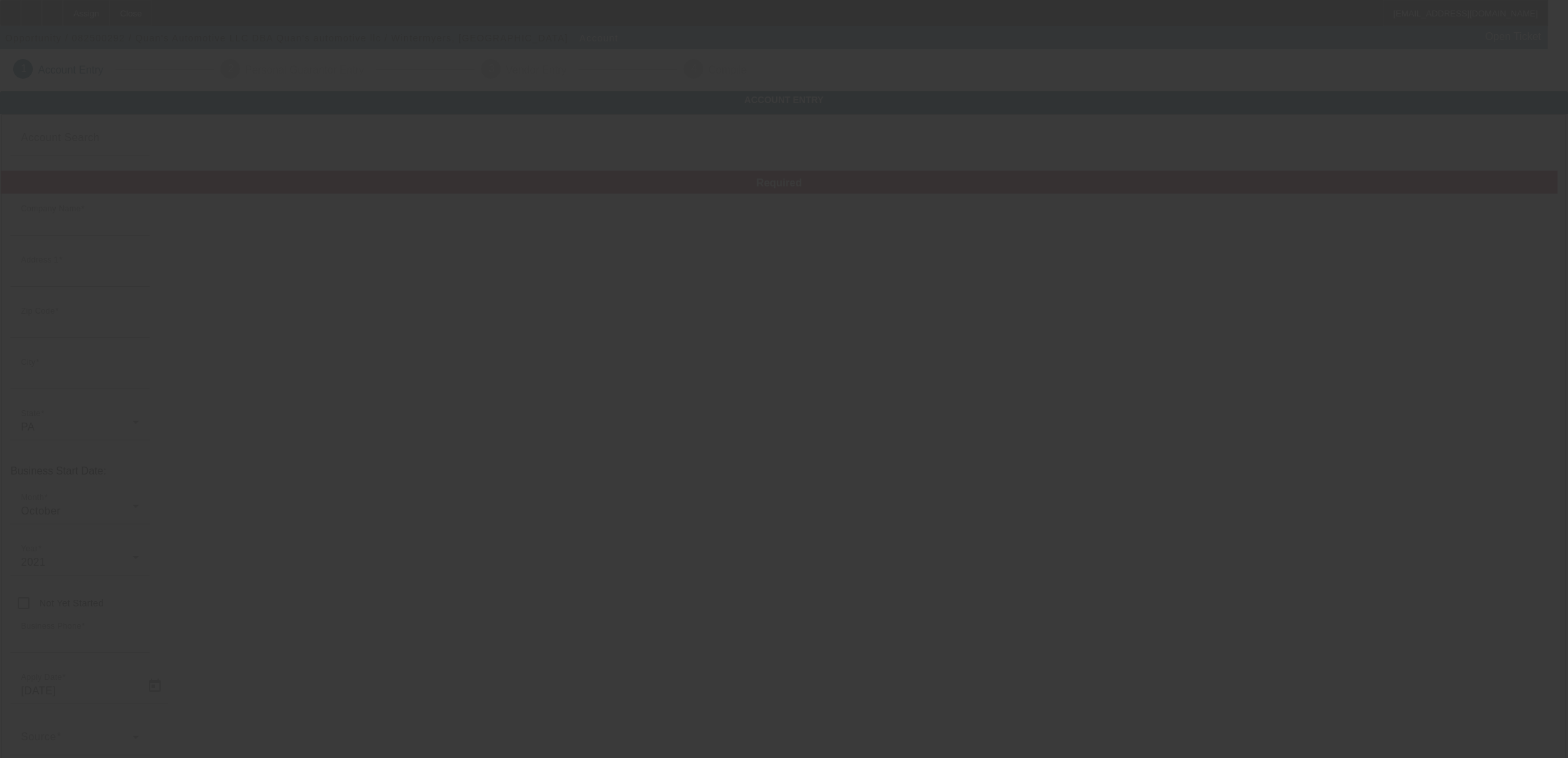
type input "[PERSON_NAME] Automotive LLC"
type input "[STREET_ADDRESS]"
type input "17365"
type input "[GEOGRAPHIC_DATA]"
type input "[PHONE_NUMBER]"
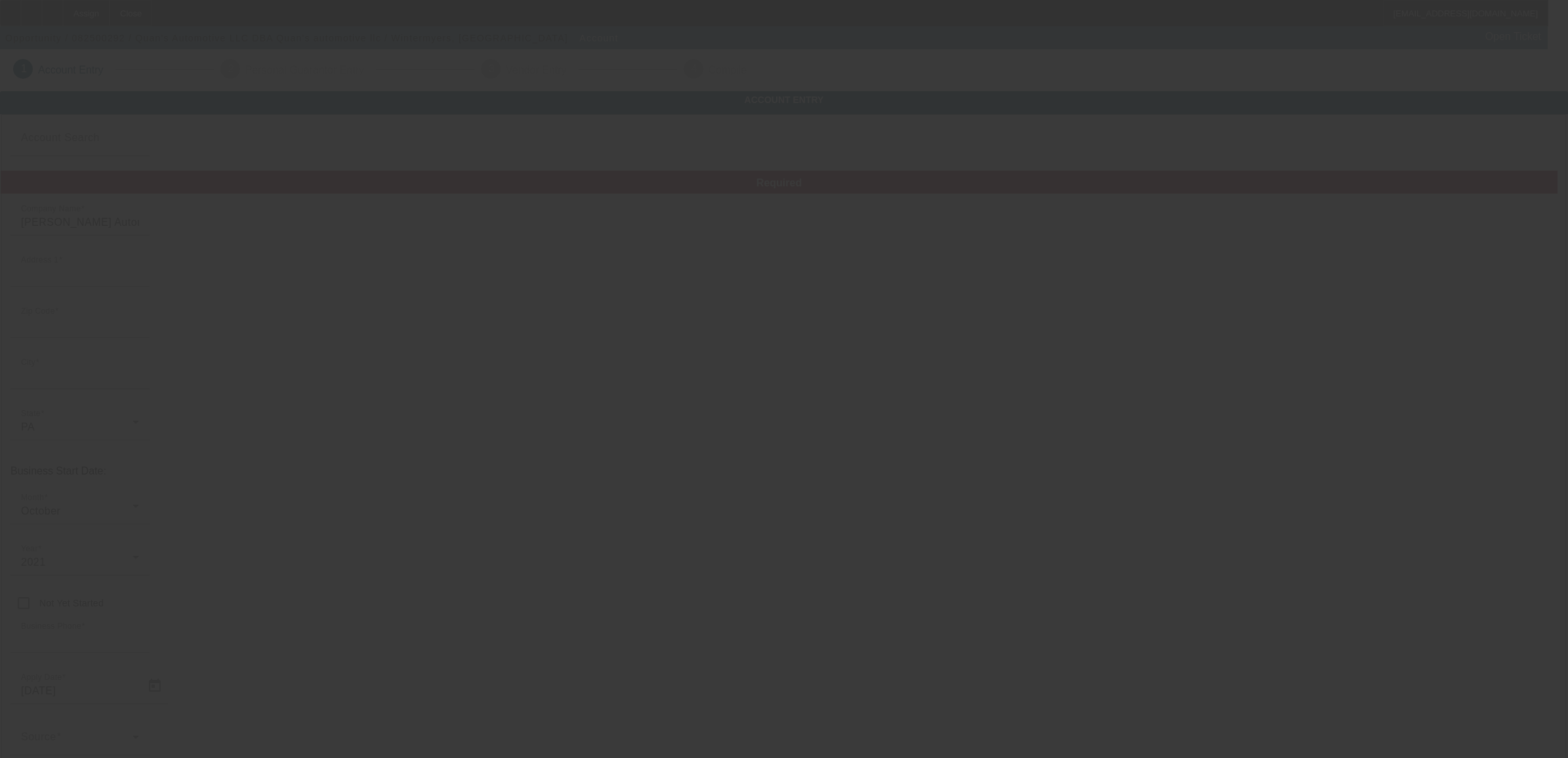
type input "Quan's automotive llc"
type input "[EMAIL_ADDRESS][DOMAIN_NAME]"
type input "[US_EMPLOYER_IDENTIFICATION_NUMBER]"
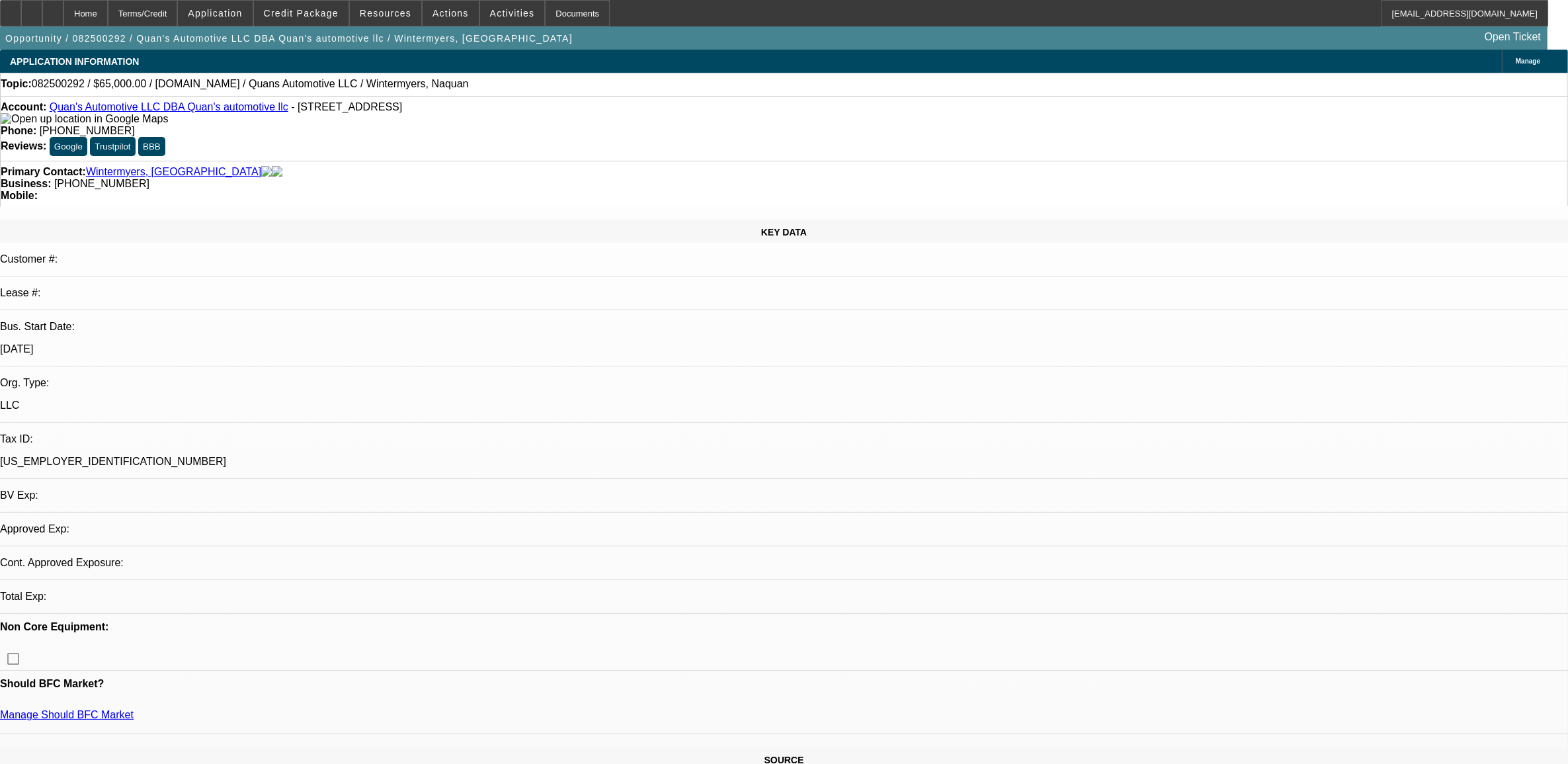
select select "0"
select select "2"
select select "0.1"
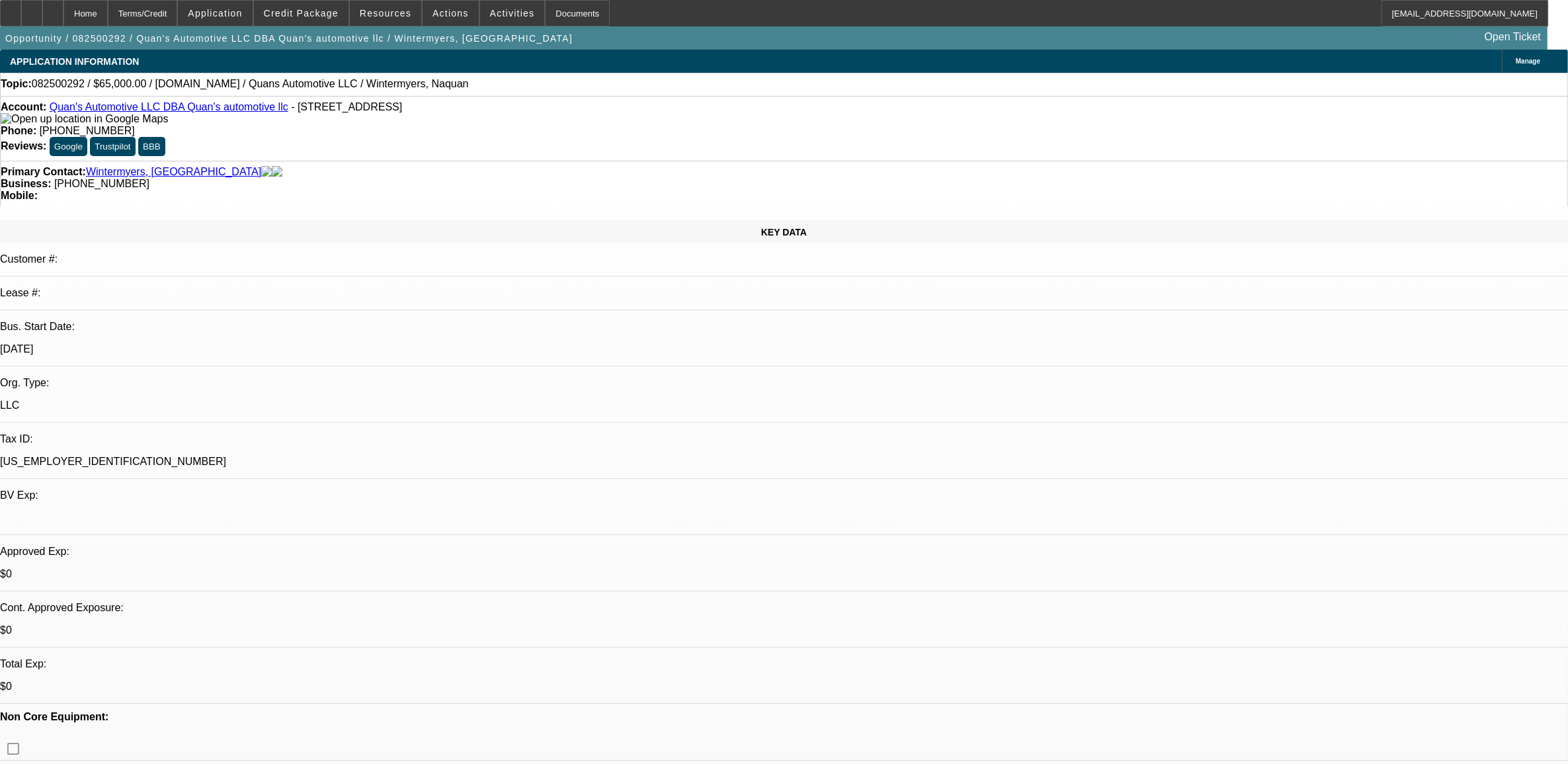
select select "1"
select select "2"
select select "4"
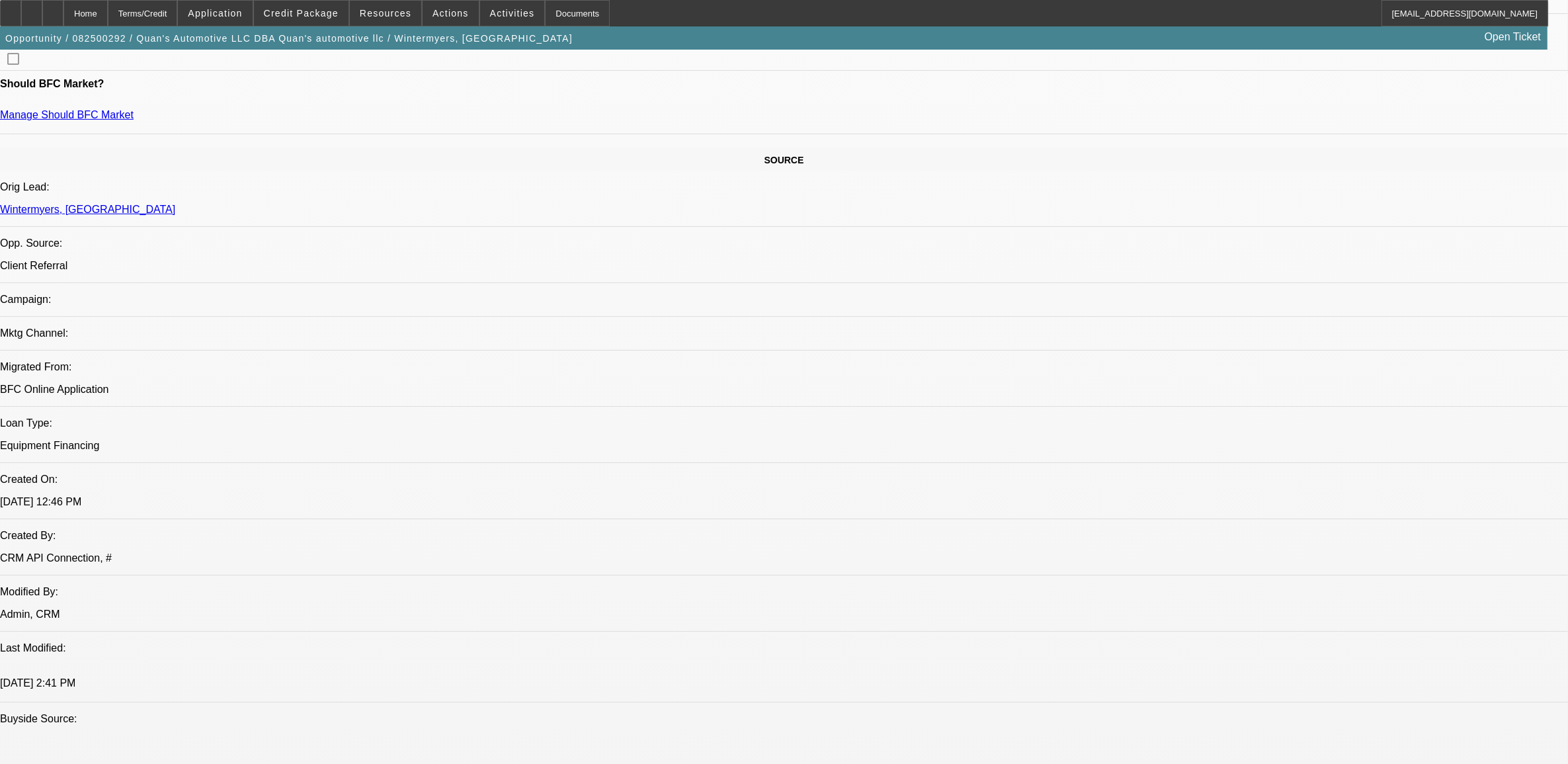
scroll to position [496, 0]
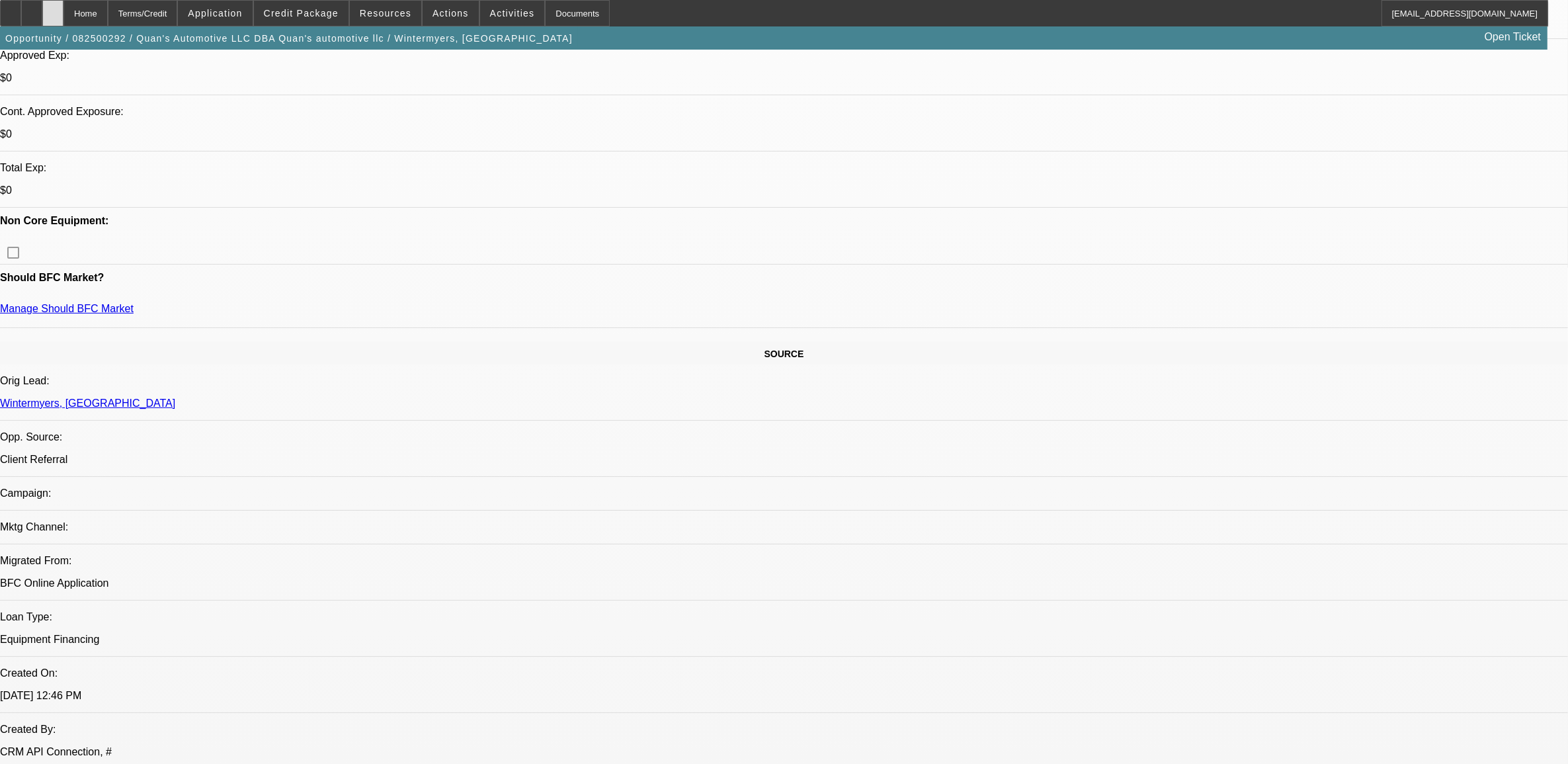
click at [63, 3] on div at bounding box center [52, 13] width 21 height 27
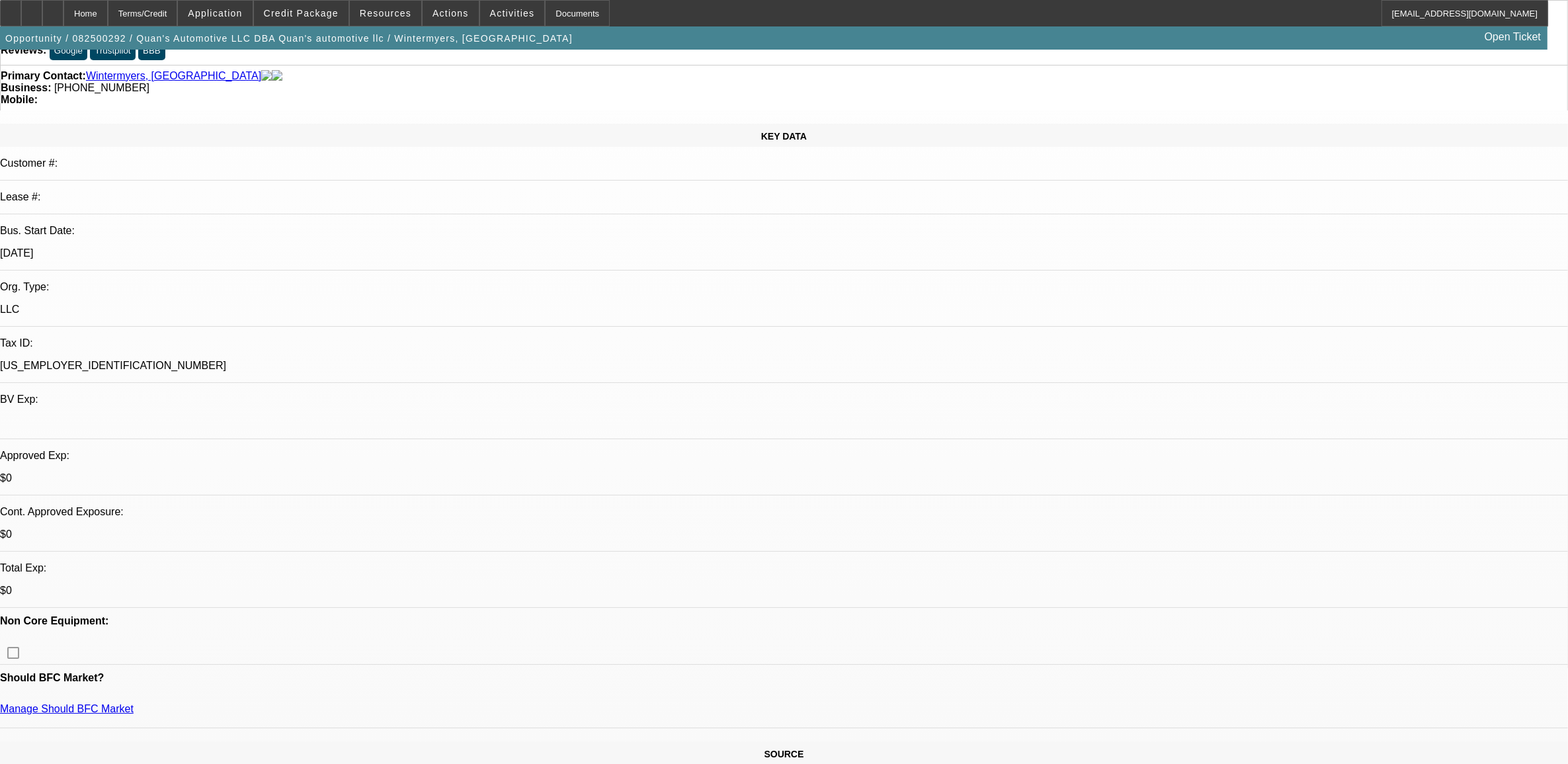
scroll to position [82, 0]
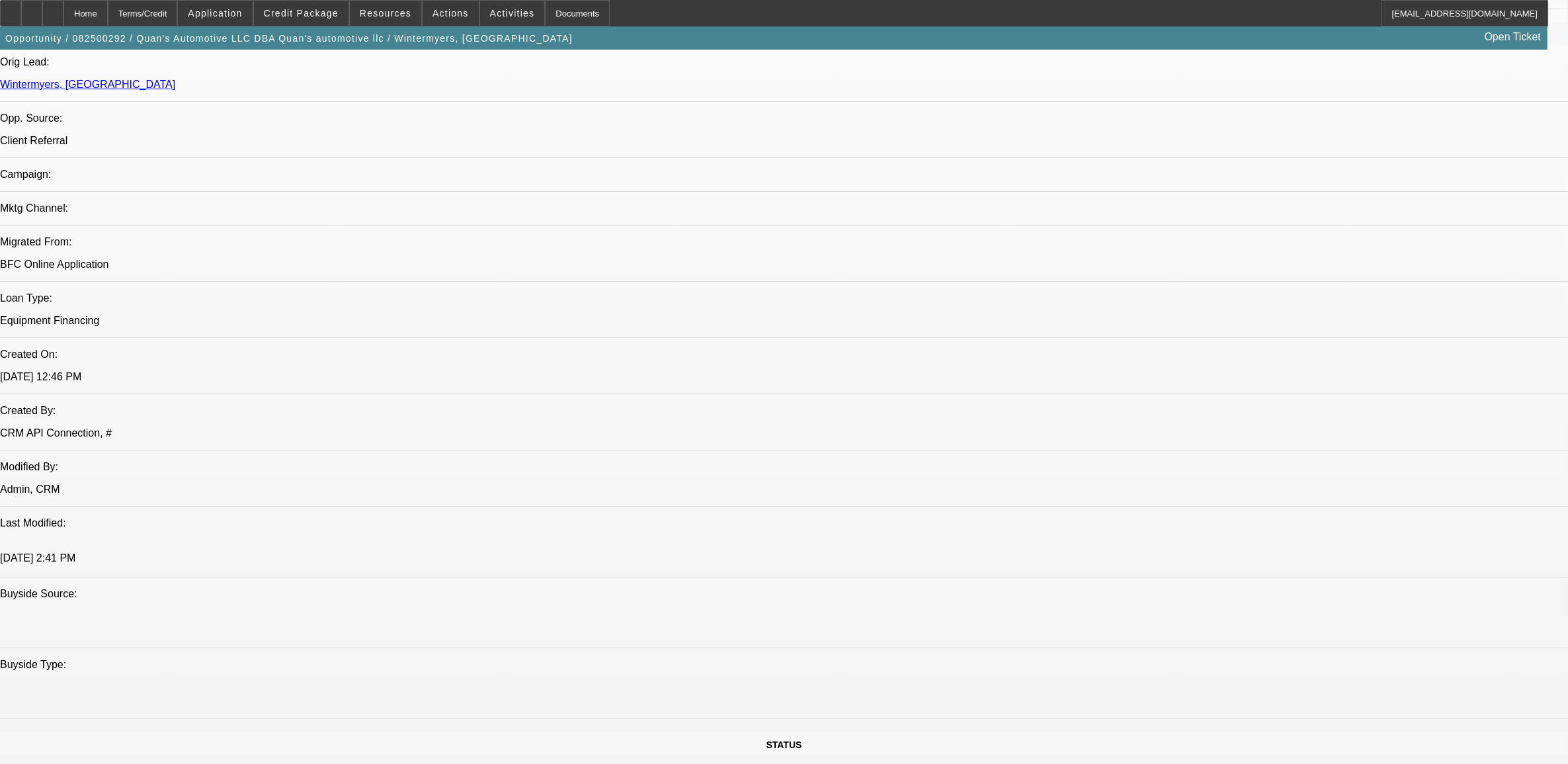
select select "0"
select select "2"
select select "0.1"
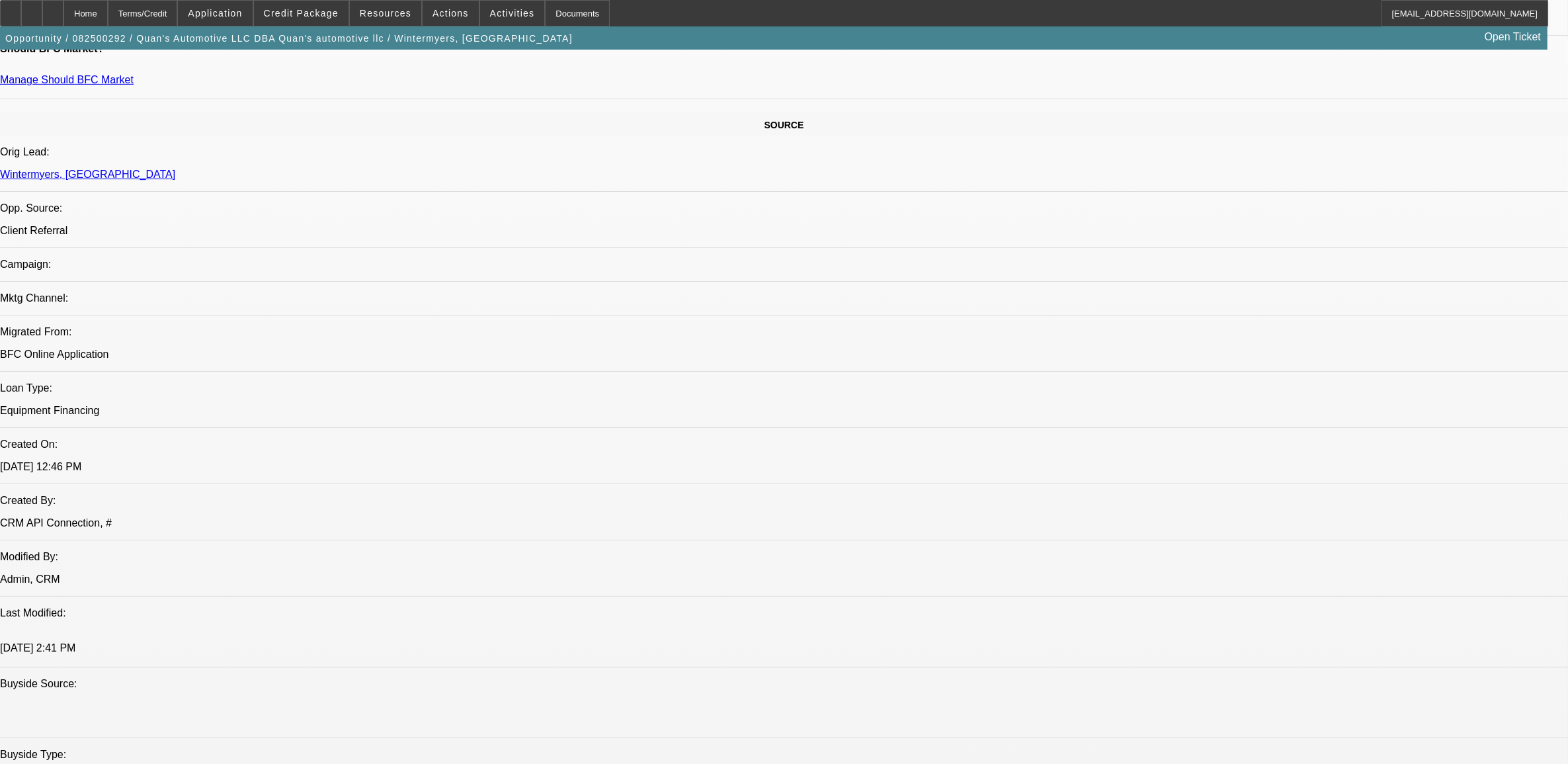
scroll to position [739, 0]
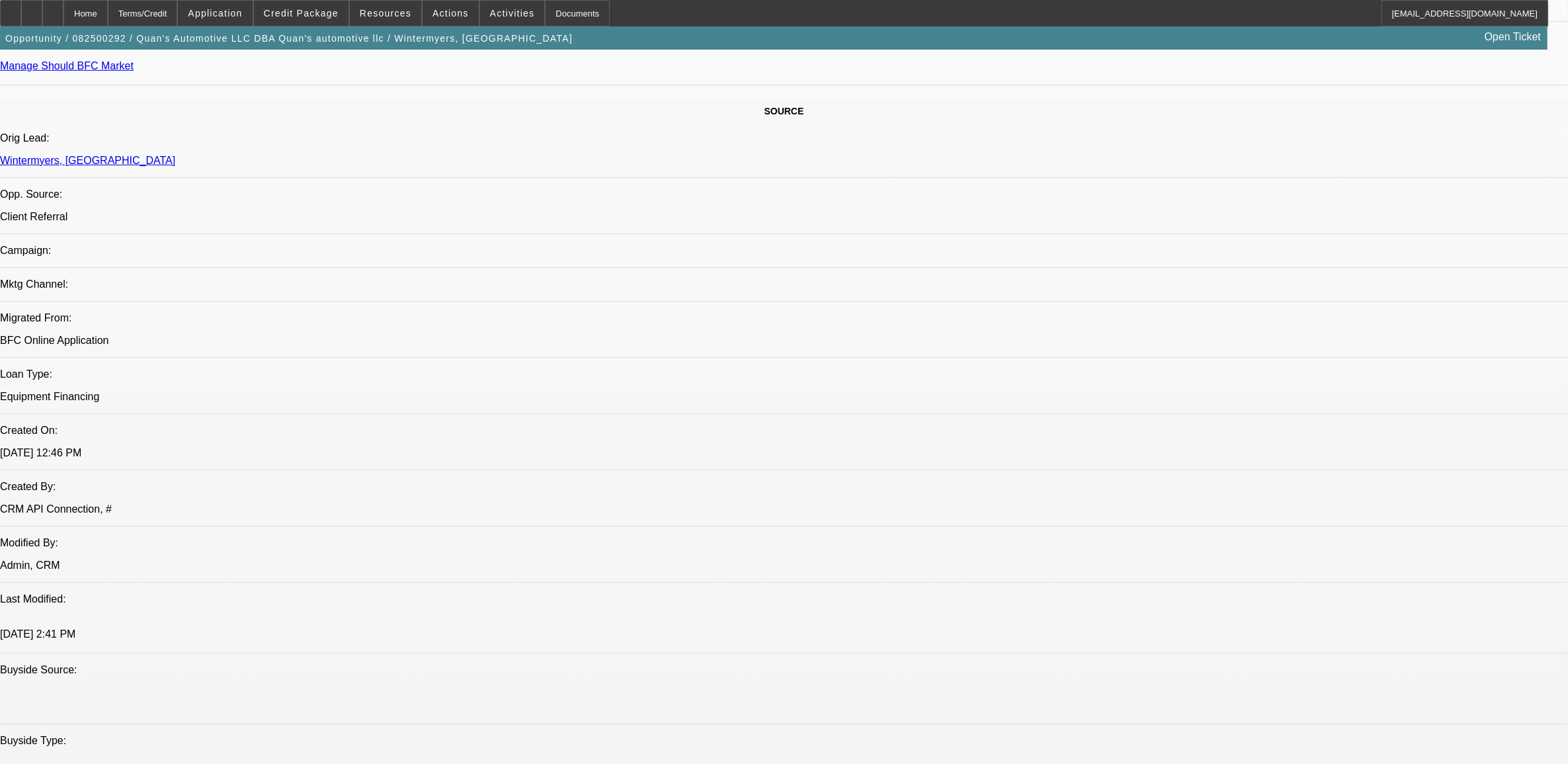
select select "1"
select select "2"
select select "4"
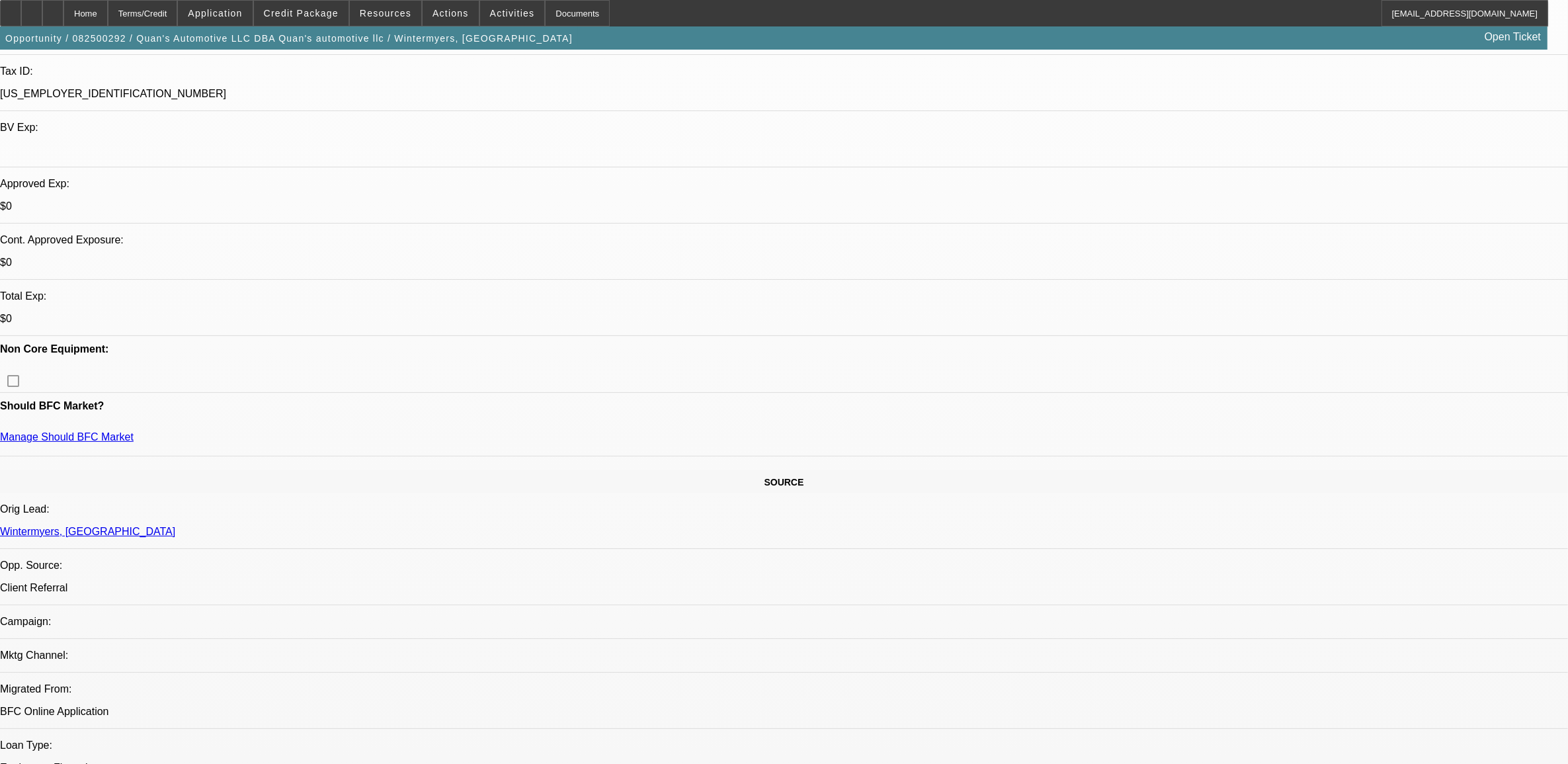
scroll to position [325, 0]
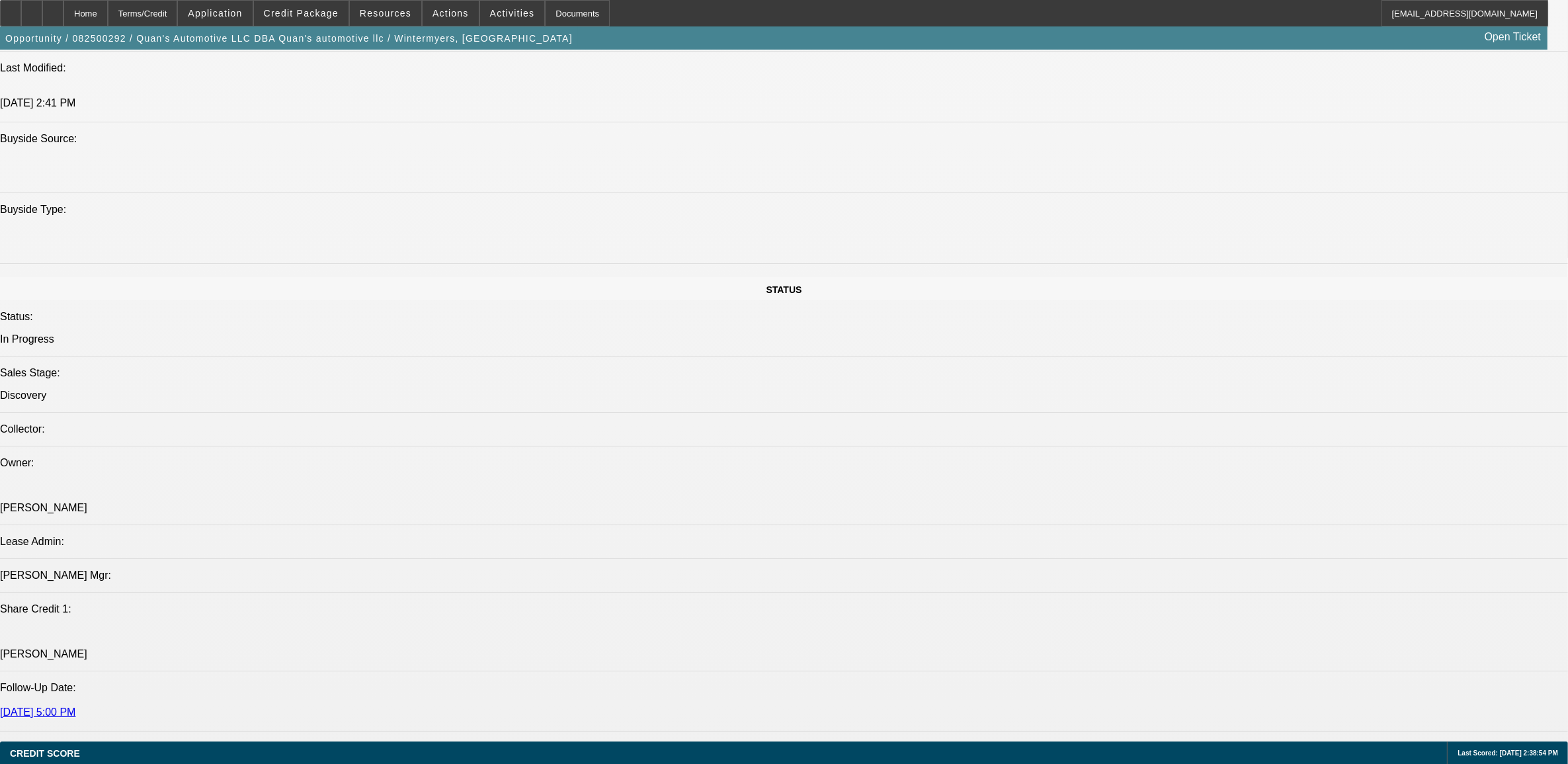
scroll to position [1482, 0]
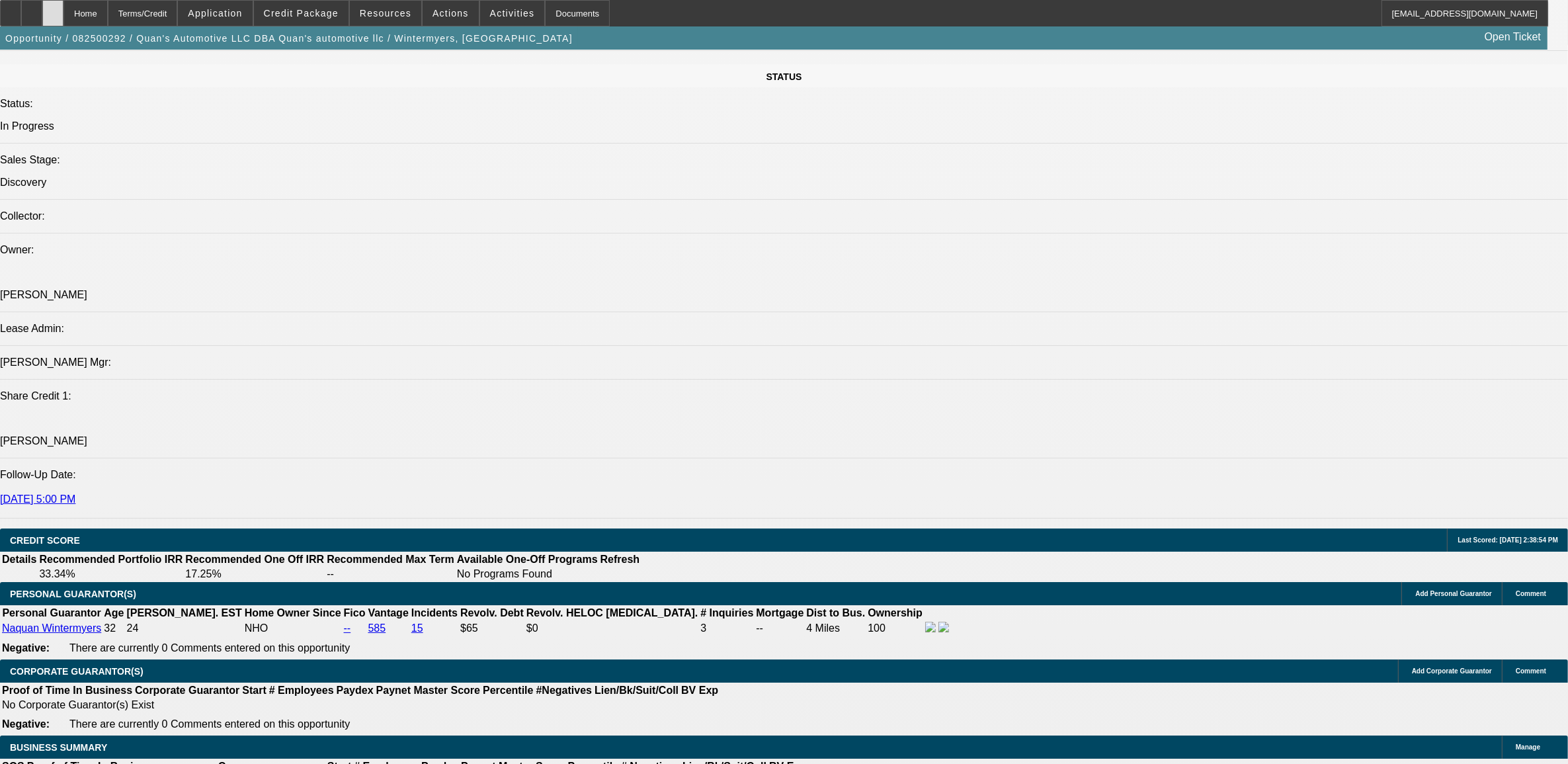
click at [63, 8] on div at bounding box center [52, 13] width 21 height 27
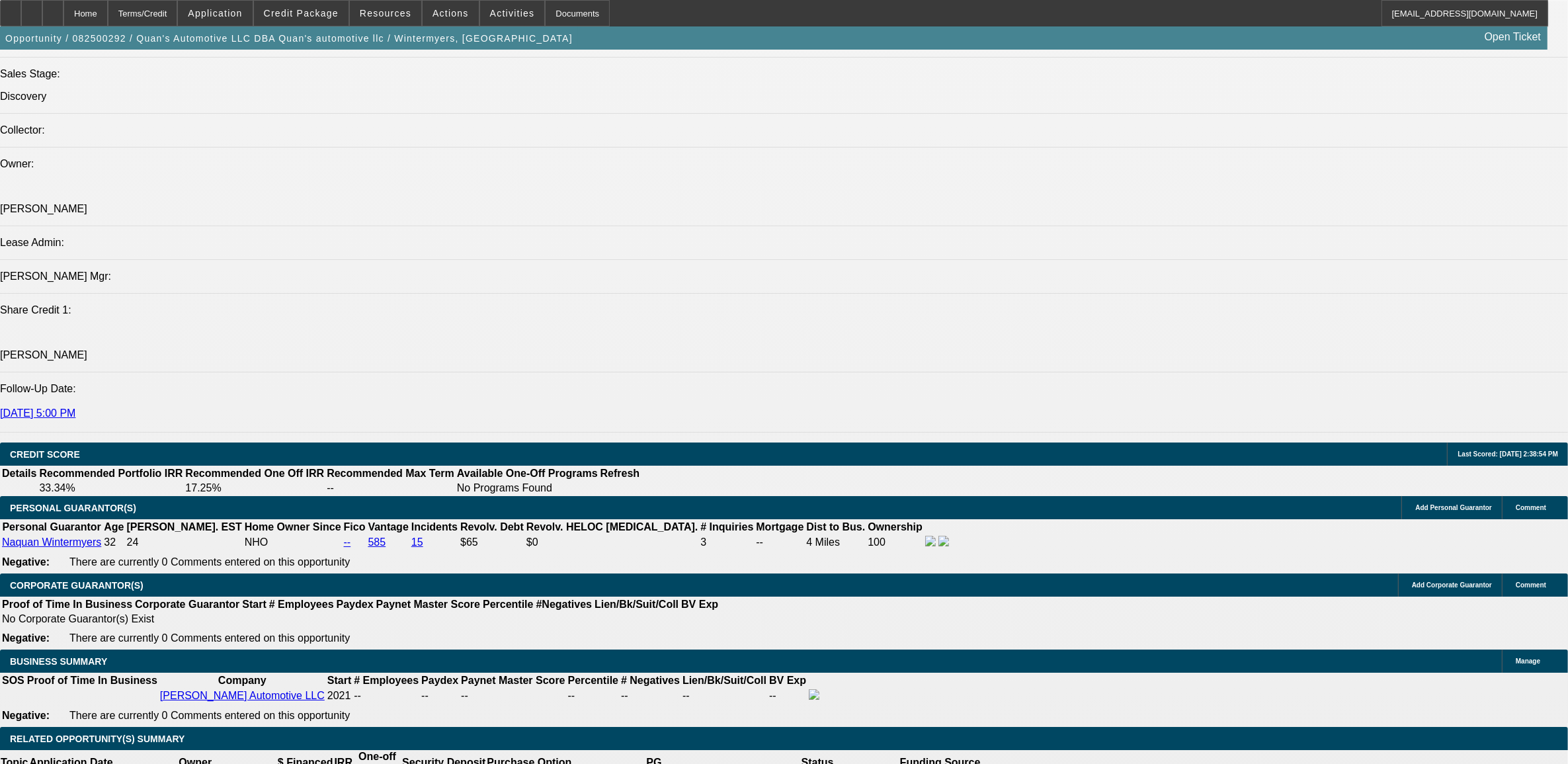
scroll to position [1813, 0]
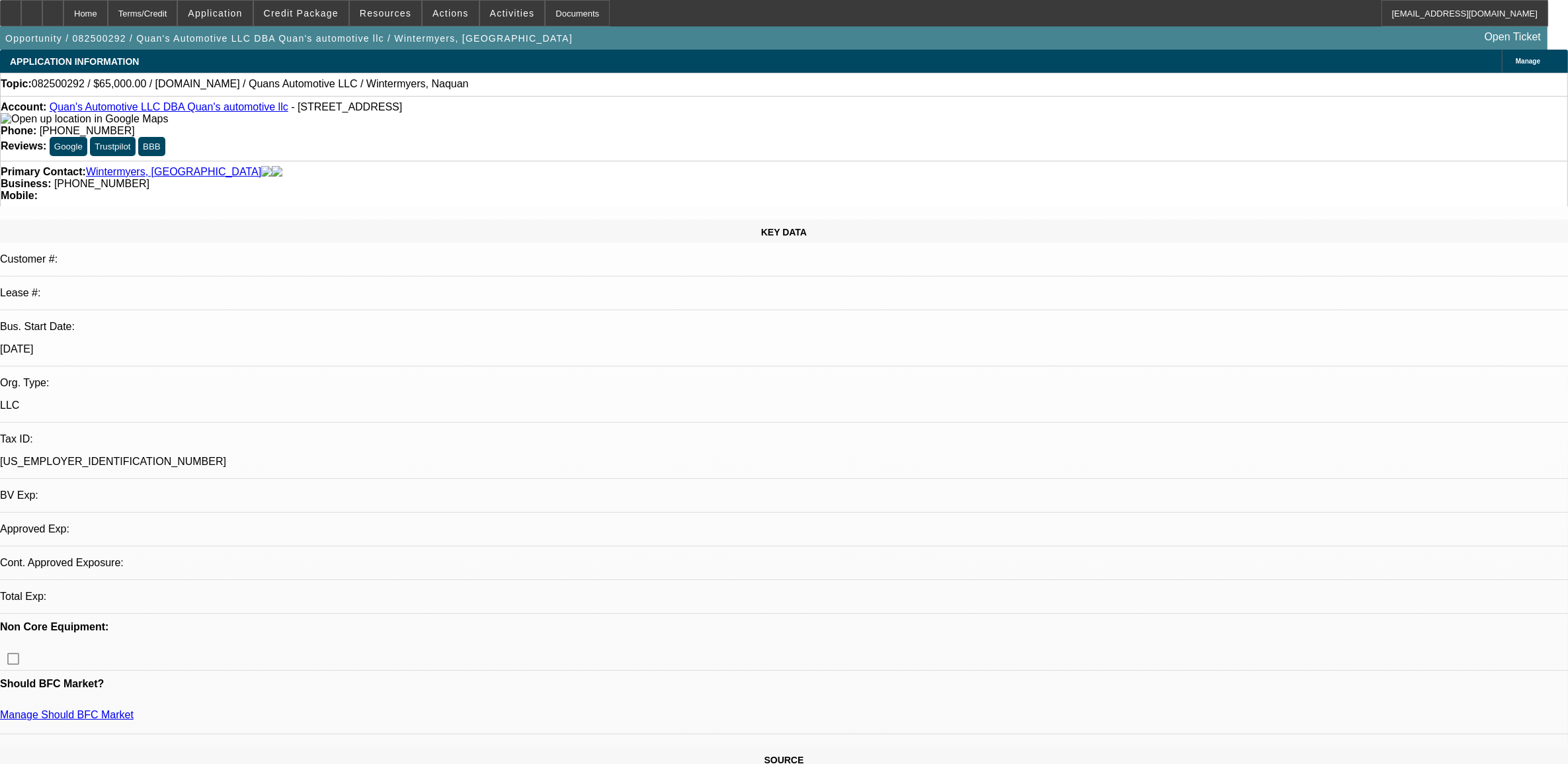
select select "0"
select select "2"
select select "0.1"
select select "1"
select select "2"
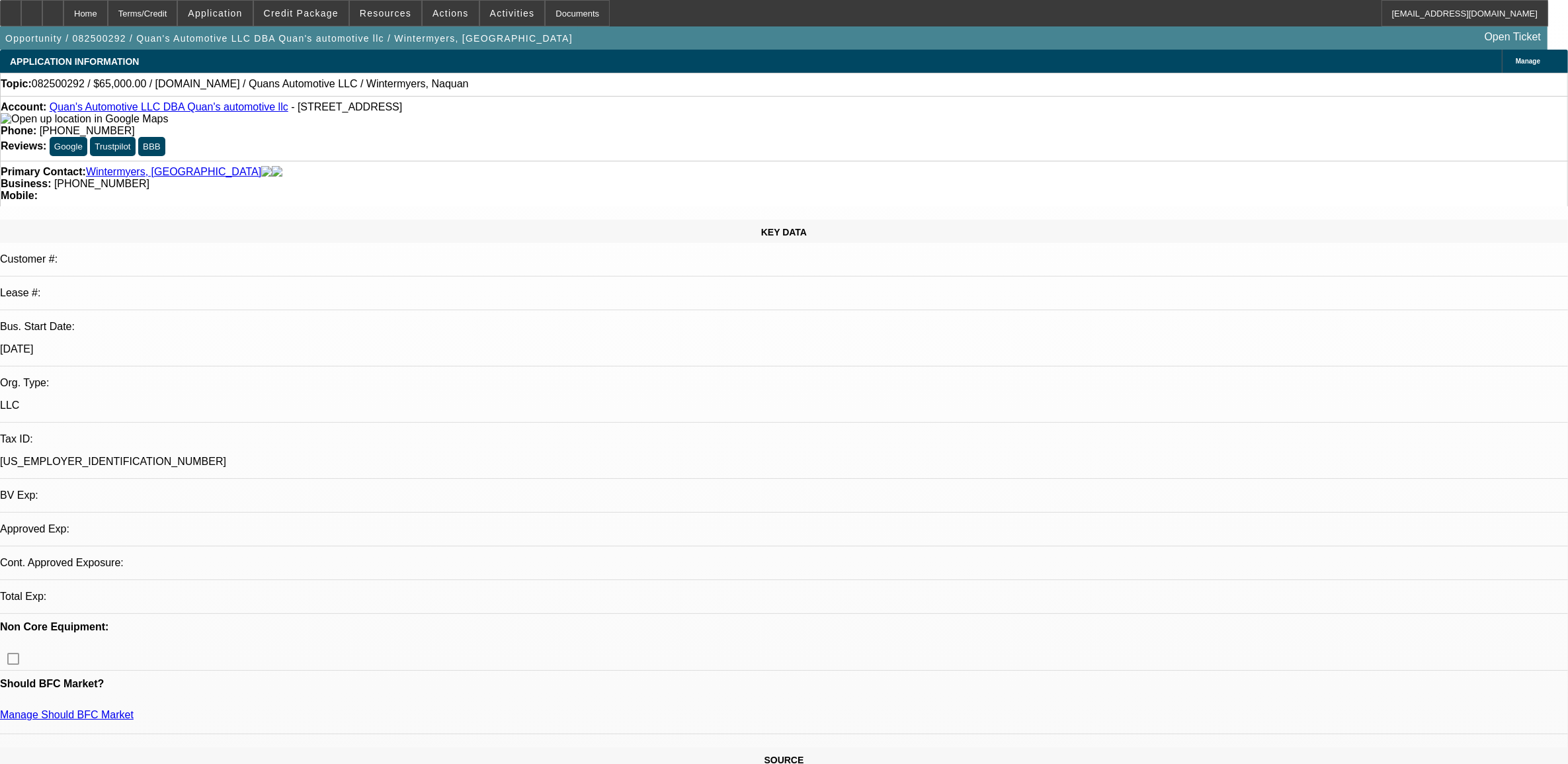
select select "4"
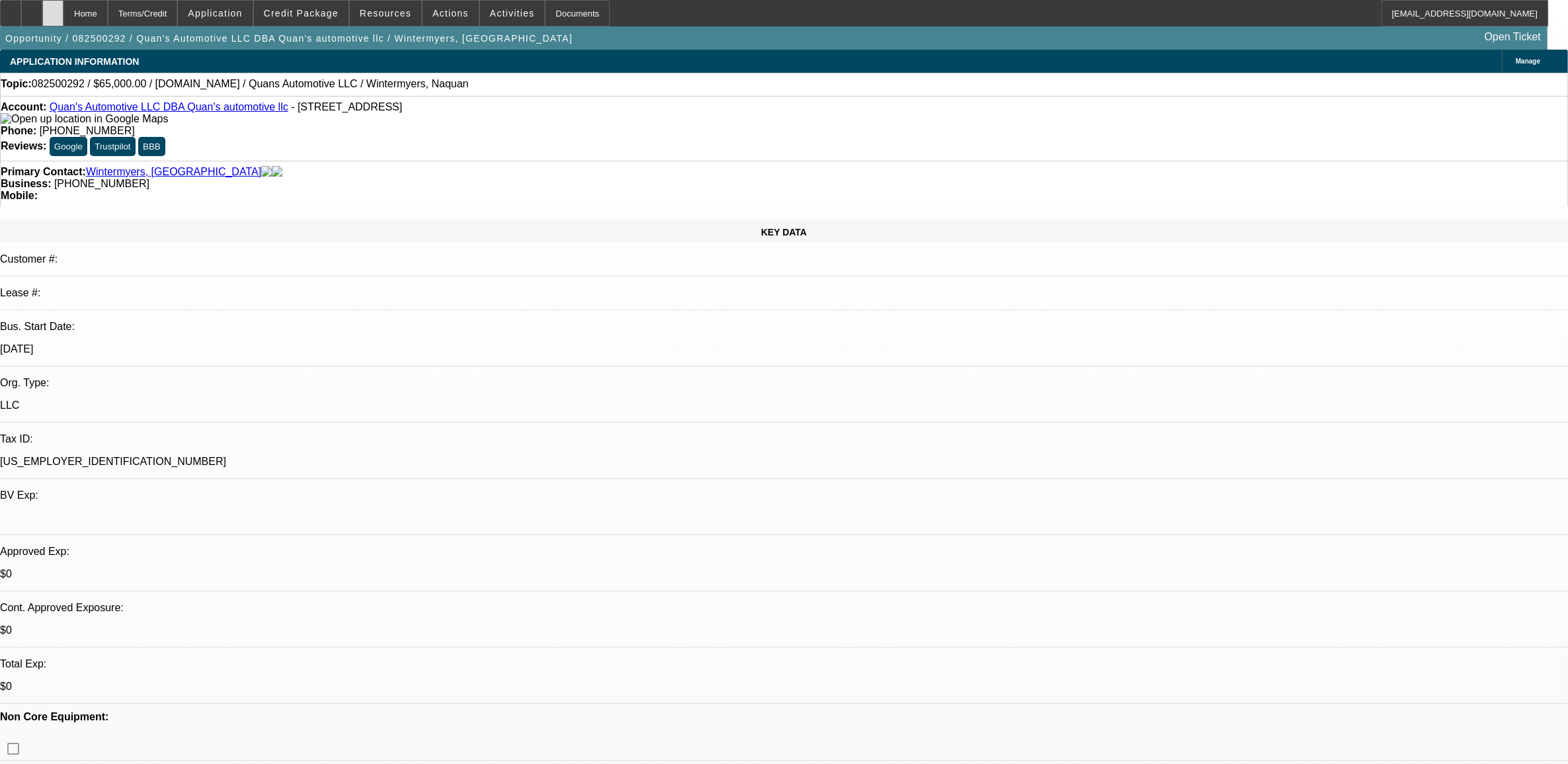
click at [63, 10] on div at bounding box center [52, 13] width 21 height 27
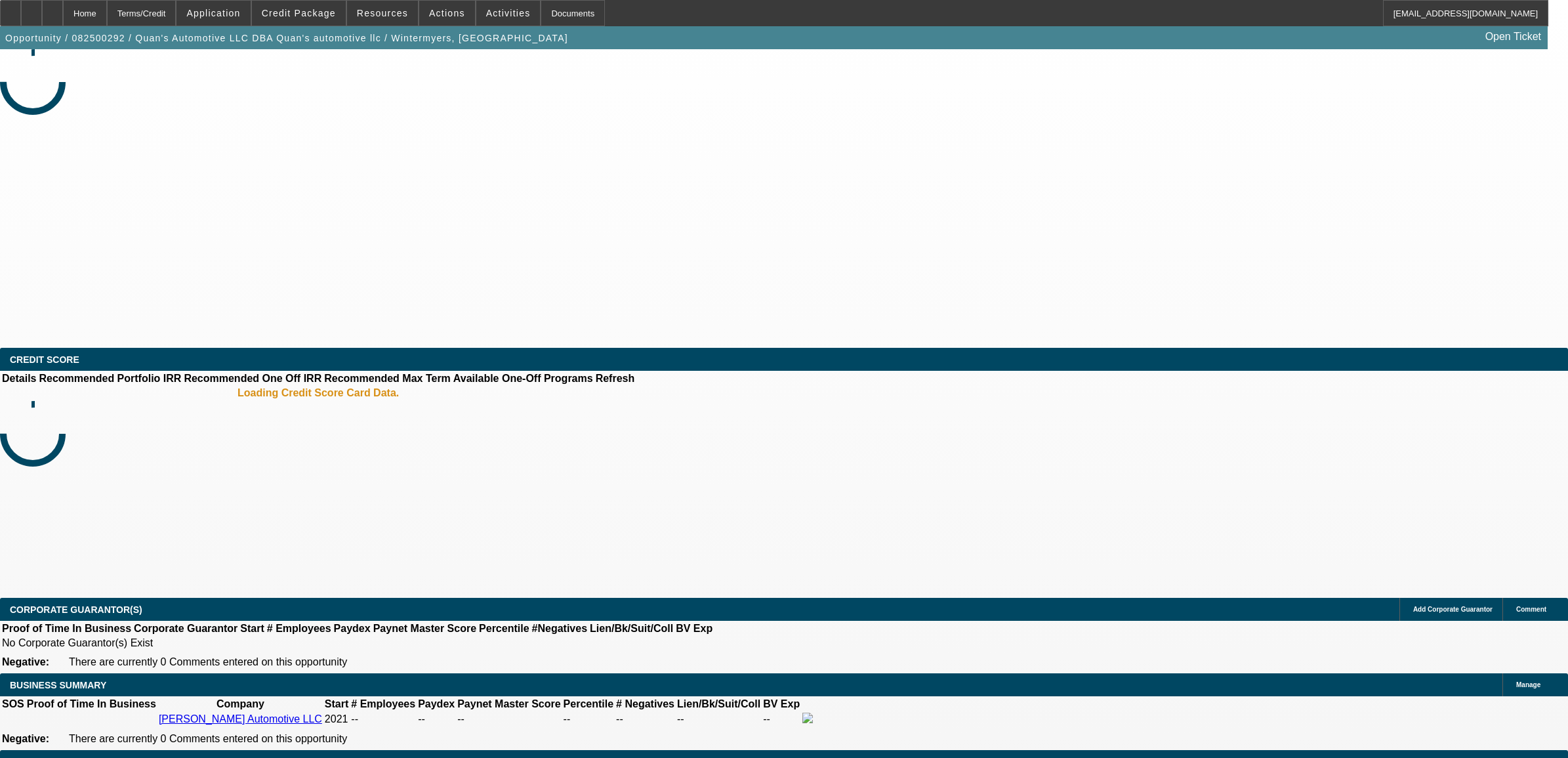
select select "0"
select select "2"
select select "0.1"
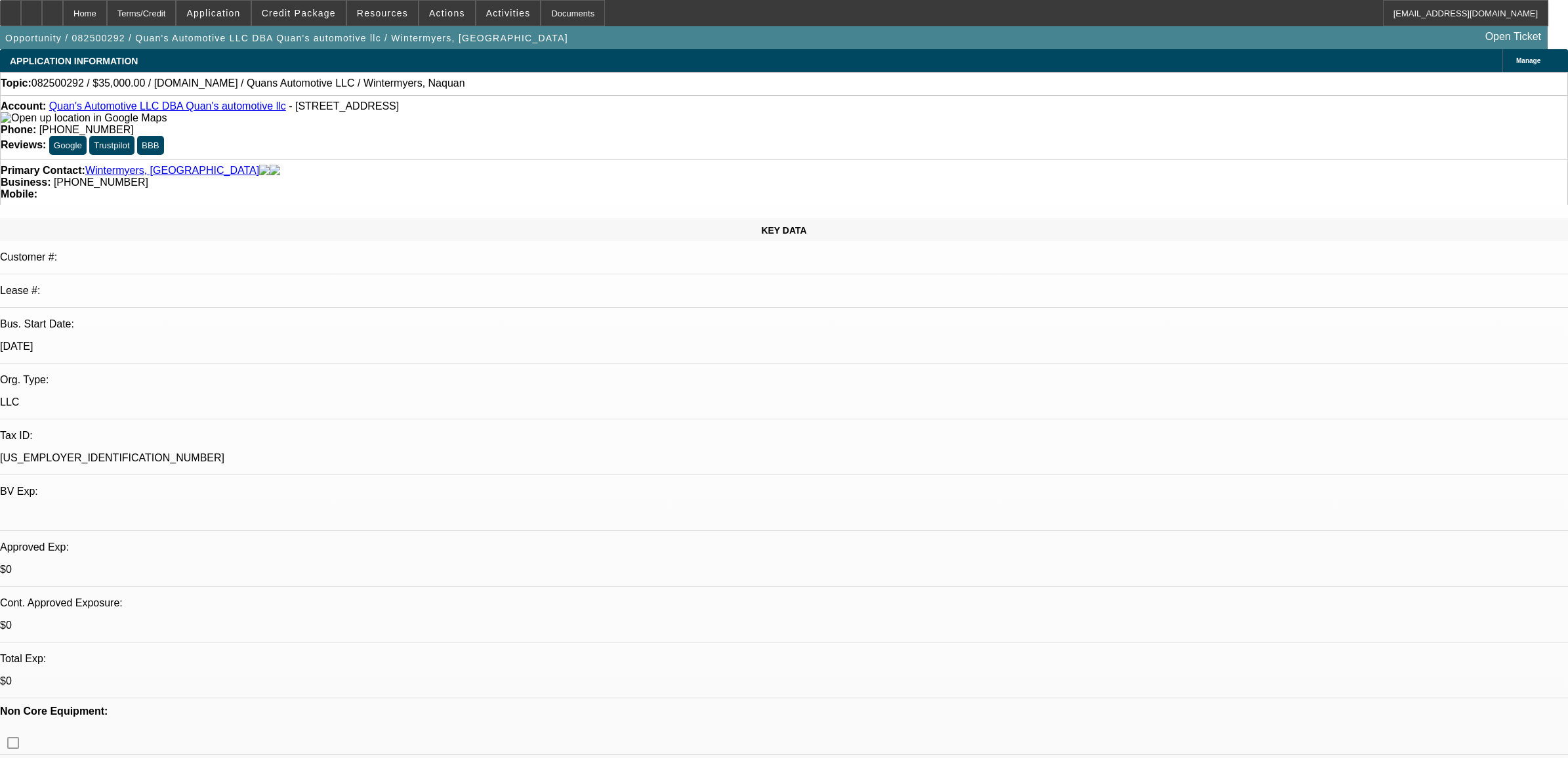
select select "1"
select select "2"
select select "4"
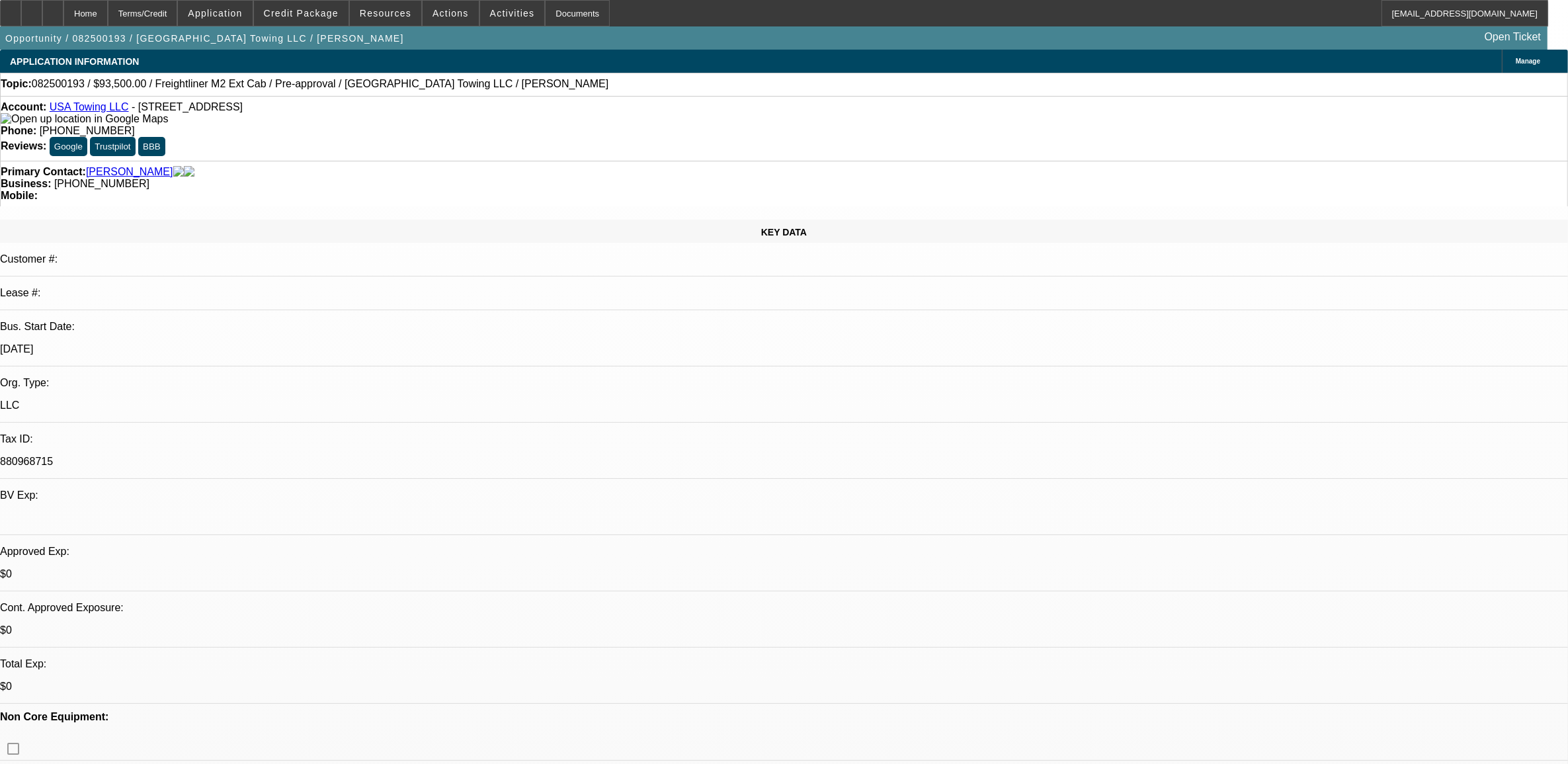
select select "0.15"
select select "0"
select select "0.1"
select select "0"
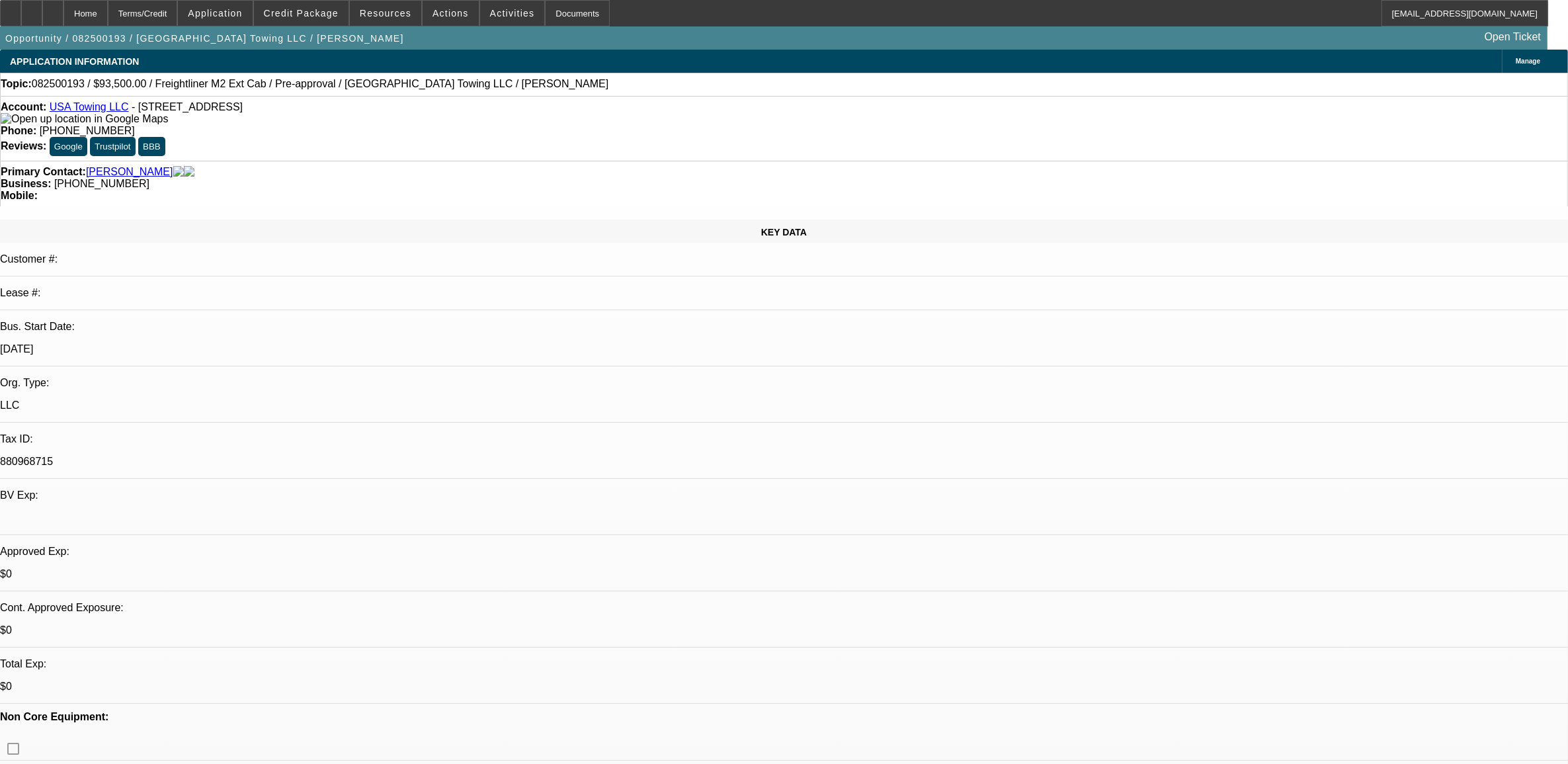
select select "0.1"
select select "0"
select select "0.1"
select select "0"
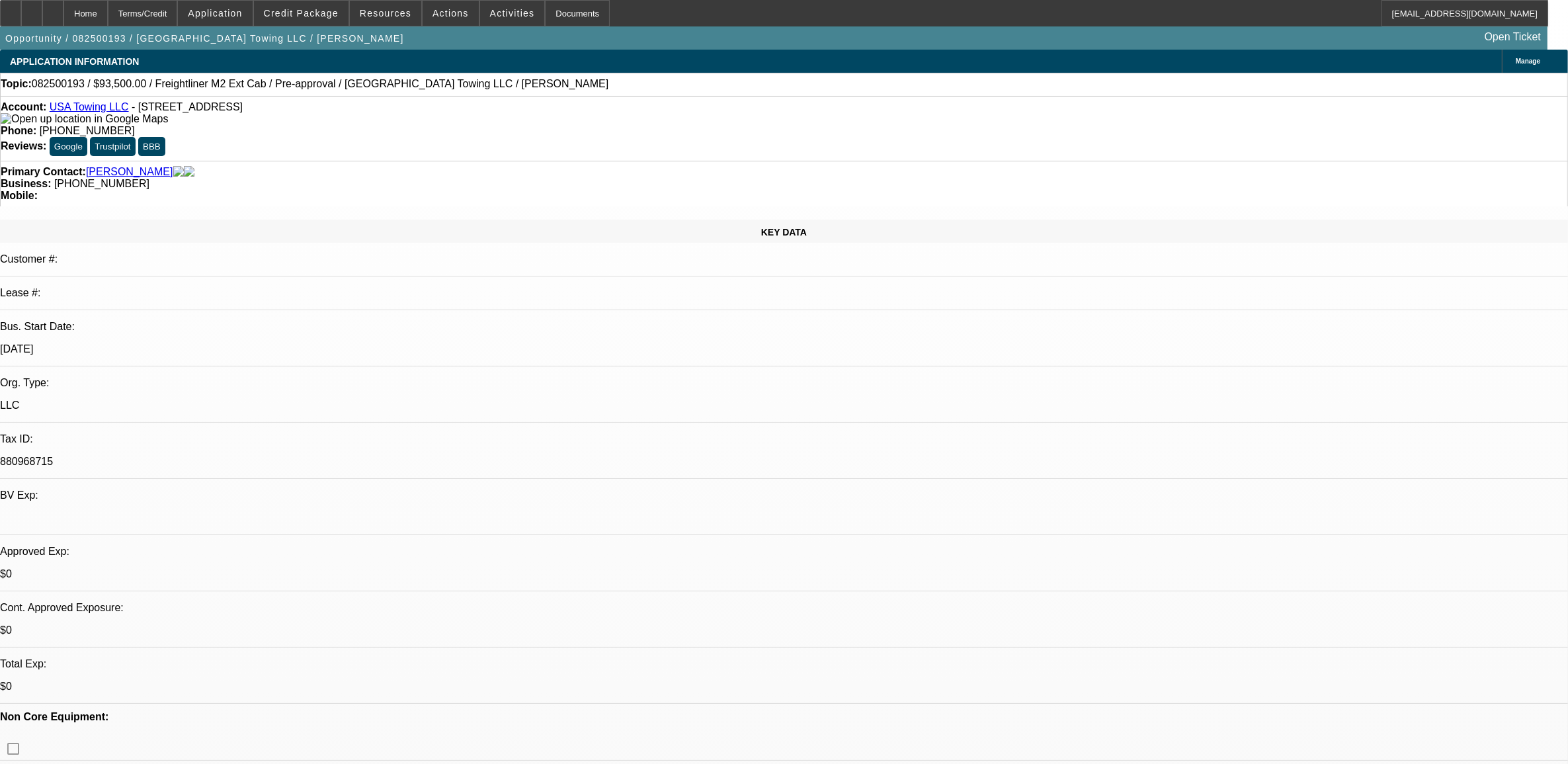
select select "0"
select select "0.1"
select select "1"
select select "3"
select select "4"
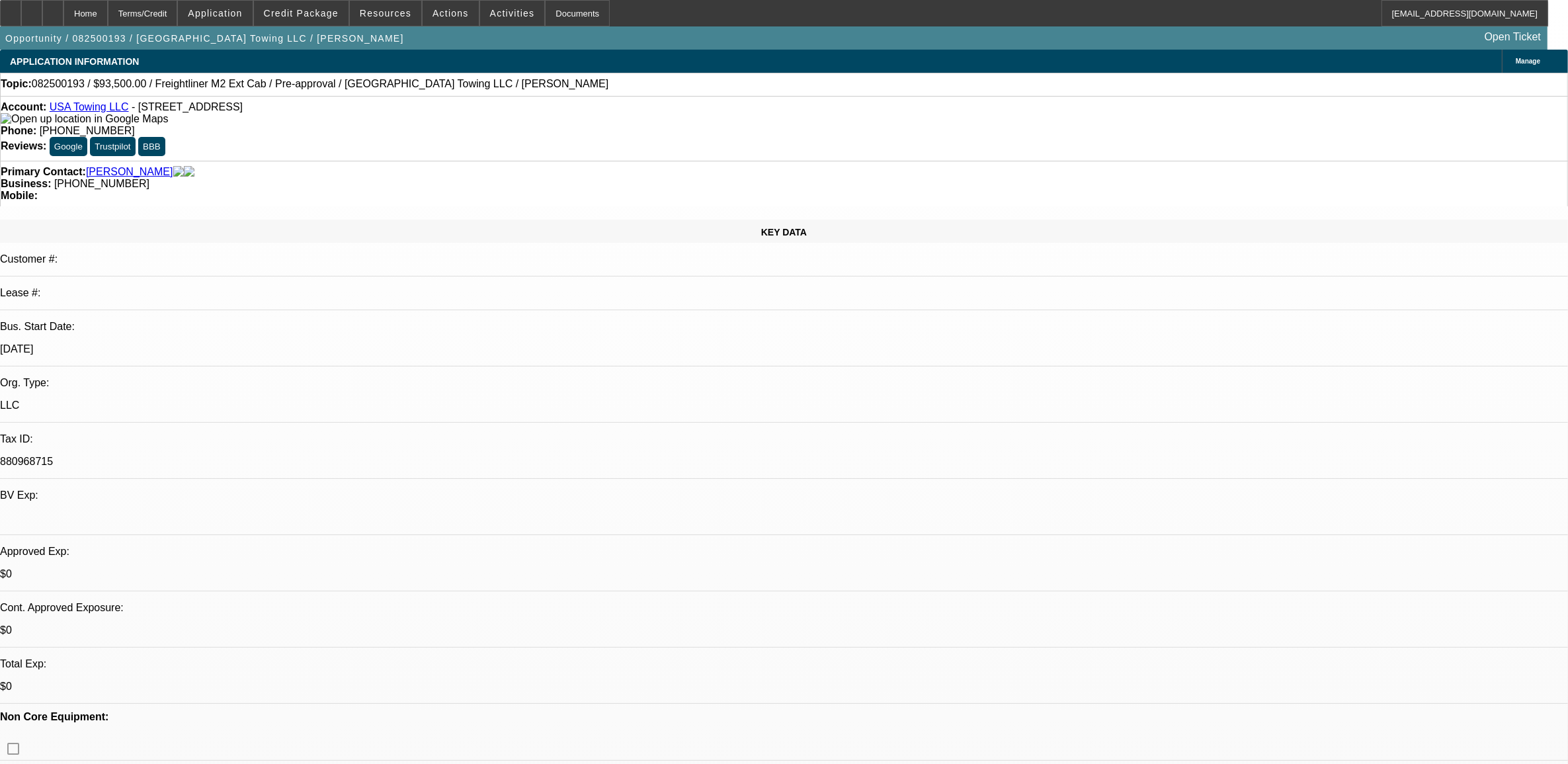
select select "1"
select select "2"
select select "4"
select select "1"
select select "3"
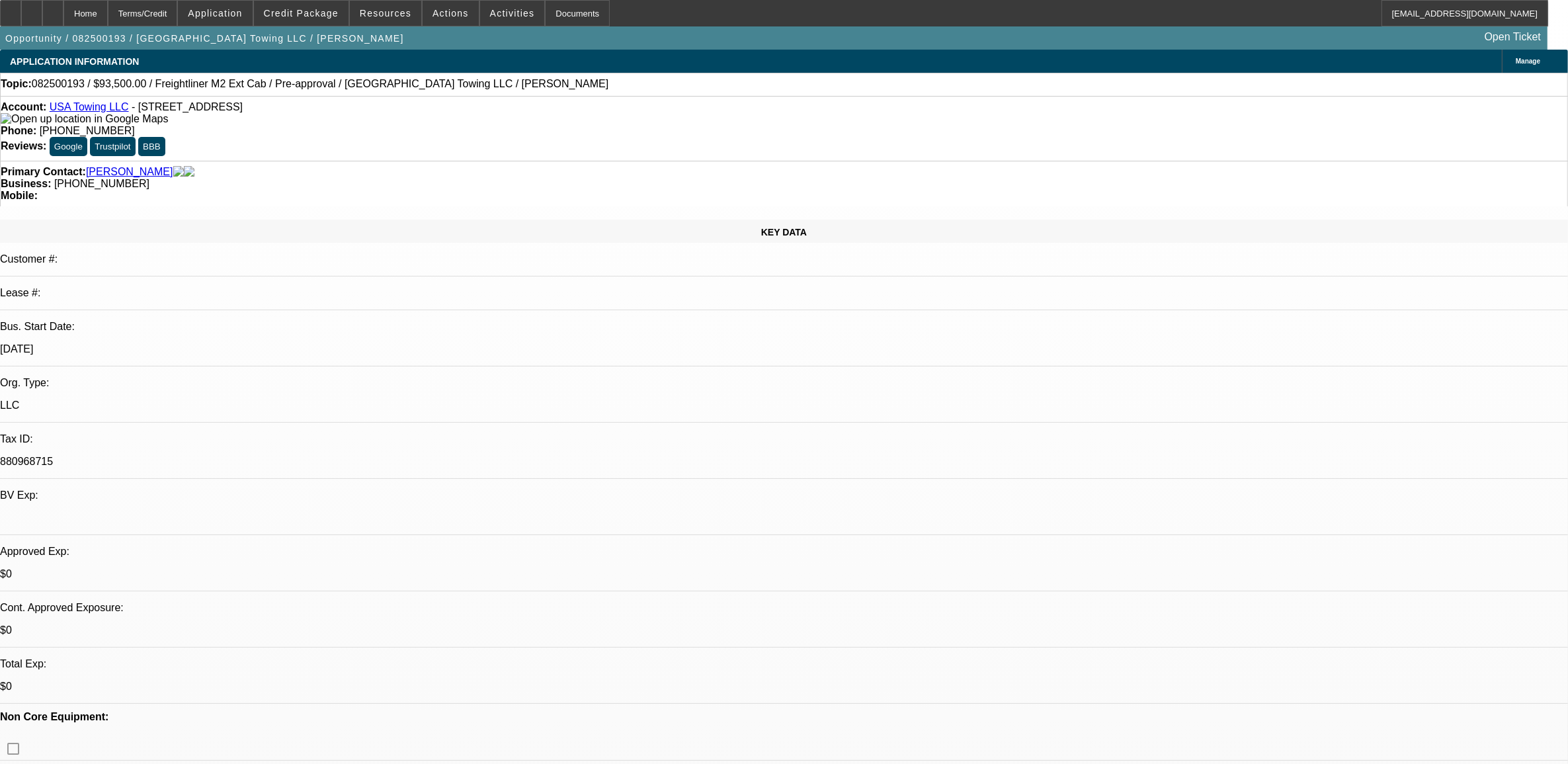
select select "4"
select select "1"
select select "3"
select select "4"
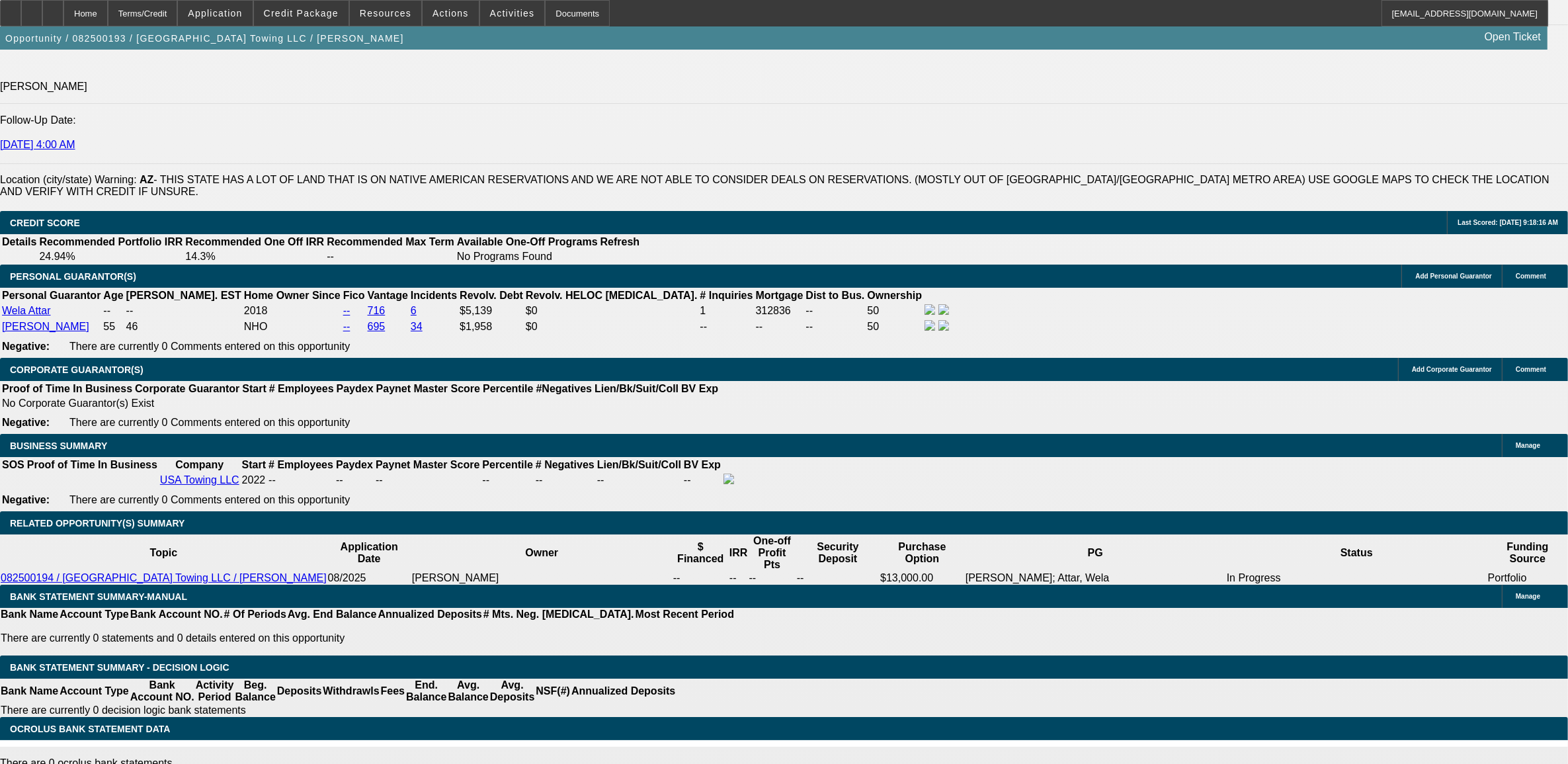
scroll to position [1735, 0]
